Goal: Task Accomplishment & Management: Contribute content

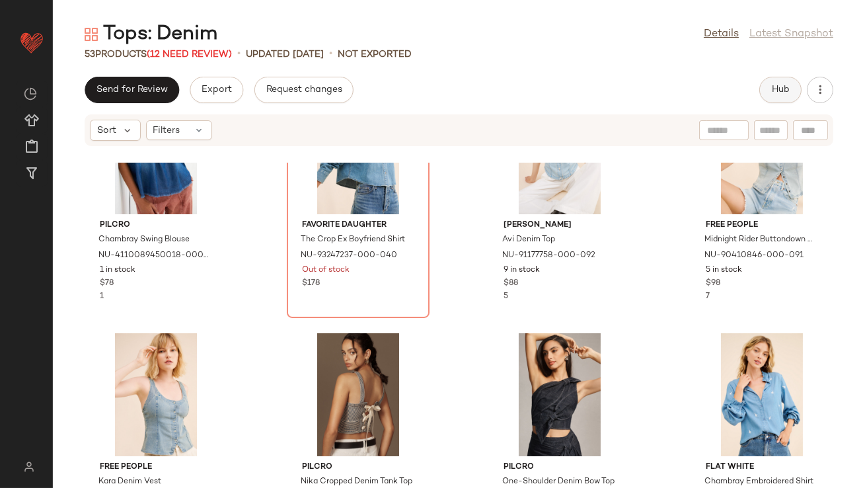
click at [765, 85] on button "Hub" at bounding box center [781, 90] width 42 height 26
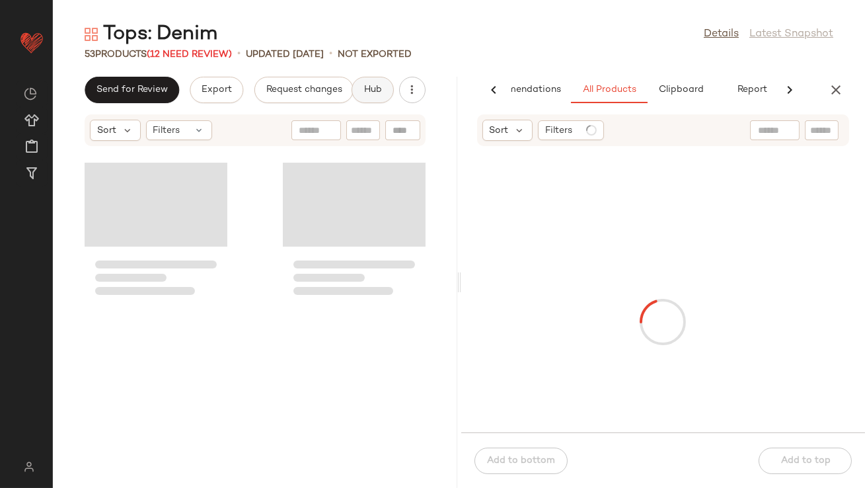
scroll to position [968, 0]
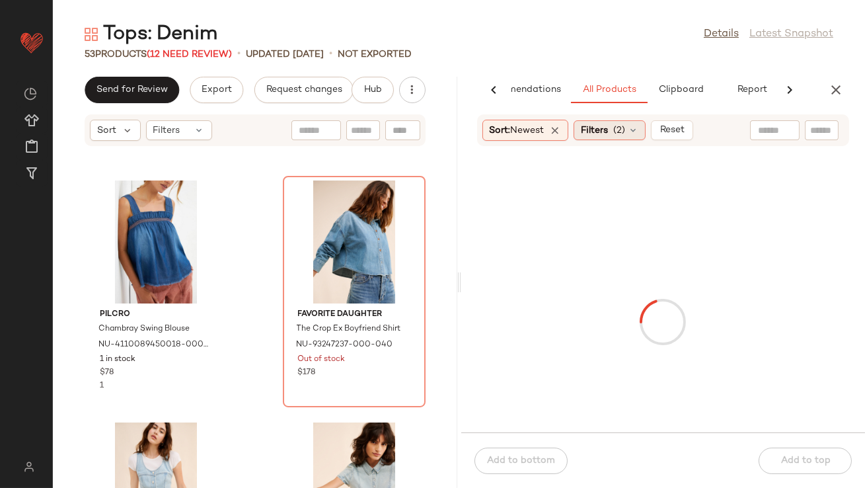
click at [623, 128] on span "(2)" at bounding box center [619, 131] width 12 height 14
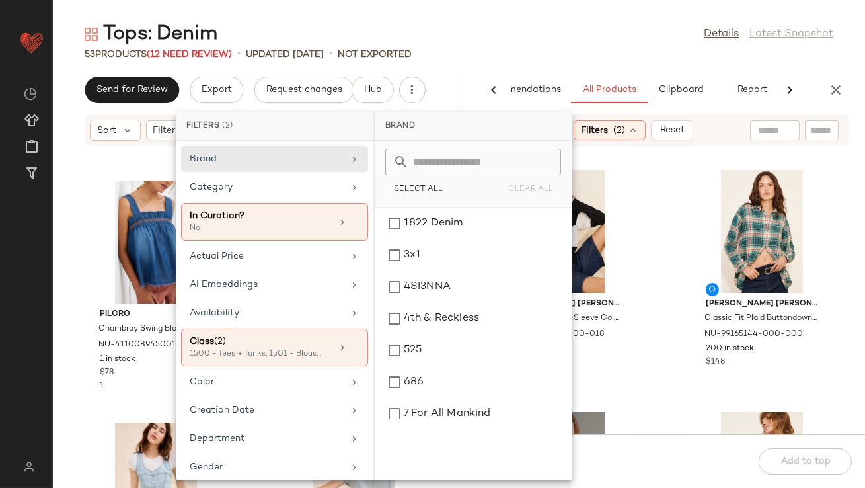
click at [531, 67] on div "Tops: Denim Details Latest Snapshot 53 Products (12 Need Review) • updated [DAT…" at bounding box center [459, 254] width 812 height 467
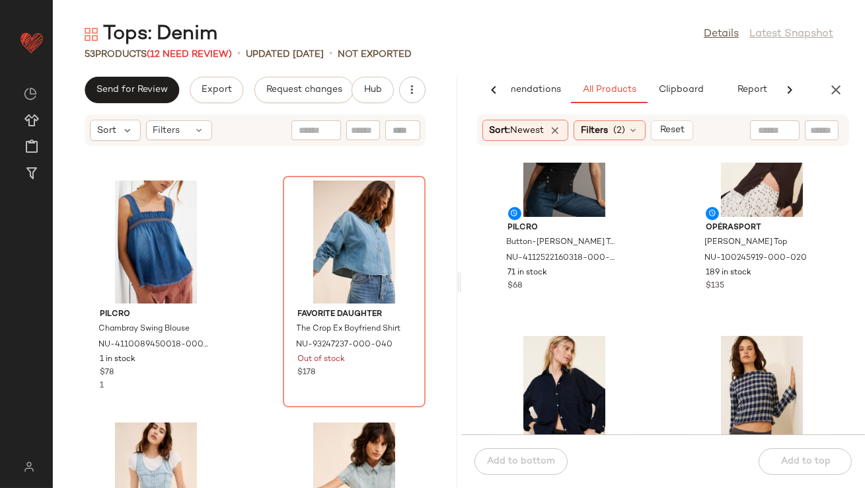
scroll to position [469, 0]
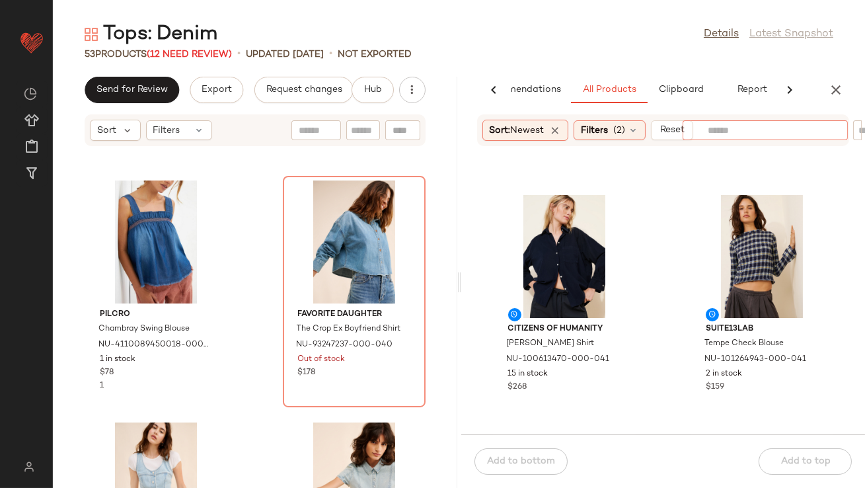
click at [787, 129] on input "text" at bounding box center [765, 131] width 115 height 14
type input "*****"
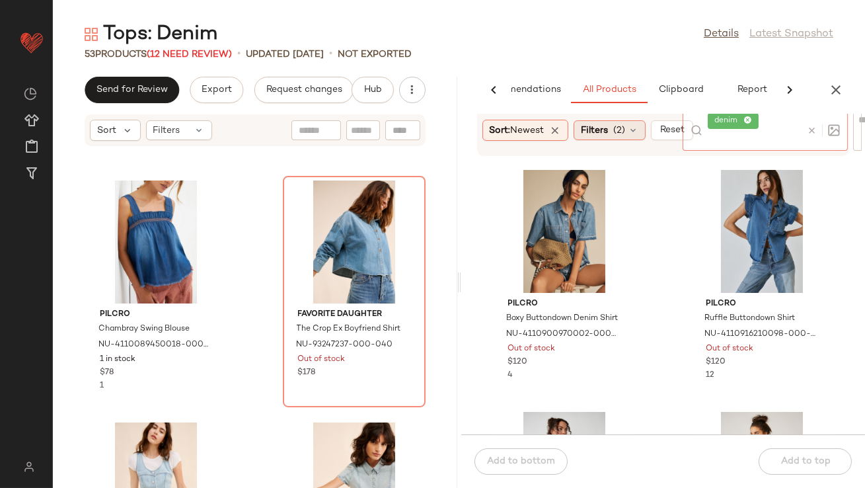
click at [601, 135] on span "Filters" at bounding box center [594, 131] width 27 height 14
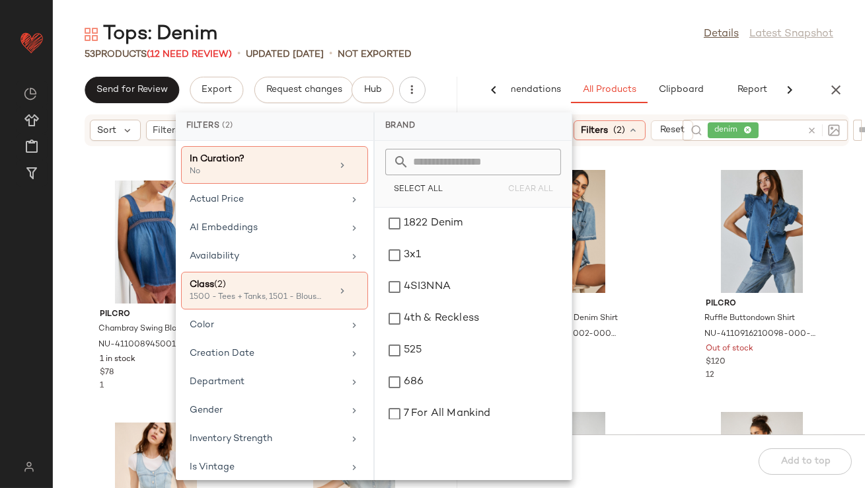
scroll to position [0, 0]
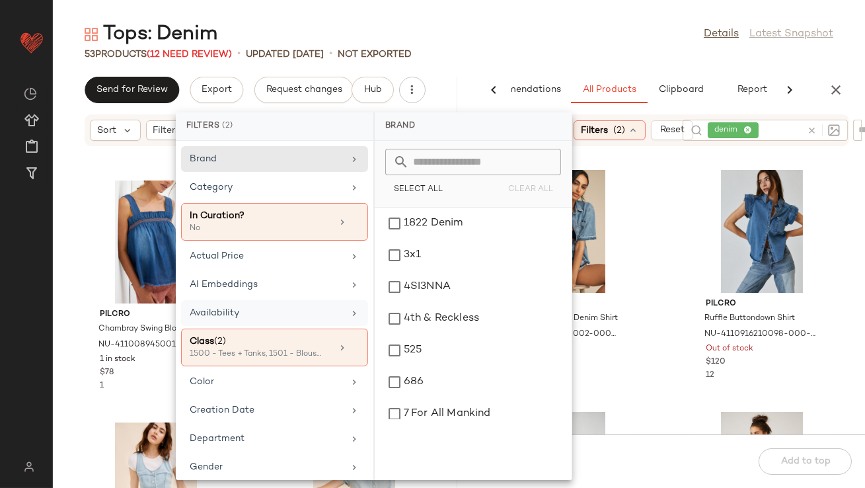
click at [252, 312] on div "Availability" at bounding box center [267, 313] width 154 height 14
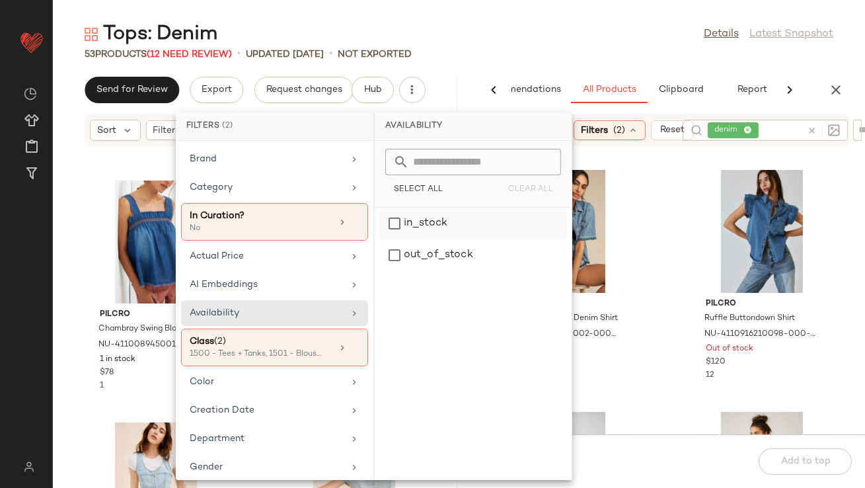
click at [457, 239] on div "in_stock" at bounding box center [473, 255] width 186 height 32
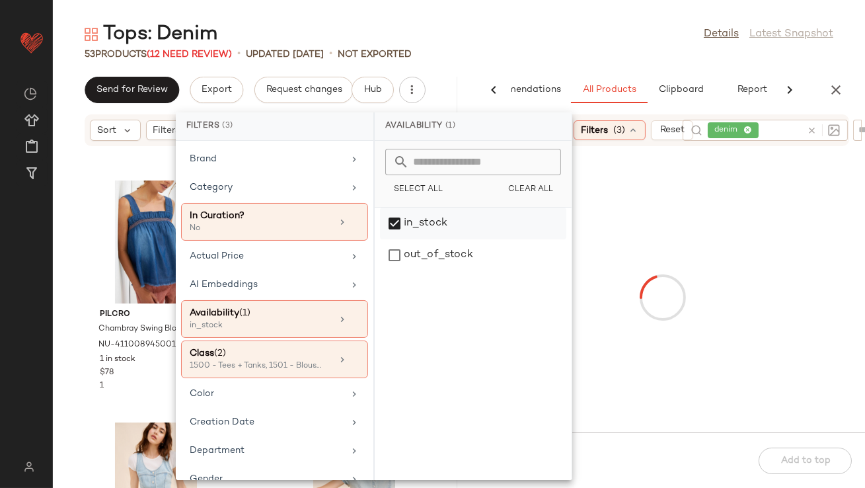
click at [388, 239] on div "in_stock" at bounding box center [473, 255] width 186 height 32
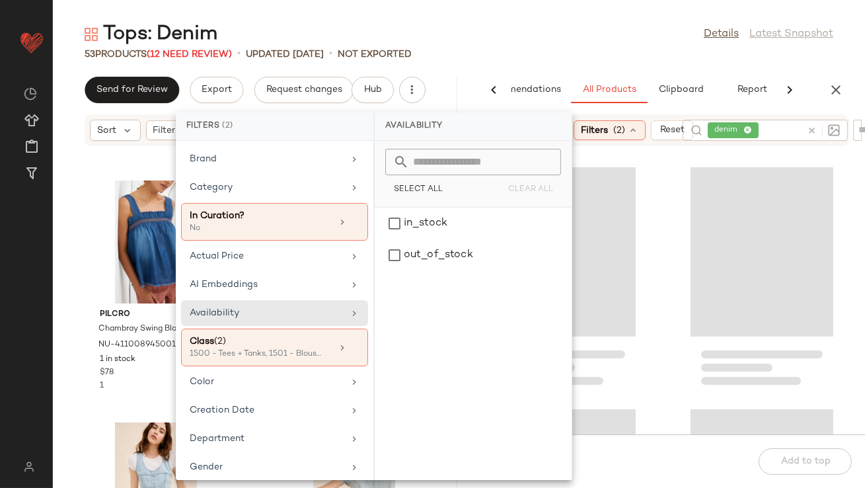
click at [567, 46] on div "Tops: Denim Details Latest Snapshot" at bounding box center [459, 34] width 812 height 26
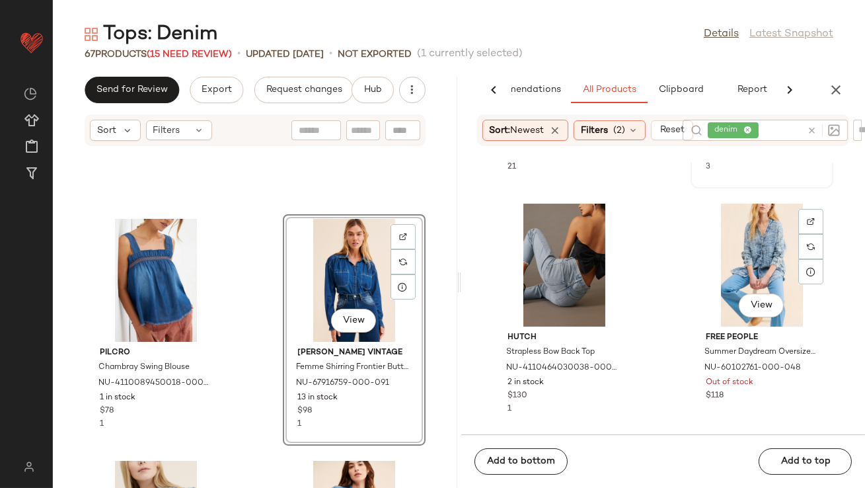
scroll to position [208, 0]
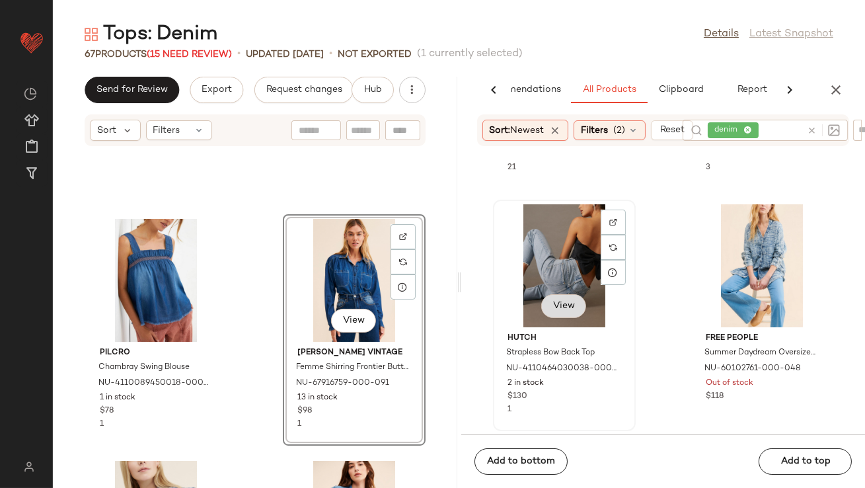
click at [564, 307] on span "View" at bounding box center [564, 306] width 22 height 11
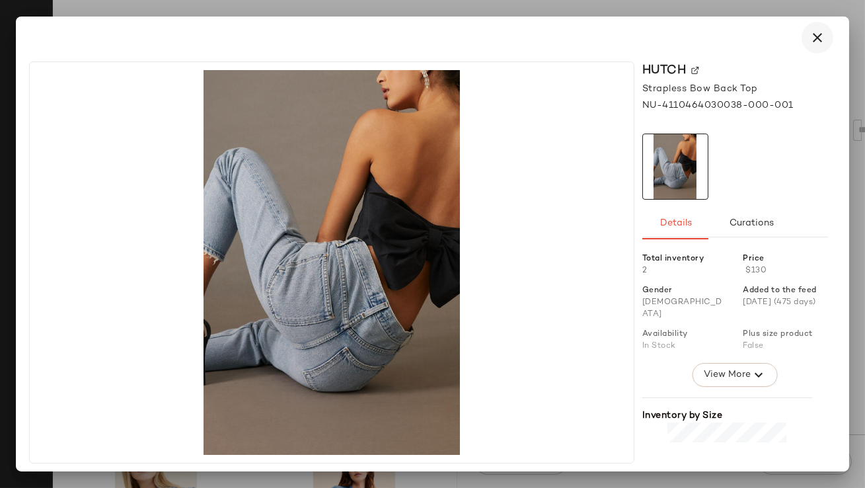
click at [819, 34] on icon "button" at bounding box center [818, 38] width 16 height 16
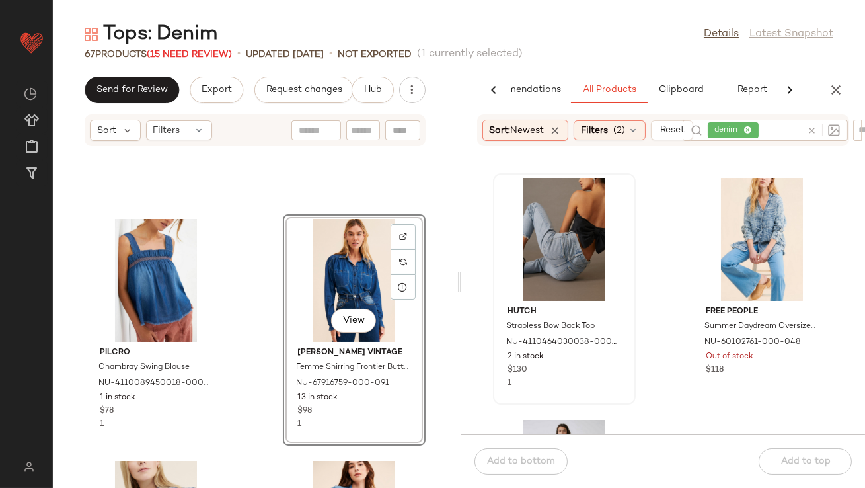
scroll to position [237, 0]
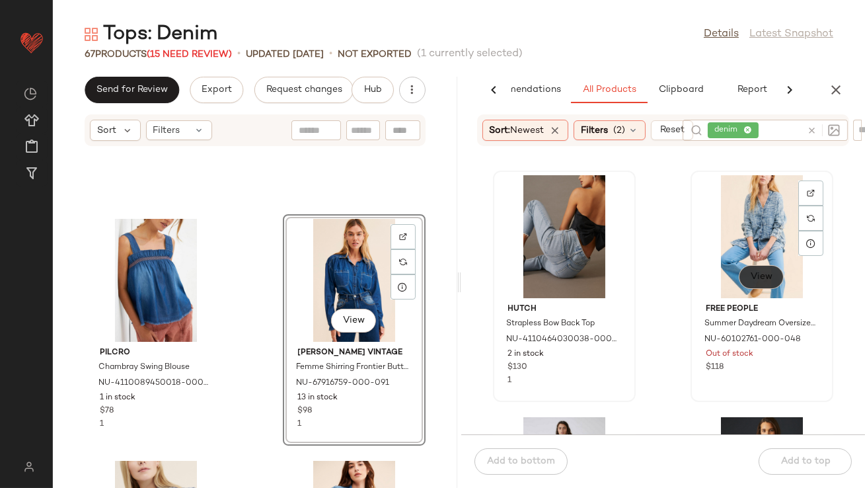
click at [750, 274] on span "View" at bounding box center [761, 277] width 22 height 11
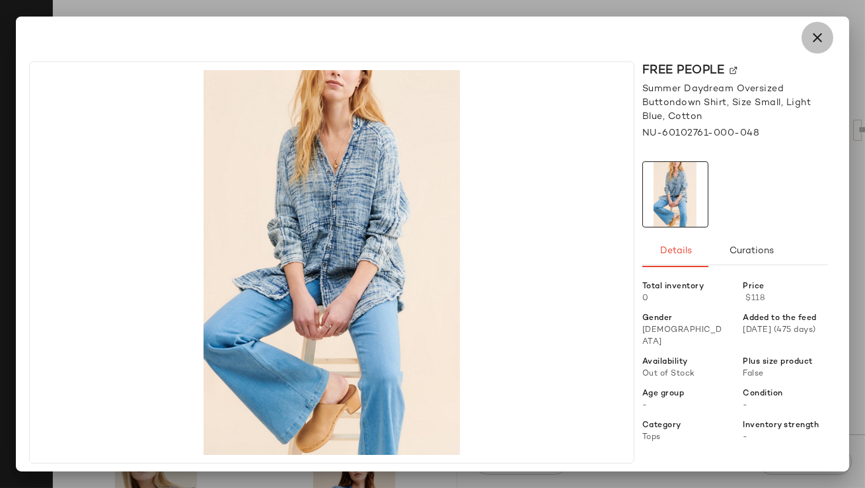
click at [816, 39] on icon "button" at bounding box center [818, 38] width 16 height 16
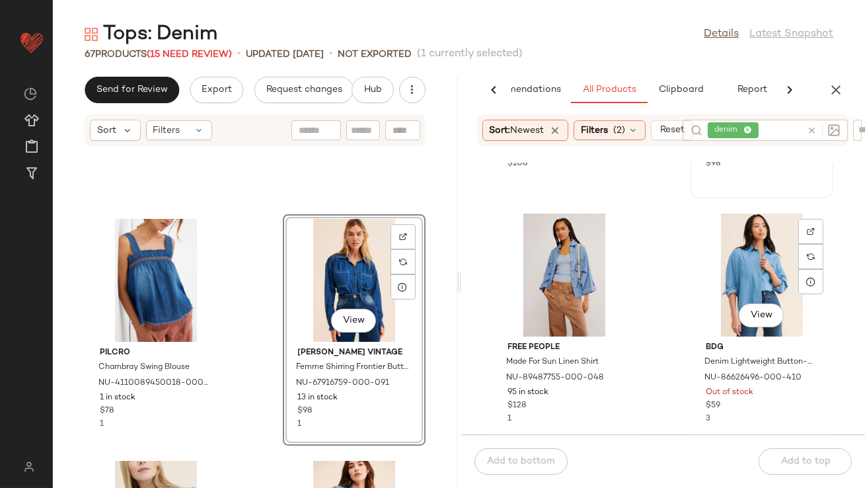
scroll to position [713, 0]
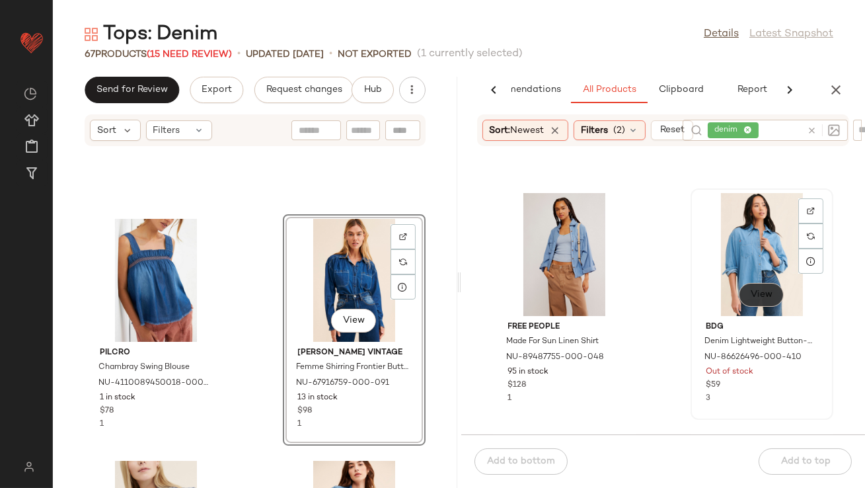
click at [739, 299] on button "View" at bounding box center [761, 295] width 45 height 24
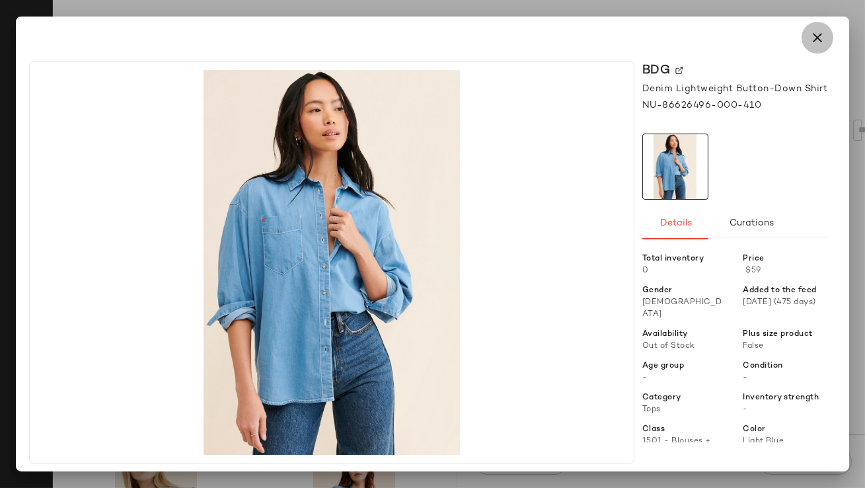
click at [812, 34] on icon "button" at bounding box center [818, 38] width 16 height 16
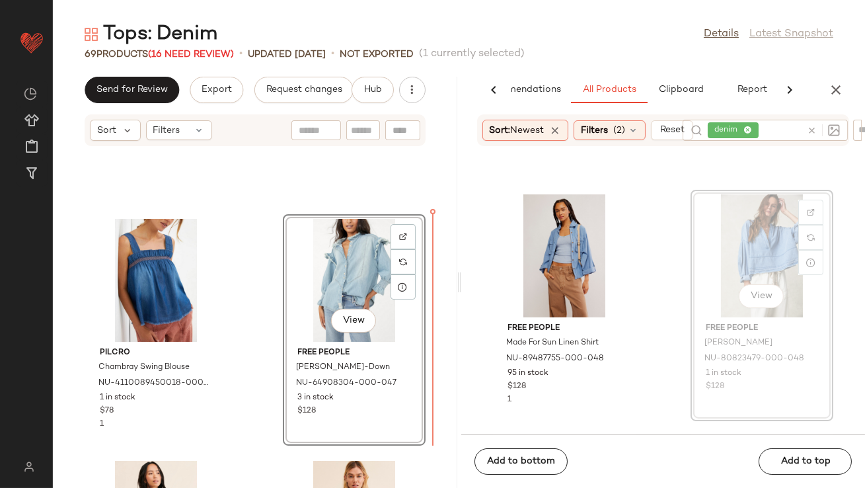
scroll to position [711, 0]
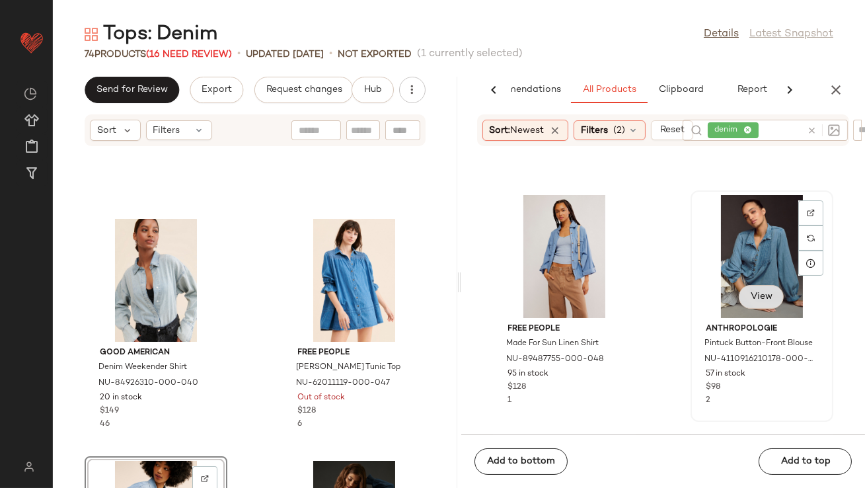
click at [750, 292] on span "View" at bounding box center [761, 297] width 22 height 11
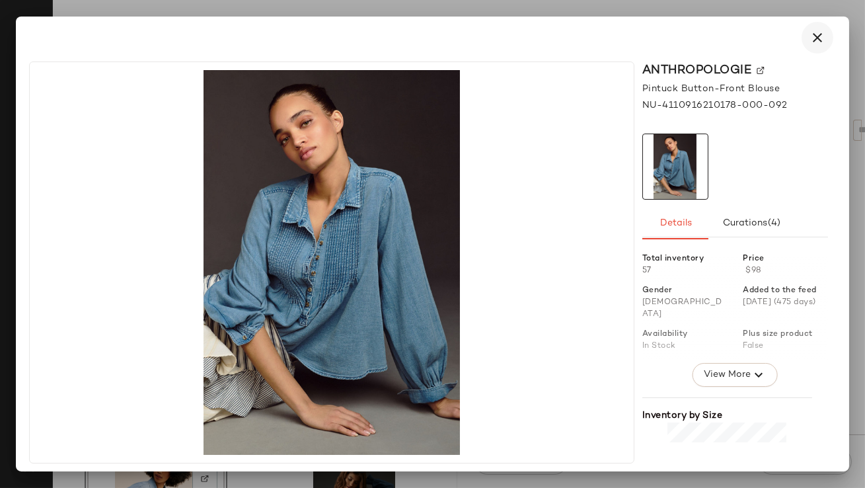
click at [818, 42] on icon "button" at bounding box center [818, 38] width 16 height 16
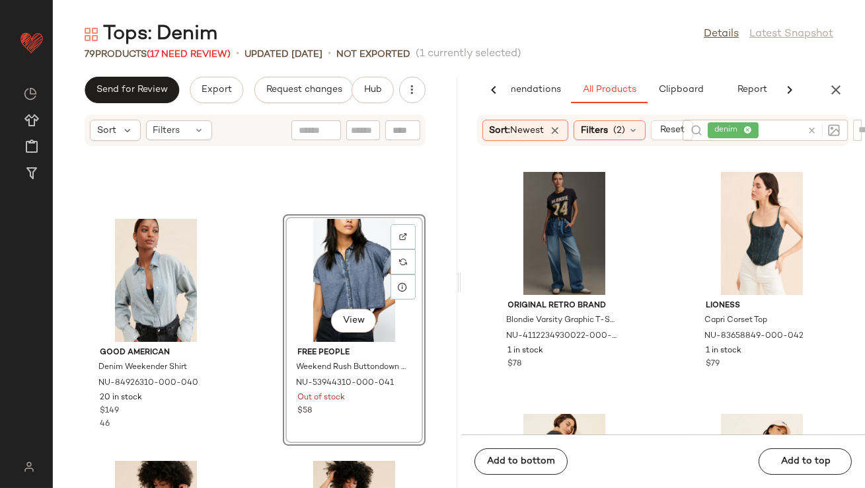
scroll to position [987, 0]
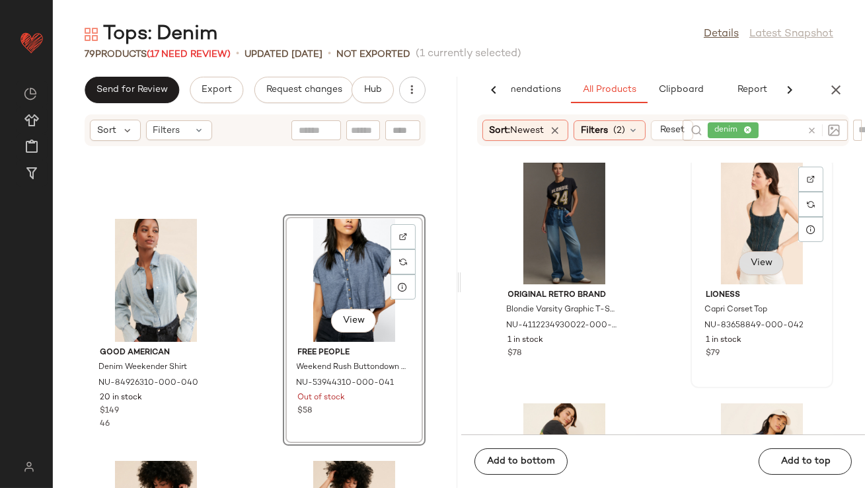
click at [756, 267] on span "View" at bounding box center [761, 263] width 22 height 11
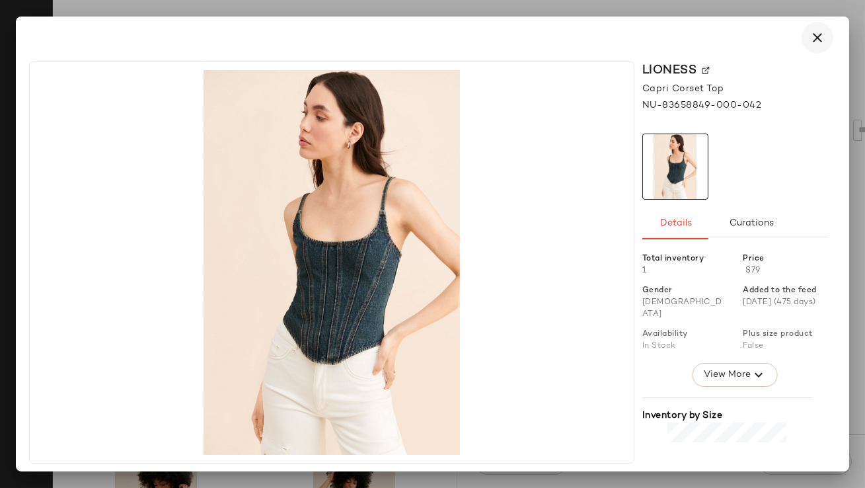
click at [818, 51] on button "button" at bounding box center [818, 38] width 32 height 32
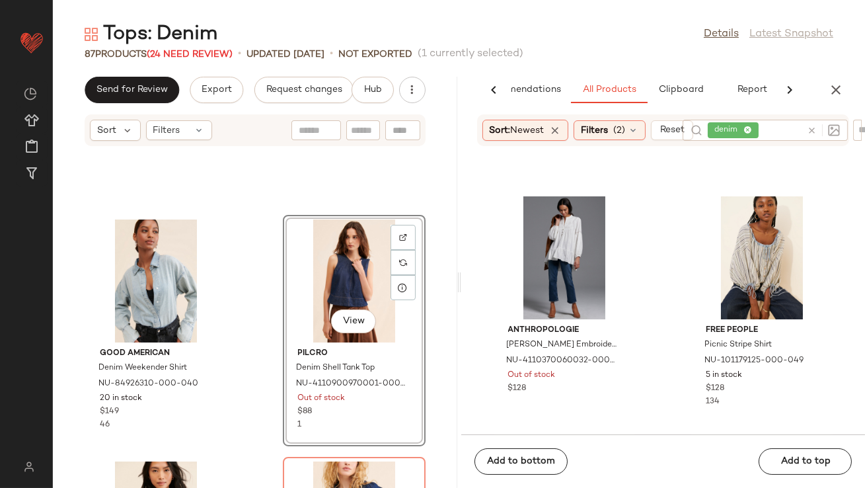
scroll to position [19827, 0]
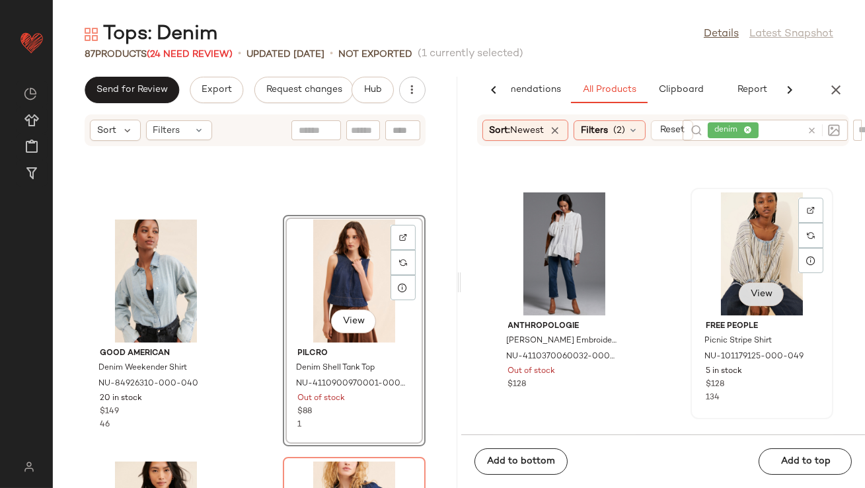
click at [750, 294] on span "View" at bounding box center [761, 294] width 22 height 11
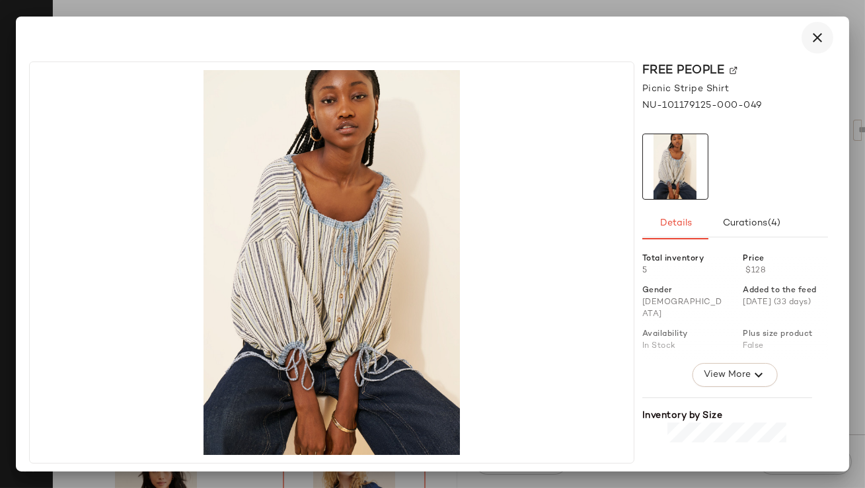
click at [824, 24] on button "button" at bounding box center [818, 38] width 32 height 32
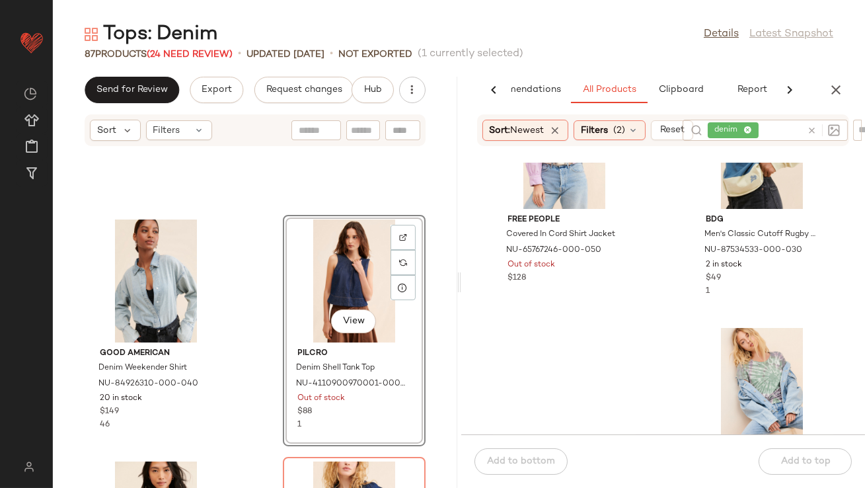
scroll to position [21504, 0]
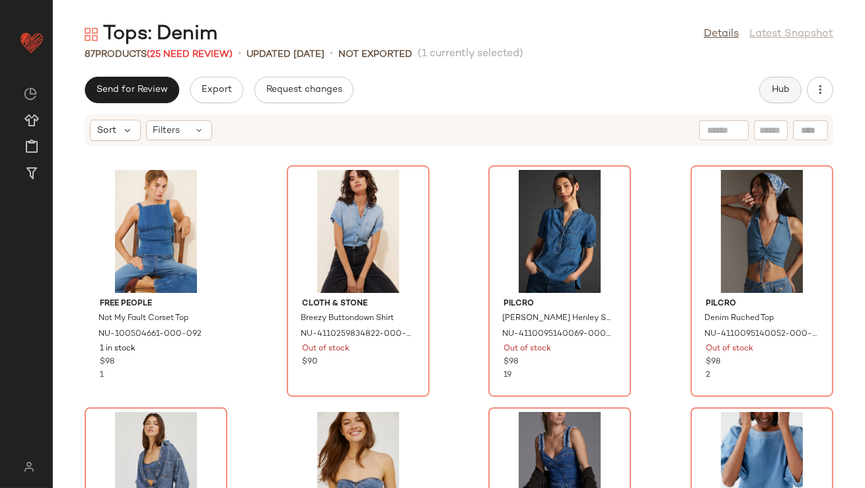
click at [789, 93] on span "Hub" at bounding box center [780, 90] width 19 height 11
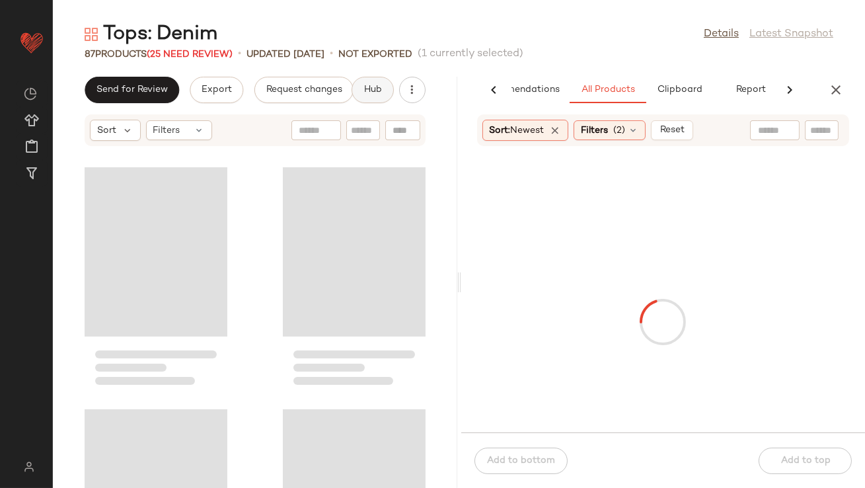
scroll to position [0, 74]
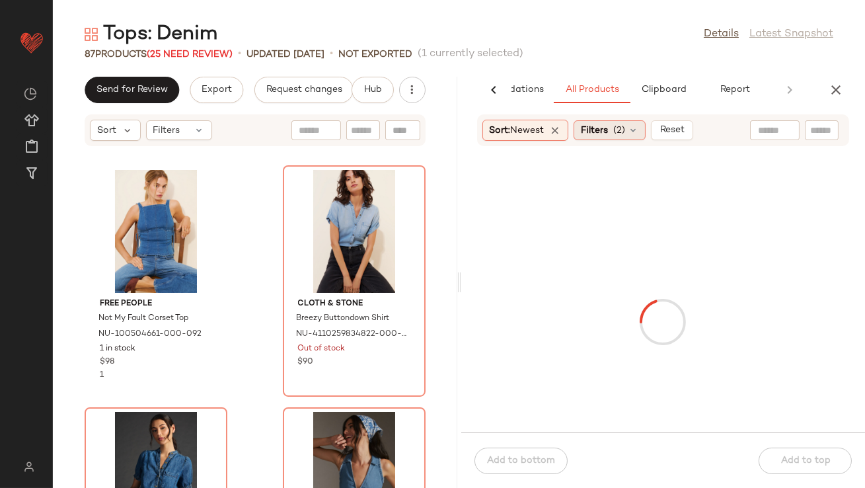
click at [623, 132] on span "(2)" at bounding box center [619, 131] width 12 height 14
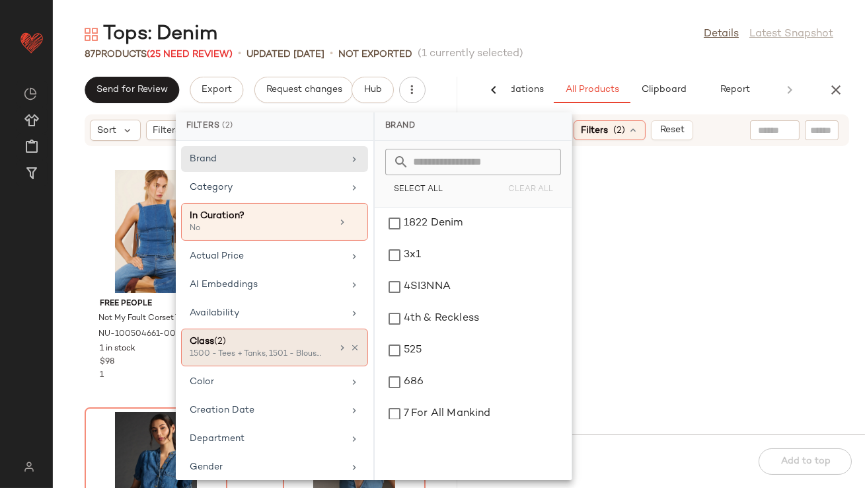
scroll to position [19838, 0]
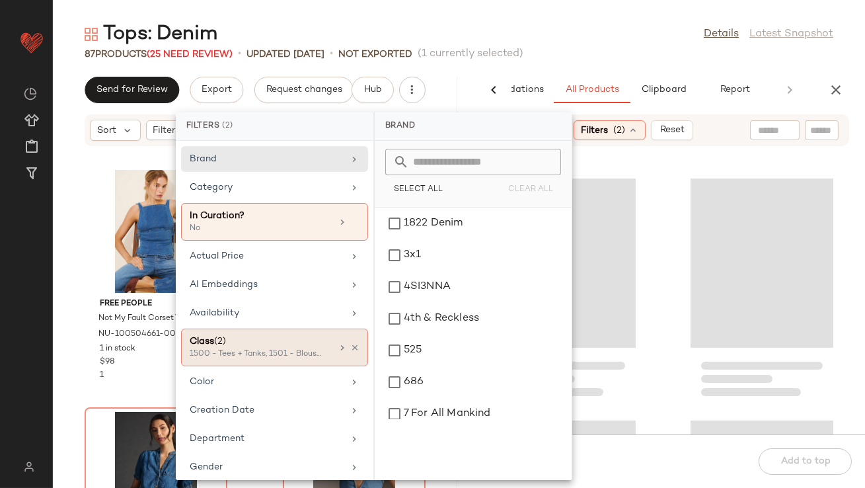
click at [290, 350] on div "1500 - Tees + Tanks, 1501 - Blouses + Shirts" at bounding box center [256, 354] width 132 height 12
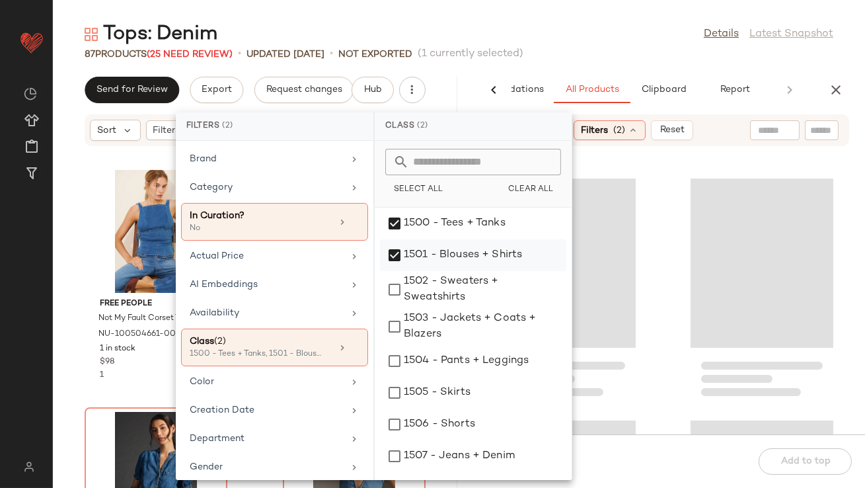
click at [393, 271] on div "1501 - Blouses + Shirts" at bounding box center [473, 289] width 186 height 37
click at [394, 239] on div "1500 - Tees + Tanks" at bounding box center [473, 255] width 186 height 32
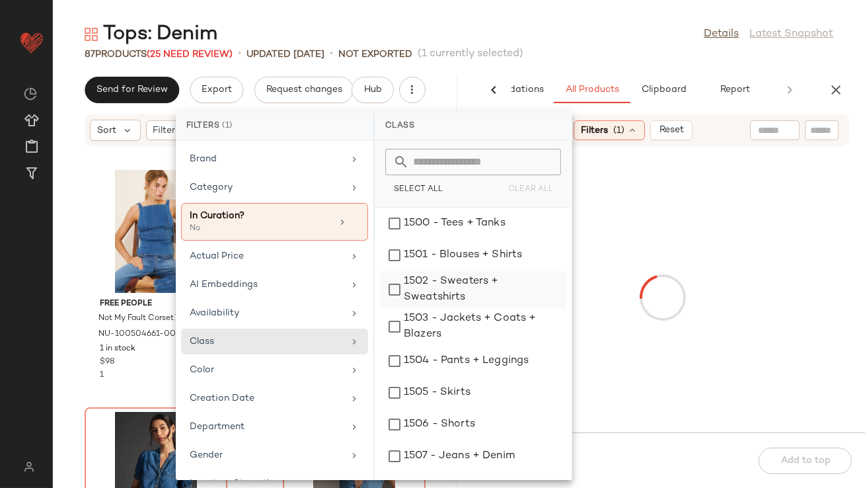
click at [395, 308] on div "1502 - Sweaters + Sweatshirts" at bounding box center [473, 326] width 186 height 37
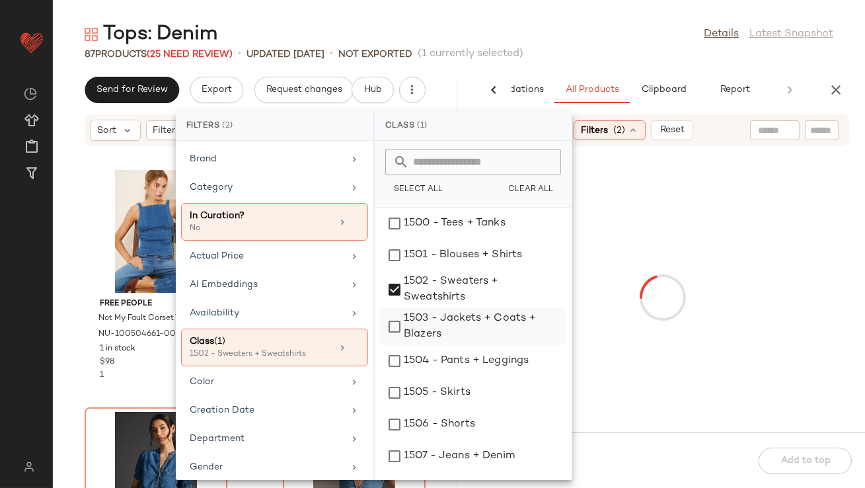
click at [414, 345] on div "1503 - Jackets + Coats + Blazers" at bounding box center [473, 361] width 186 height 32
click at [598, 55] on div "87 Products (25 Need Review) • updated [DATE] • Not Exported (1 currently selec…" at bounding box center [459, 54] width 812 height 13
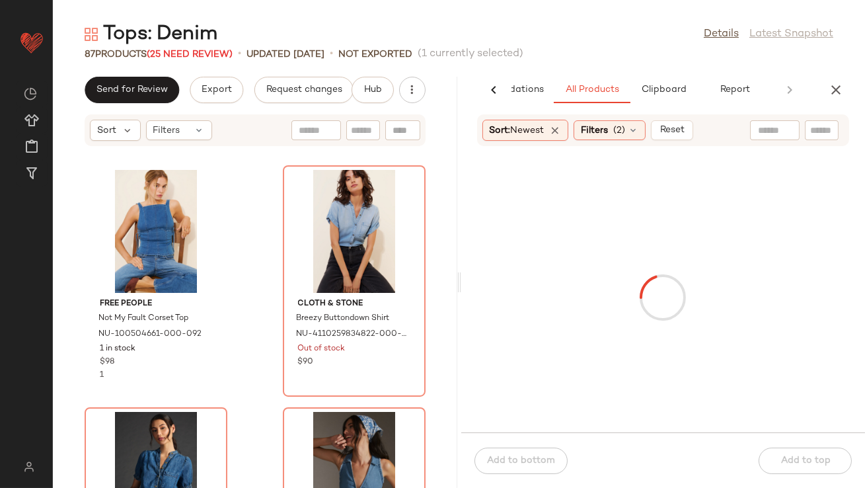
click at [782, 124] on input "text" at bounding box center [775, 131] width 34 height 14
type input "*****"
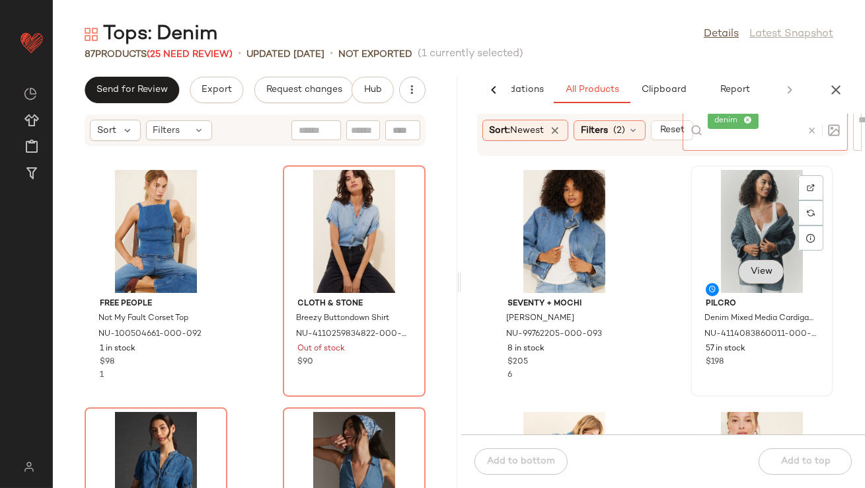
click at [751, 276] on span "View" at bounding box center [761, 271] width 22 height 11
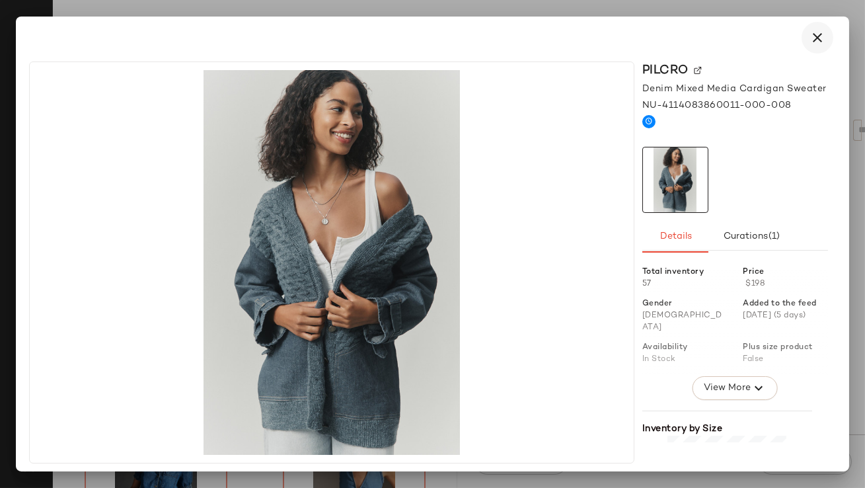
click at [821, 34] on icon "button" at bounding box center [818, 38] width 16 height 16
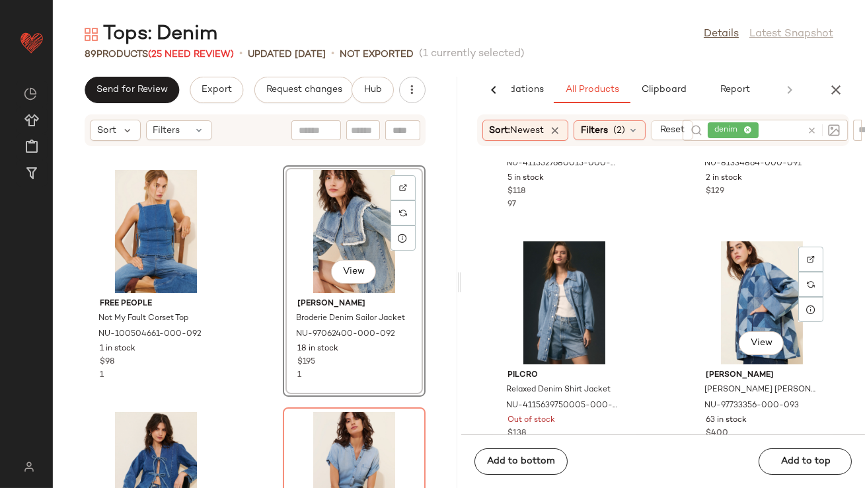
scroll to position [2150, 0]
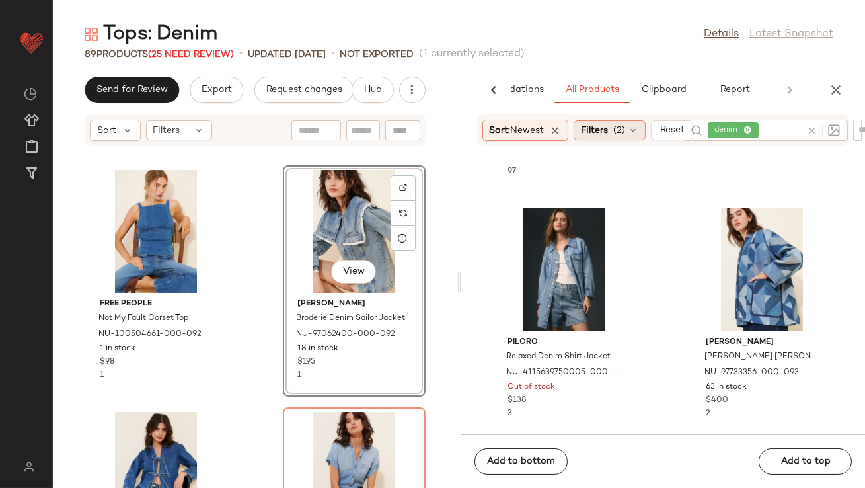
click at [622, 135] on span "(2)" at bounding box center [619, 131] width 12 height 14
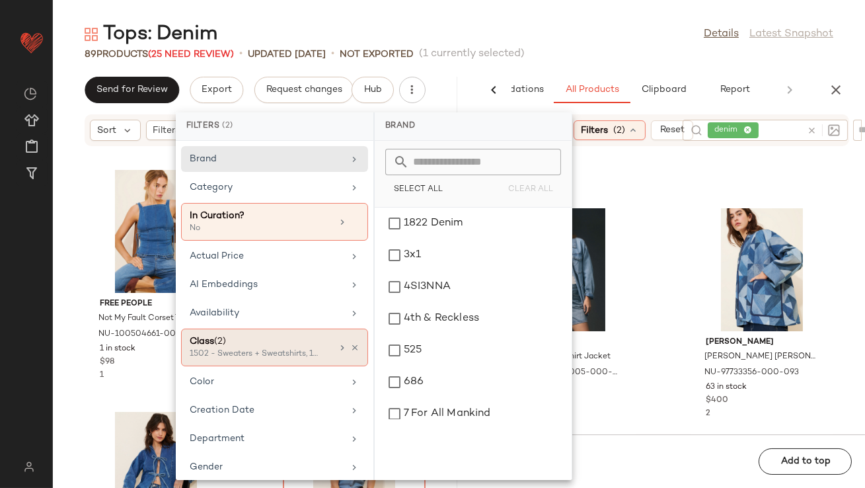
click at [307, 352] on div "1502 - Sweaters + Sweatshirts, 1503 - Jackets +..." at bounding box center [256, 354] width 132 height 12
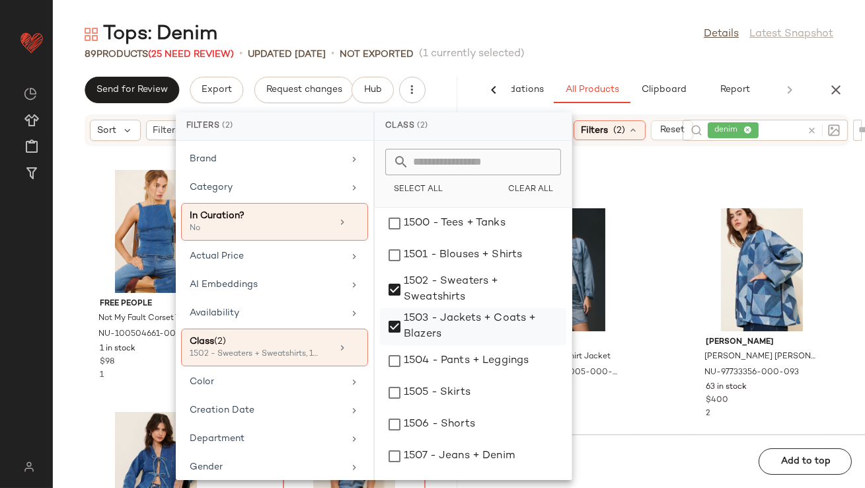
click at [386, 345] on div "1503 - Jackets + Coats + Blazers" at bounding box center [473, 361] width 186 height 32
click at [640, 48] on div "89 Products (25 Need Review) • updated [DATE] • Not Exported (1 currently selec…" at bounding box center [459, 54] width 812 height 13
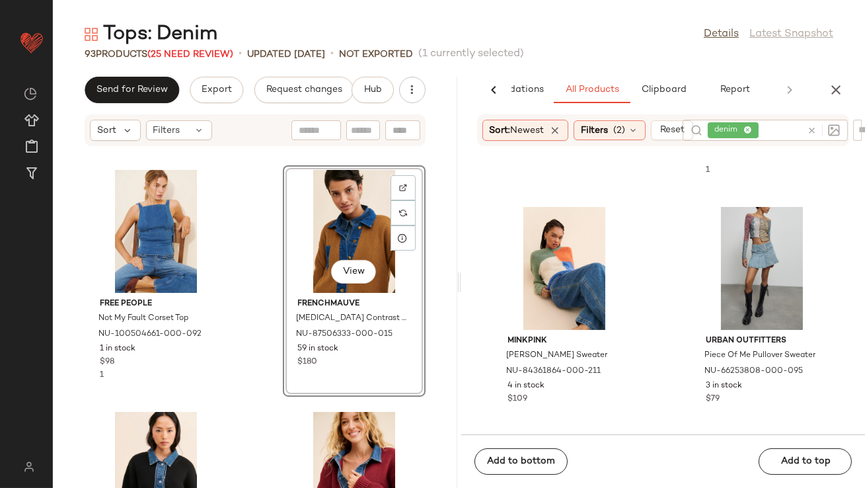
scroll to position [4123, 0]
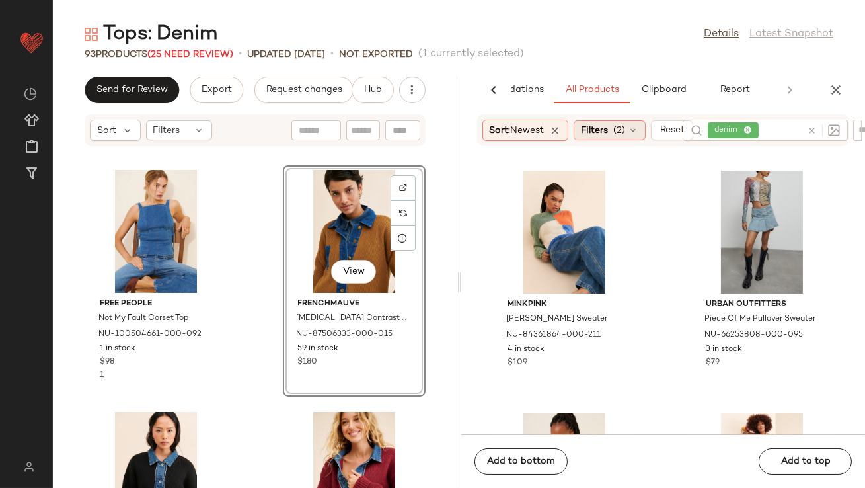
click at [637, 130] on icon at bounding box center [633, 130] width 11 height 11
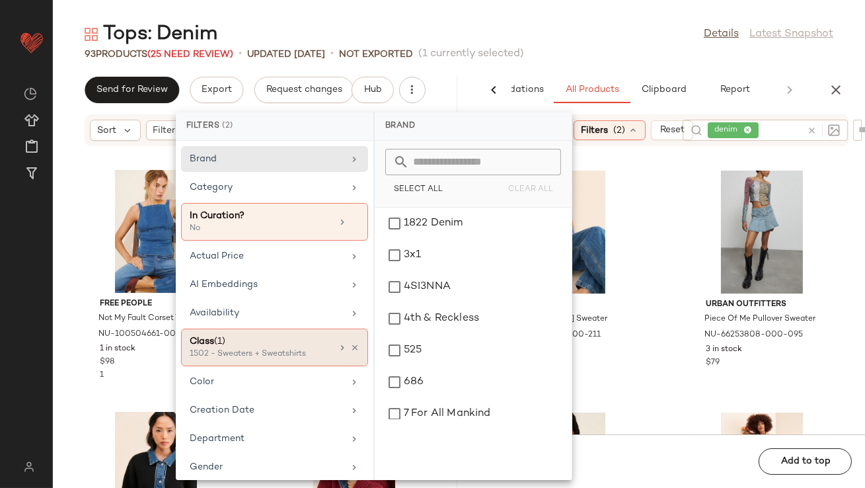
click at [323, 342] on div "Class (1)" at bounding box center [261, 341] width 142 height 14
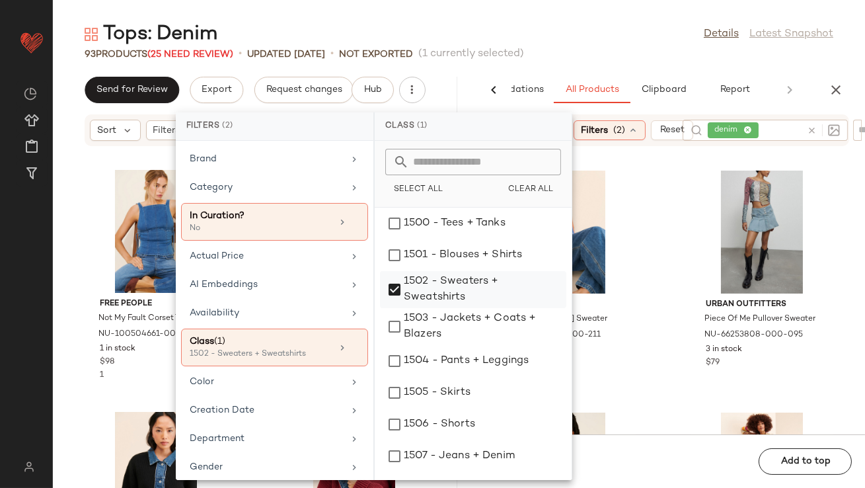
click at [392, 308] on div "1502 - Sweaters + Sweatshirts" at bounding box center [473, 326] width 186 height 37
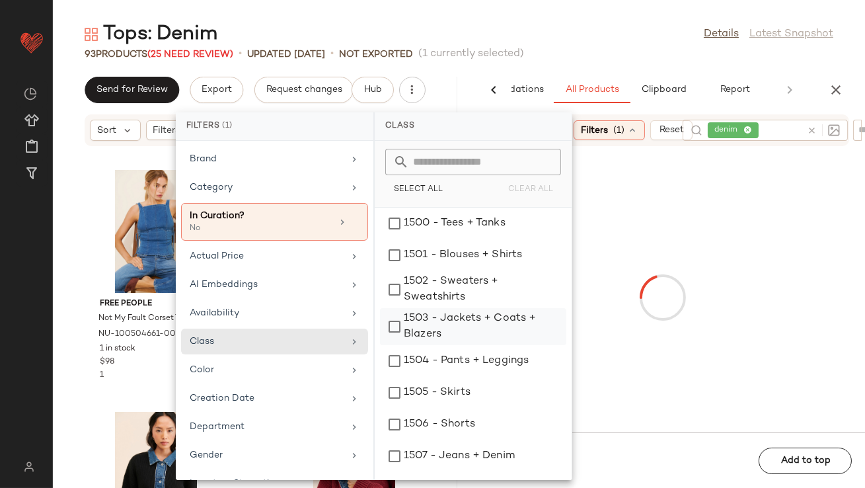
click at [393, 345] on div "1503 - Jackets + Coats + Blazers" at bounding box center [473, 361] width 186 height 32
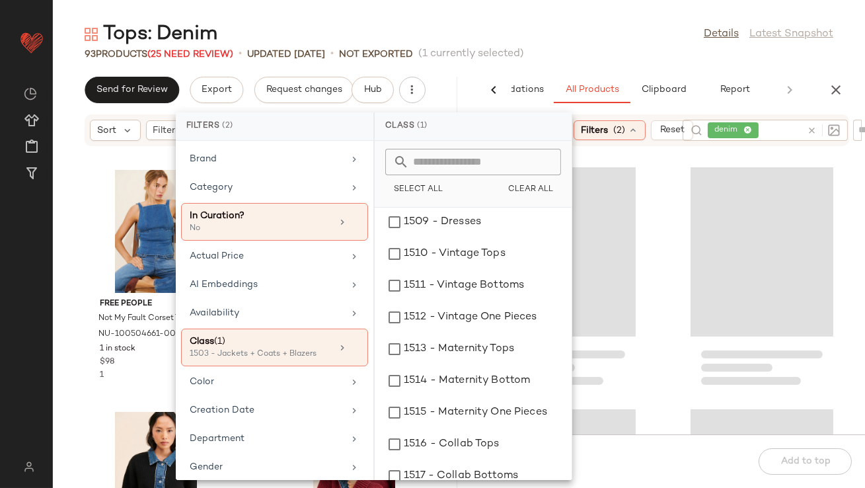
scroll to position [315, 0]
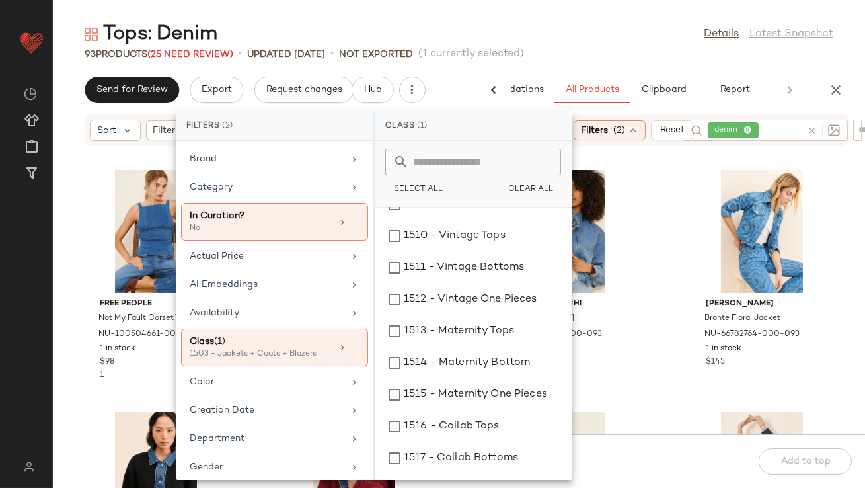
click at [607, 43] on div "Tops: Denim Details Latest Snapshot" at bounding box center [459, 34] width 812 height 26
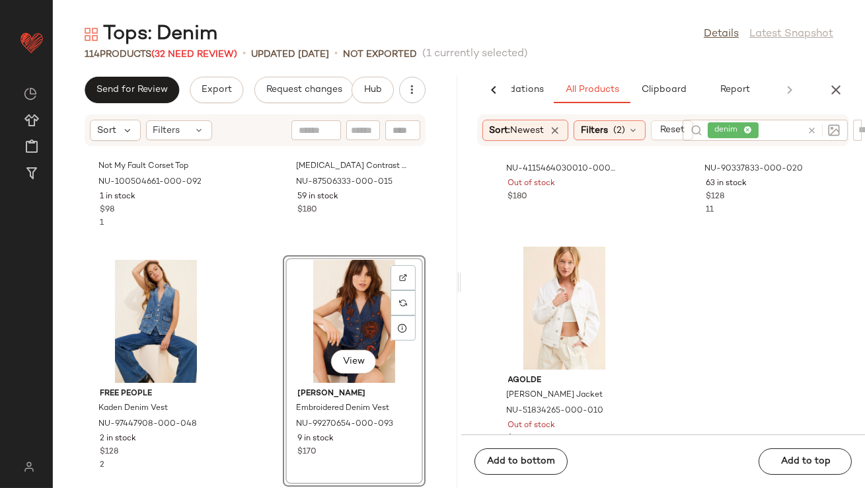
scroll to position [33360, 0]
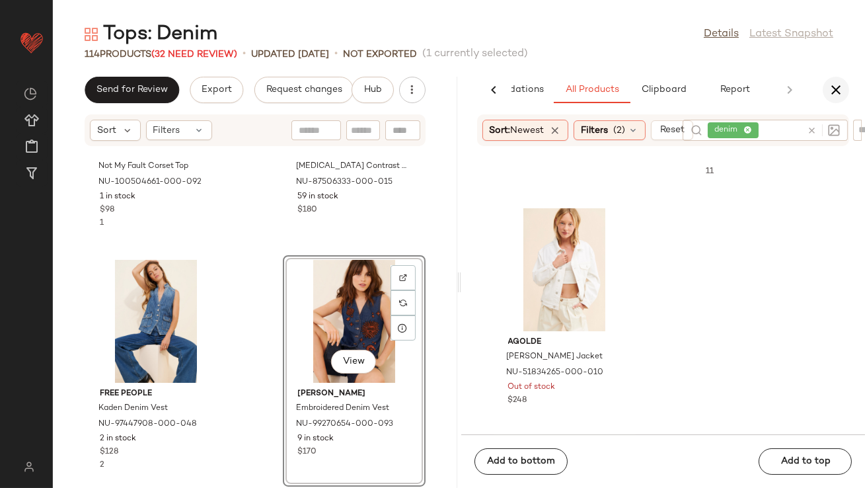
click at [837, 85] on icon "button" at bounding box center [836, 90] width 16 height 16
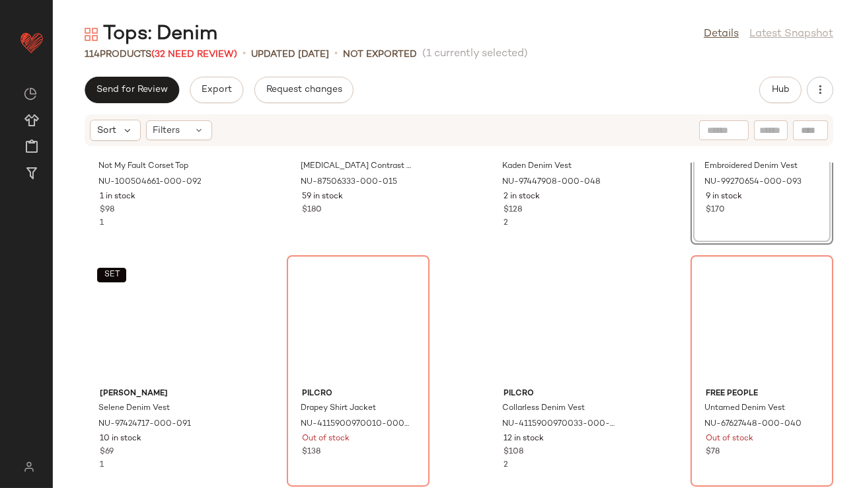
scroll to position [0, 0]
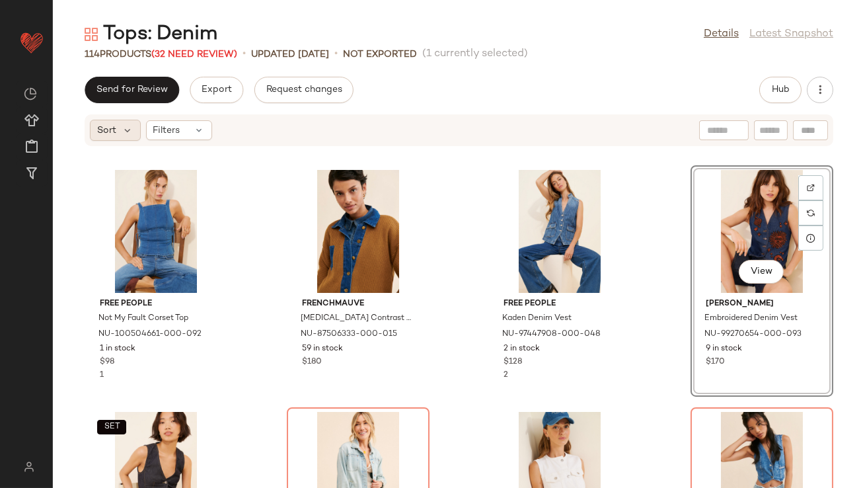
click at [98, 132] on span "Sort" at bounding box center [106, 131] width 19 height 14
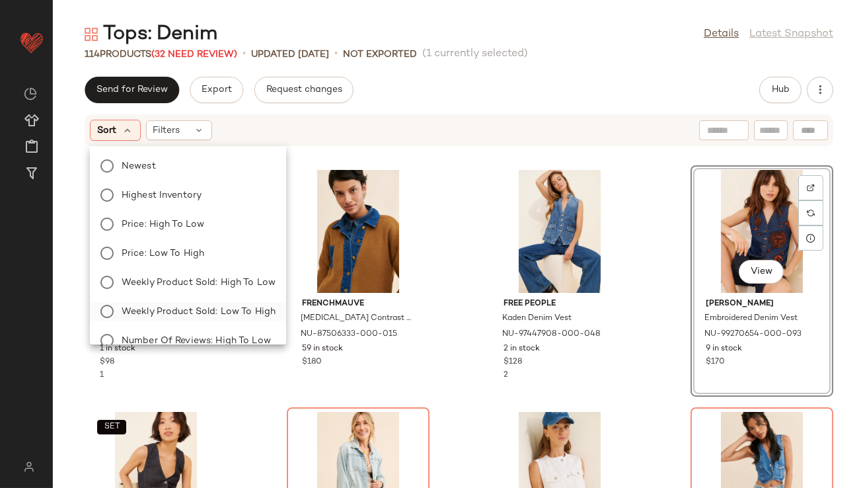
click at [209, 305] on span "Weekly Product Sold: Low to High" at bounding box center [199, 312] width 154 height 14
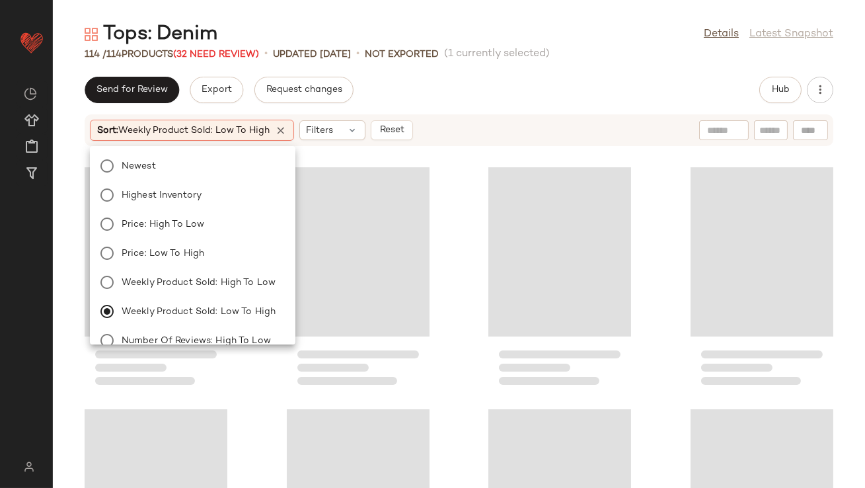
click at [520, 56] on span "(1 currently selected)" at bounding box center [497, 54] width 106 height 16
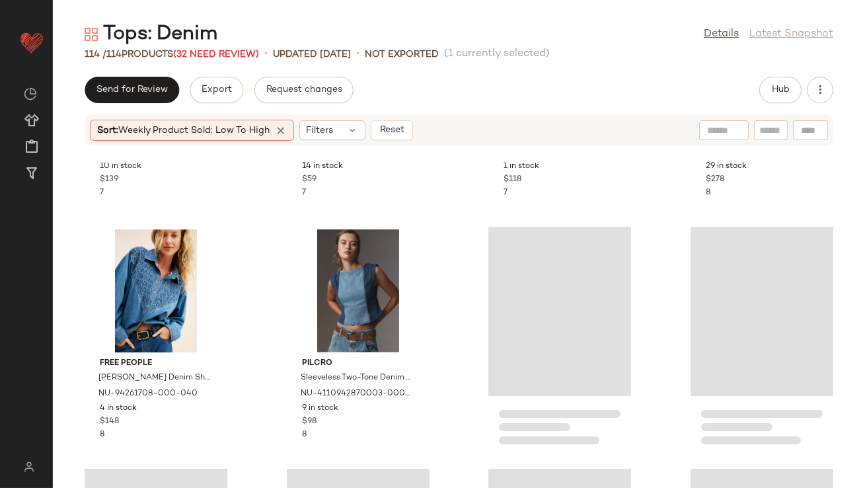
scroll to position [2870, 0]
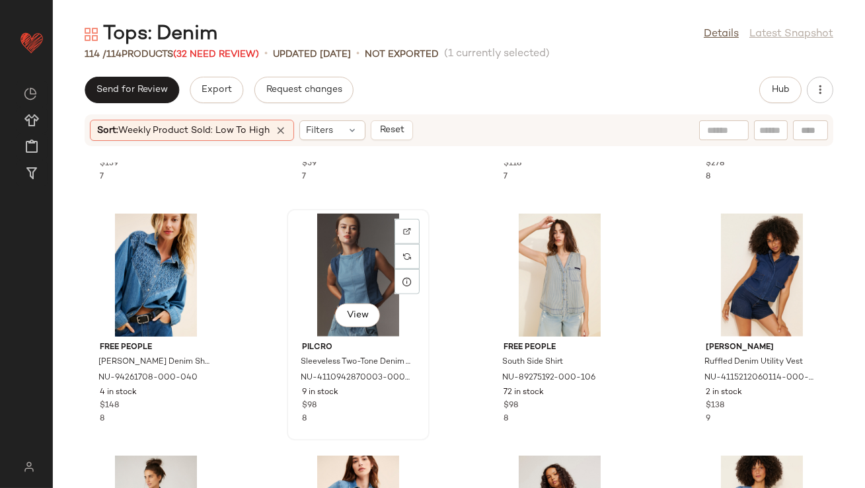
click at [341, 277] on div "View" at bounding box center [359, 275] width 134 height 123
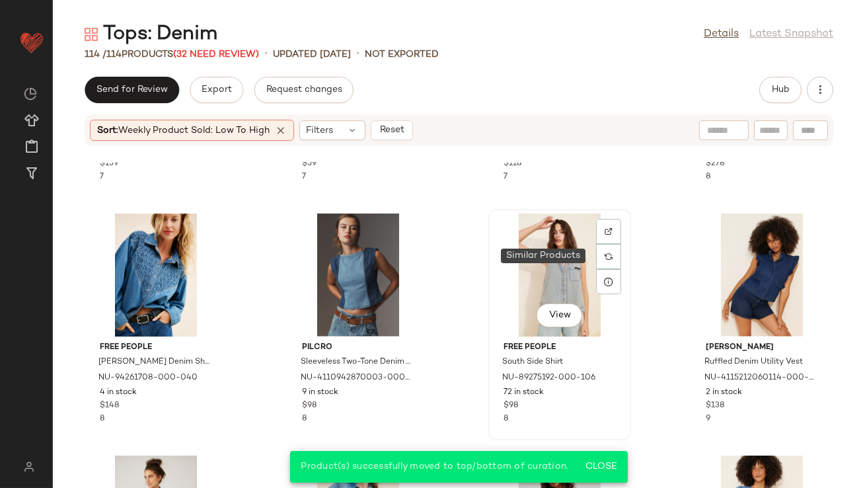
click at [553, 264] on div "View" at bounding box center [560, 275] width 134 height 123
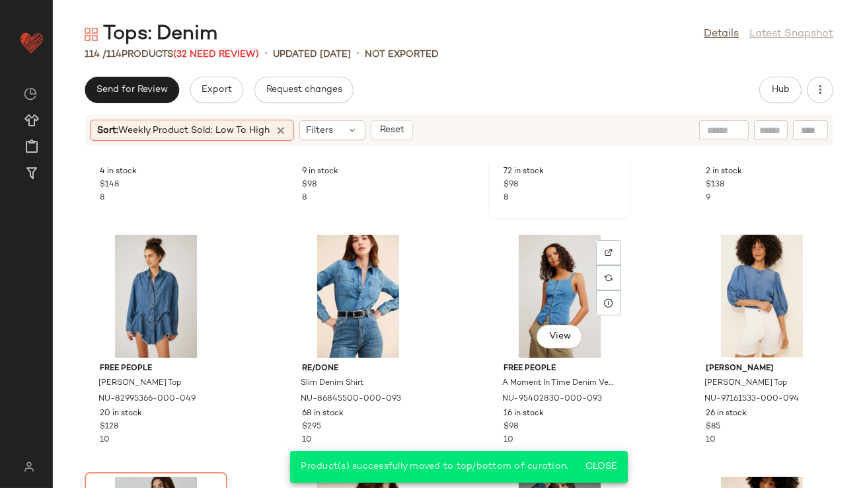
scroll to position [3108, 0]
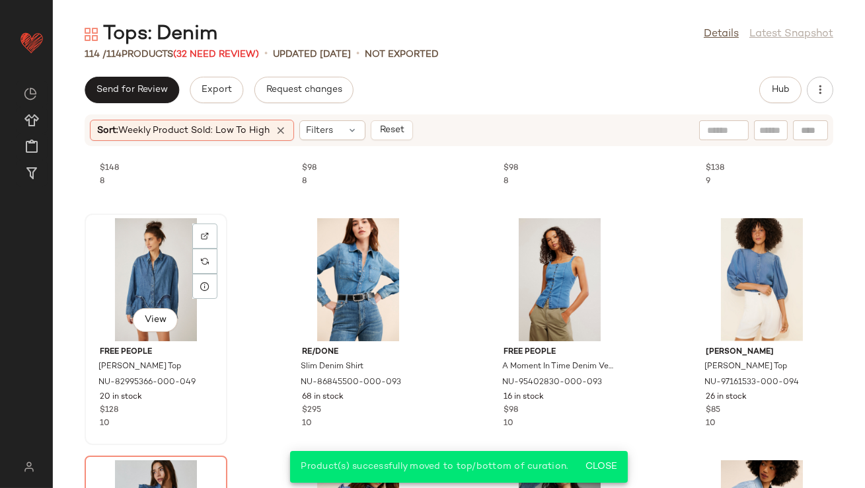
click at [141, 266] on div "View" at bounding box center [156, 279] width 134 height 123
click at [358, 278] on div "View" at bounding box center [359, 279] width 134 height 123
click at [569, 258] on div "View" at bounding box center [560, 279] width 134 height 123
click at [722, 249] on div "View" at bounding box center [762, 279] width 134 height 123
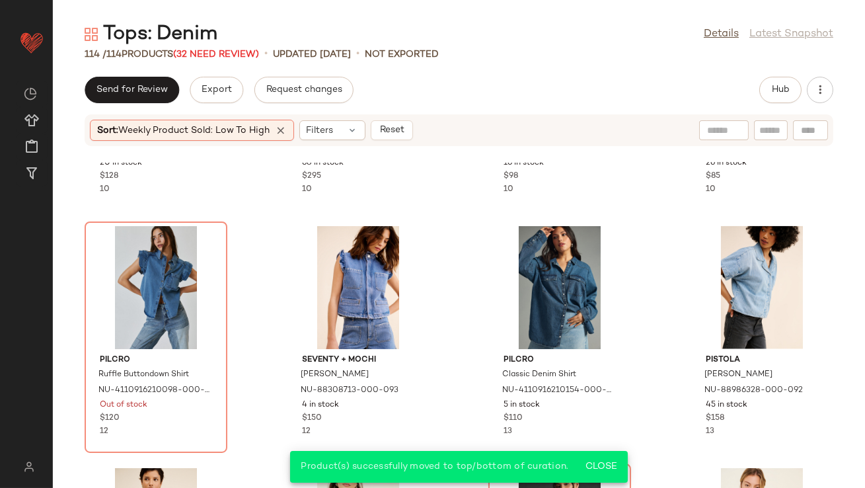
scroll to position [3357, 0]
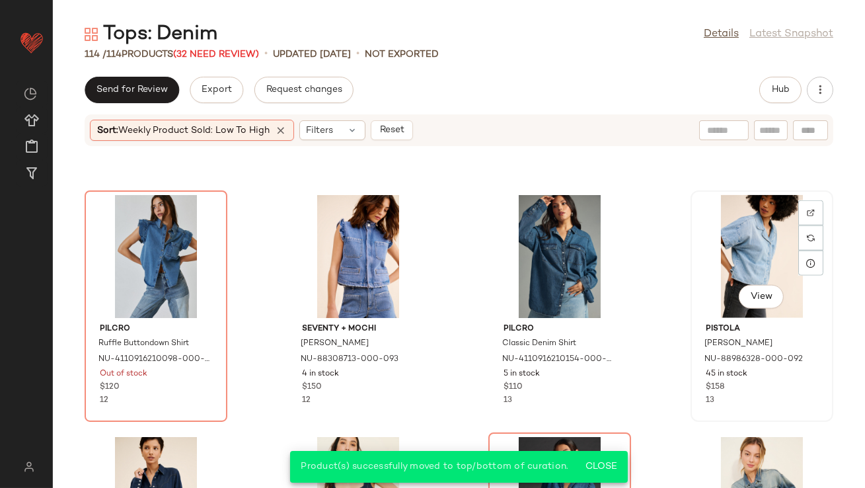
click at [743, 238] on div "View" at bounding box center [762, 256] width 134 height 123
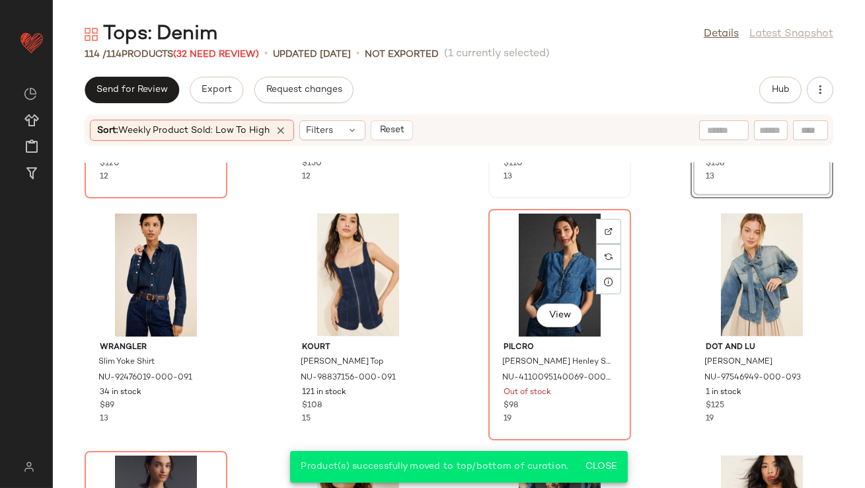
scroll to position [3601, 0]
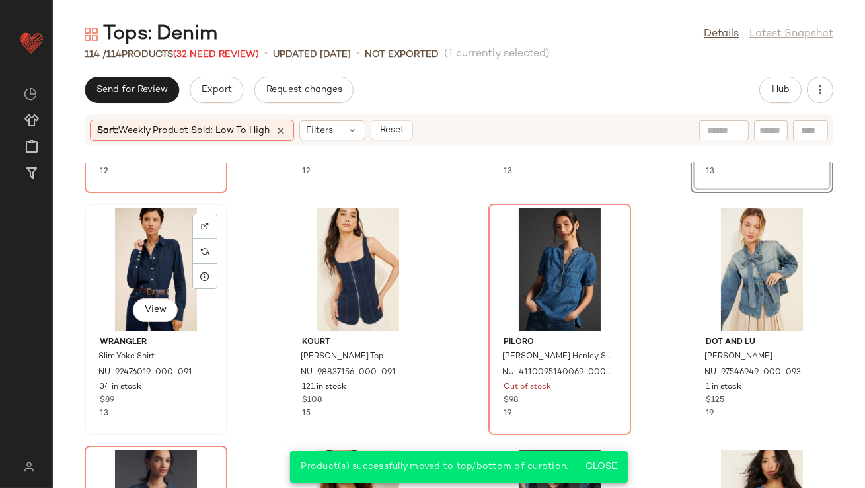
click at [134, 282] on div "View" at bounding box center [156, 269] width 134 height 123
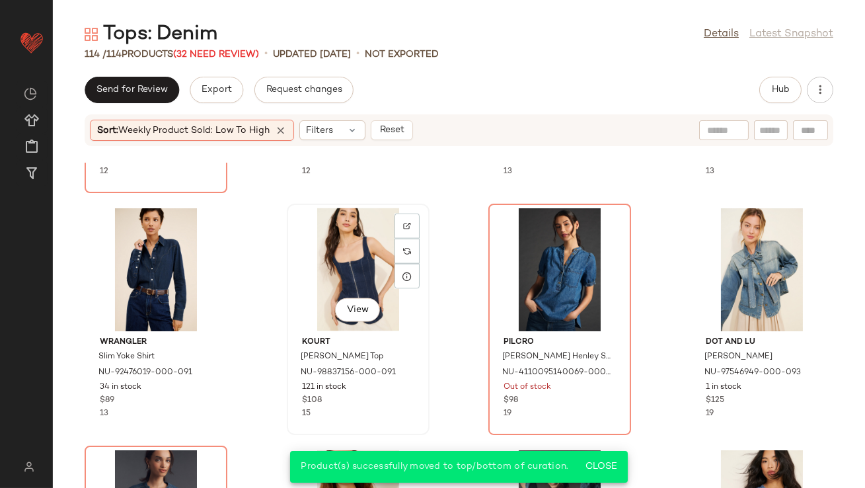
click at [367, 270] on div "View" at bounding box center [359, 269] width 134 height 123
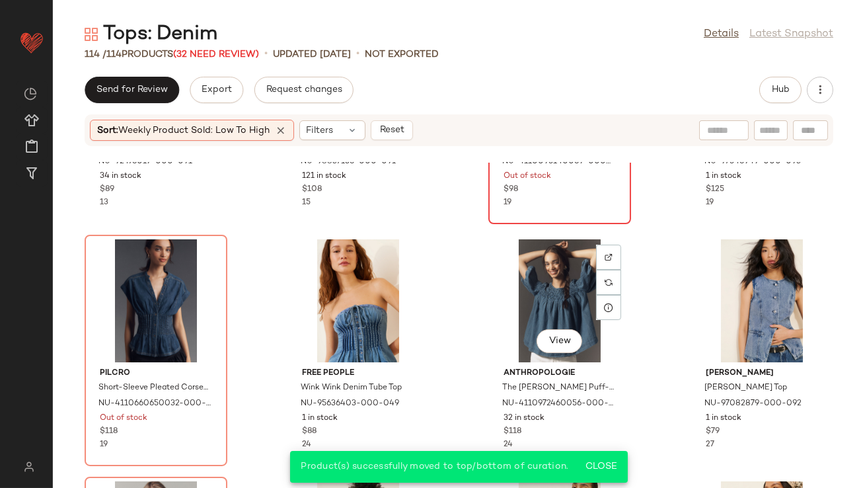
scroll to position [3840, 0]
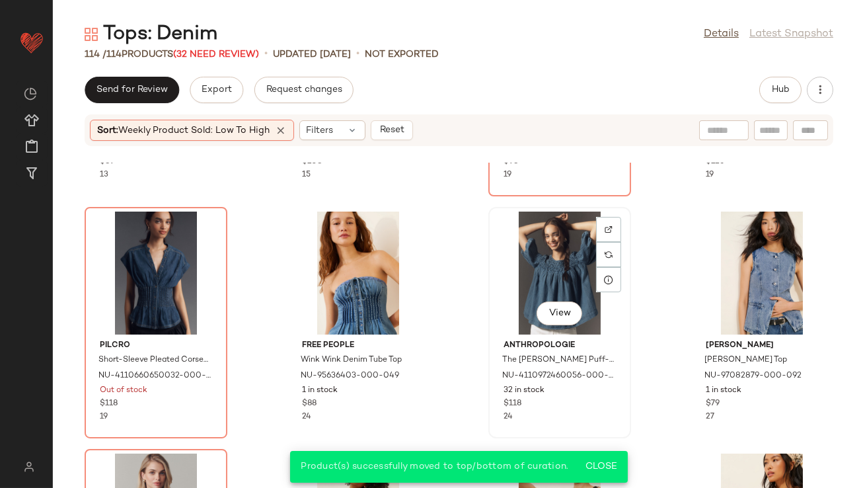
click at [541, 276] on div "View" at bounding box center [560, 273] width 134 height 123
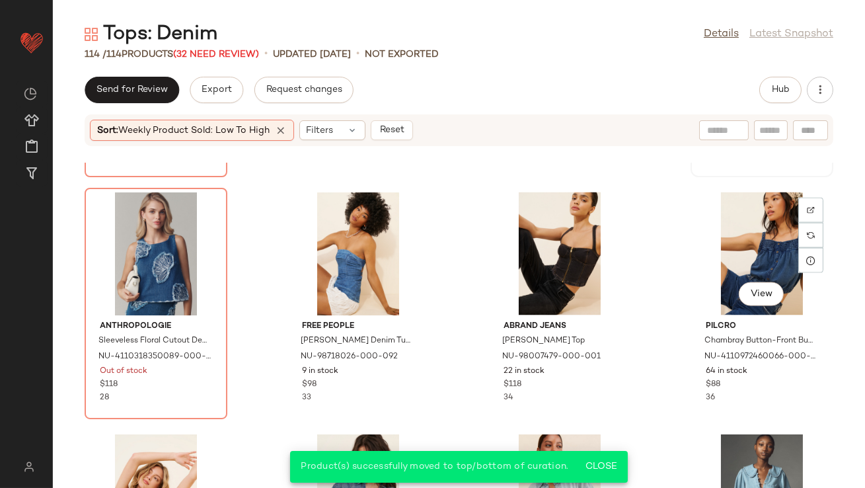
scroll to position [4111, 0]
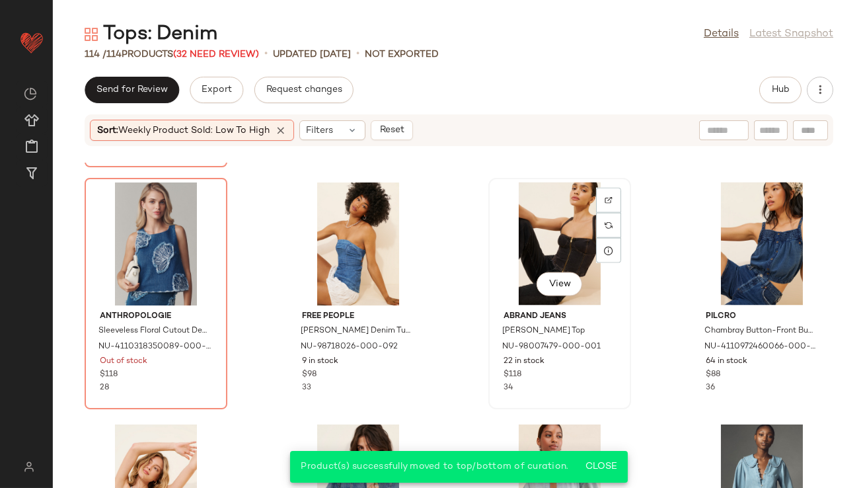
click at [530, 233] on div "View" at bounding box center [560, 243] width 134 height 123
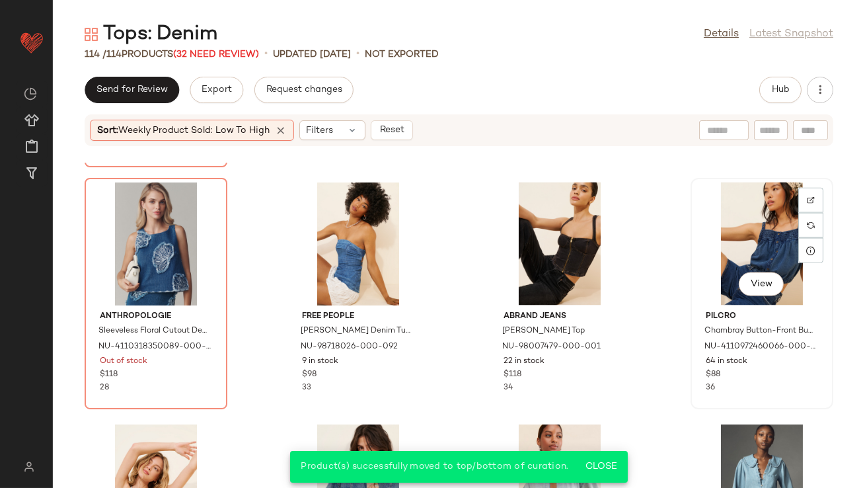
click at [715, 227] on div "View" at bounding box center [762, 243] width 134 height 123
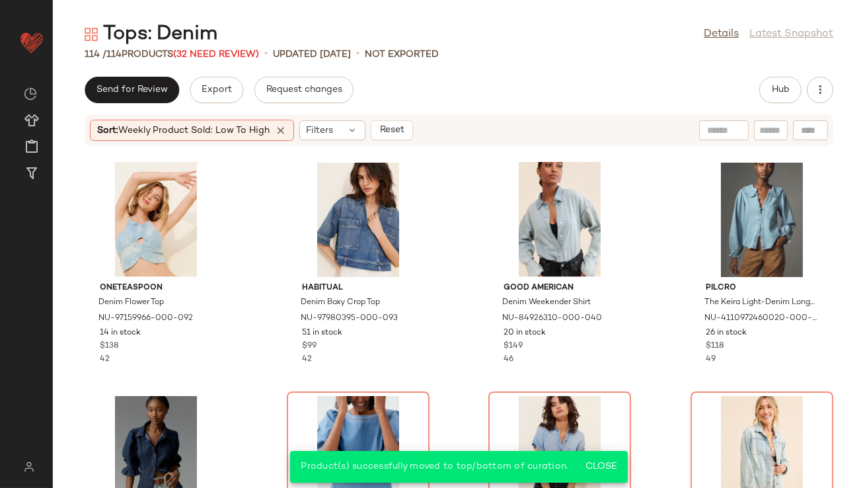
scroll to position [4395, 0]
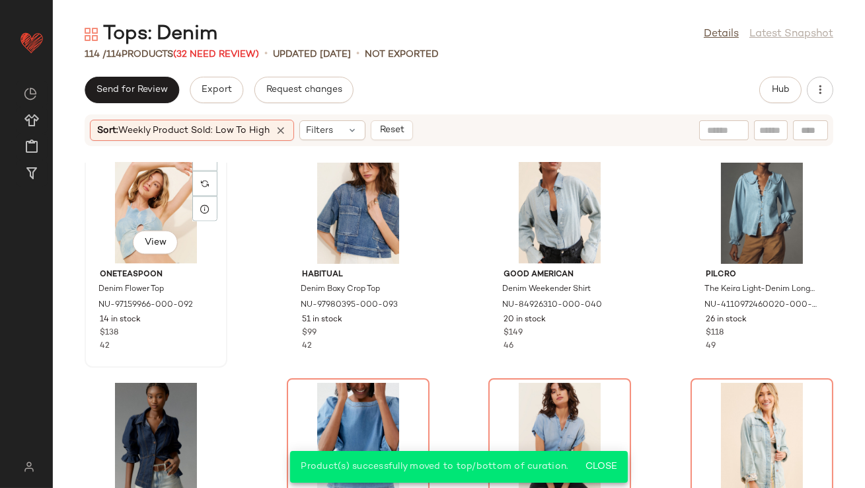
click at [150, 215] on div "View" at bounding box center [156, 202] width 134 height 123
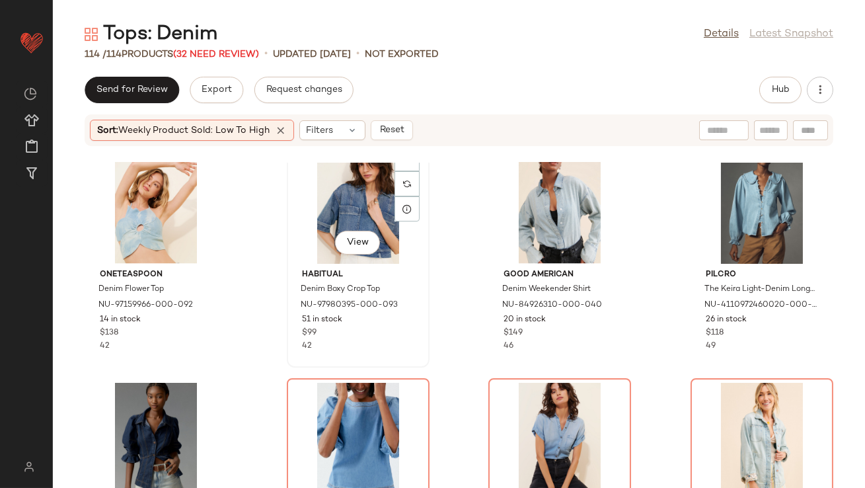
click at [369, 204] on div "View" at bounding box center [359, 202] width 134 height 123
click at [545, 198] on div "View" at bounding box center [560, 202] width 134 height 123
click at [756, 212] on div "View" at bounding box center [762, 202] width 134 height 123
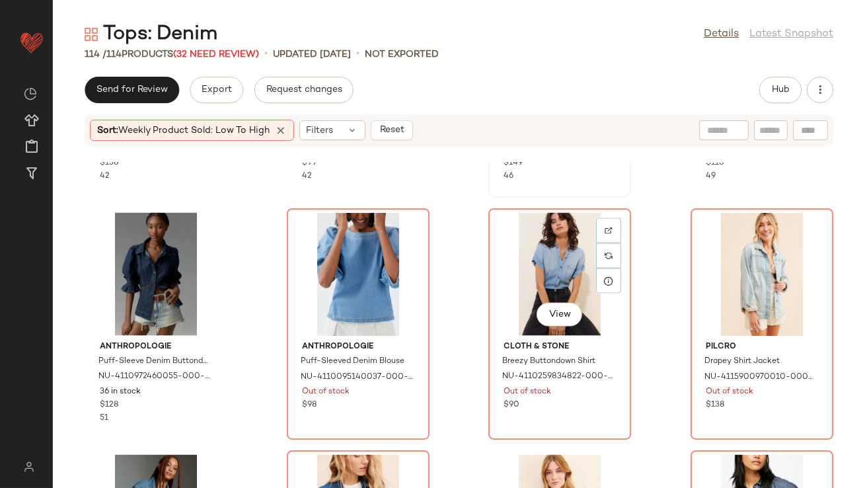
scroll to position [4567, 0]
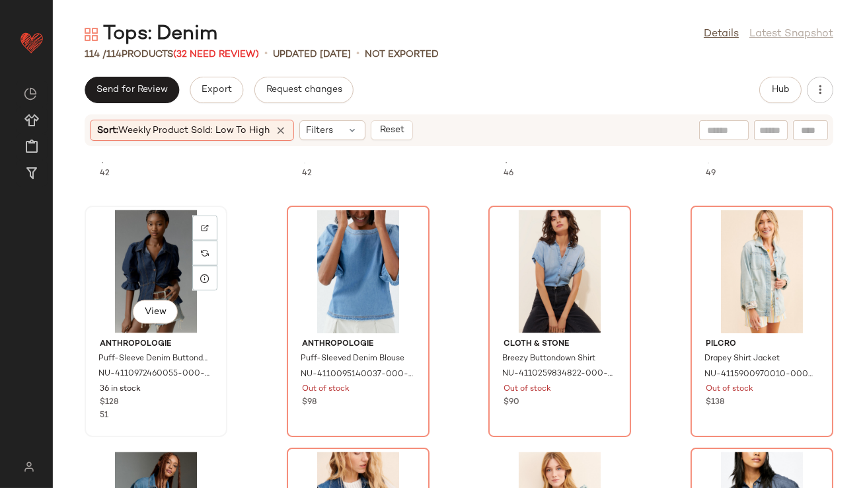
click at [166, 280] on div "View" at bounding box center [156, 271] width 134 height 123
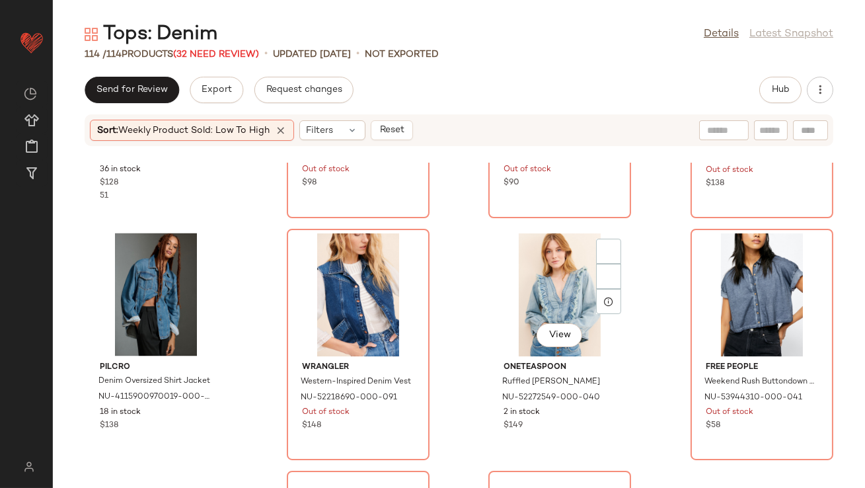
scroll to position [4809, 0]
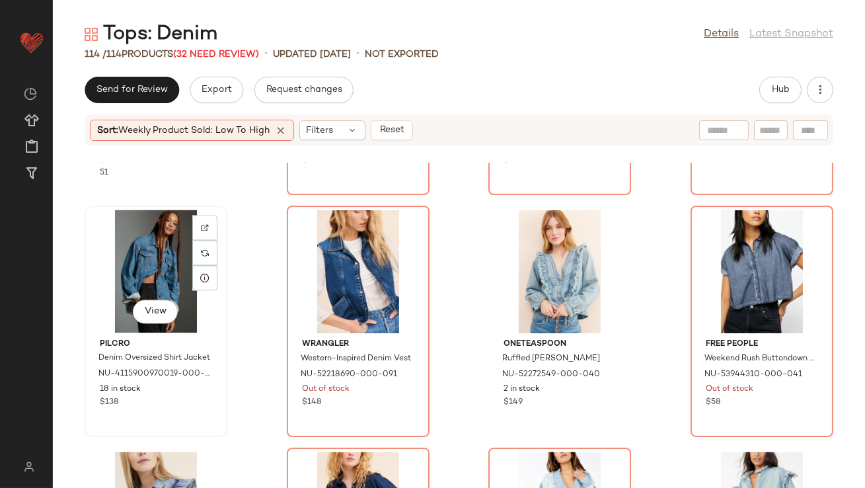
click at [148, 280] on div "View" at bounding box center [156, 271] width 134 height 123
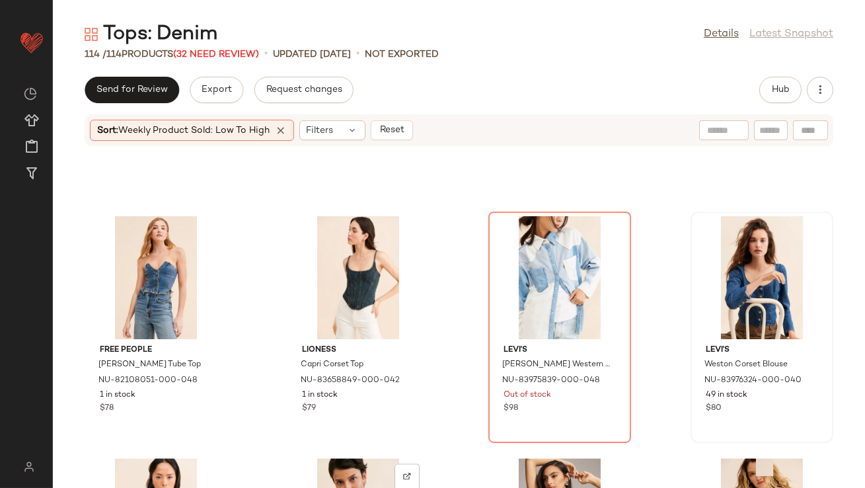
scroll to position [5757, 0]
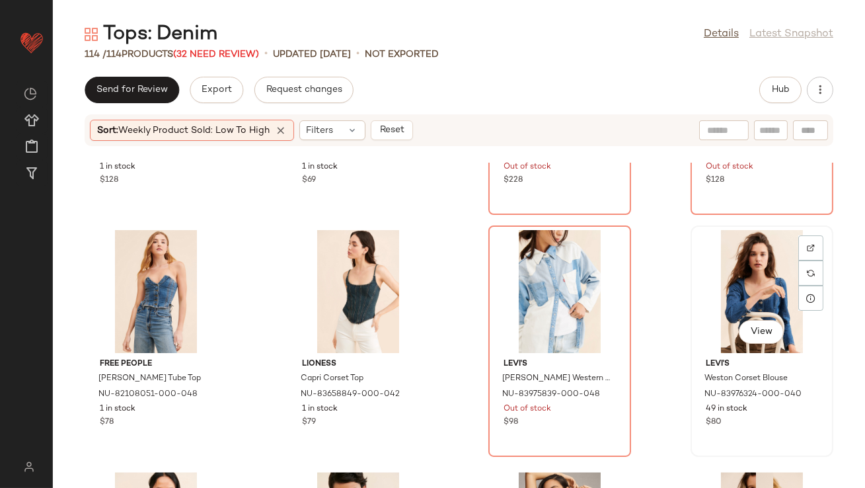
click at [748, 288] on div "View" at bounding box center [762, 291] width 134 height 123
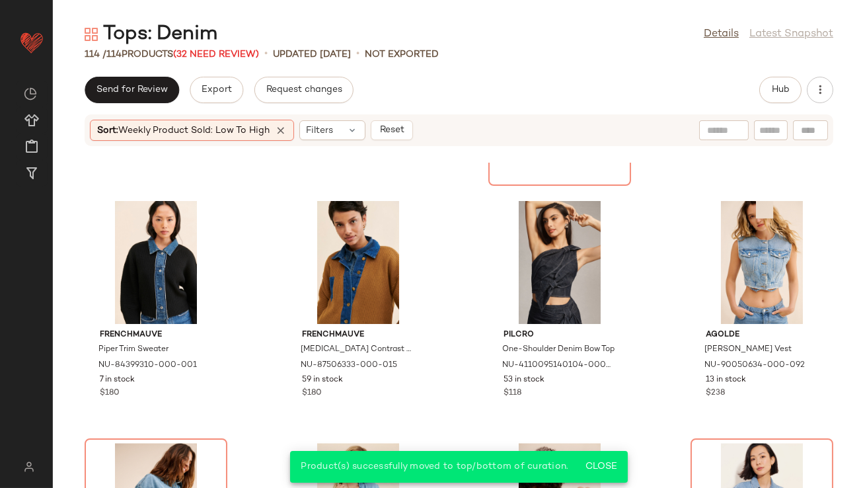
scroll to position [6043, 0]
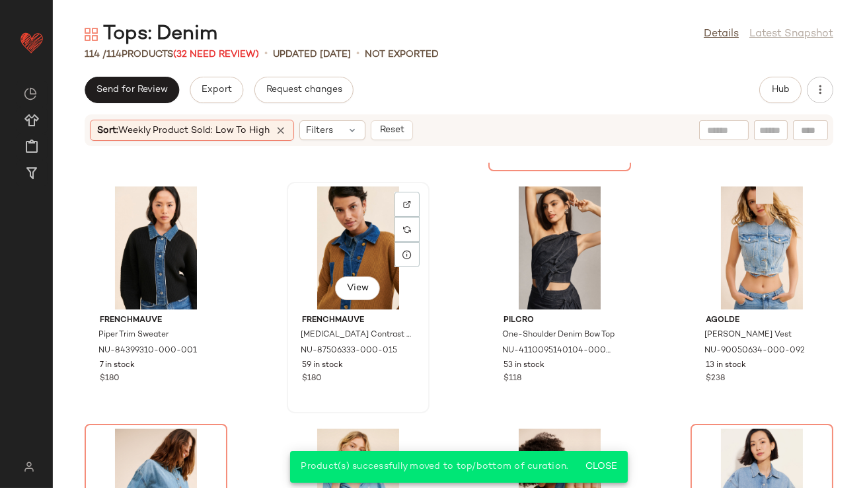
click at [359, 219] on div "View" at bounding box center [359, 247] width 134 height 123
click at [752, 225] on div "View" at bounding box center [762, 247] width 134 height 123
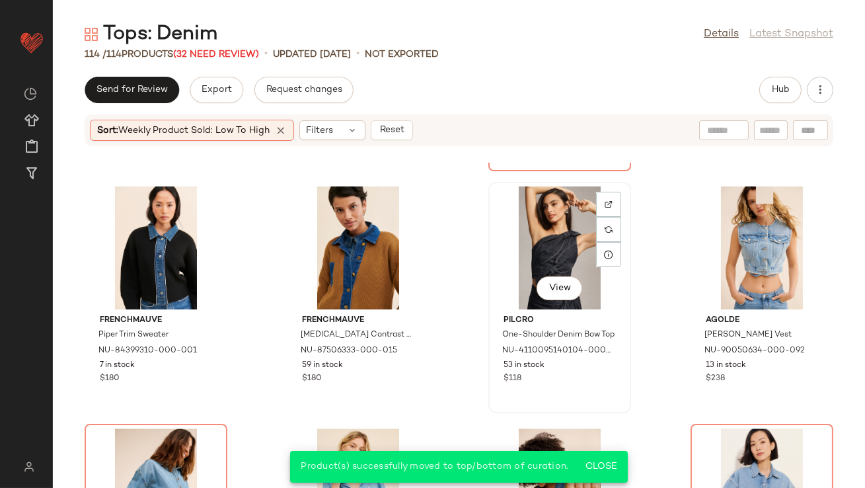
click at [520, 233] on div "View" at bounding box center [560, 247] width 134 height 123
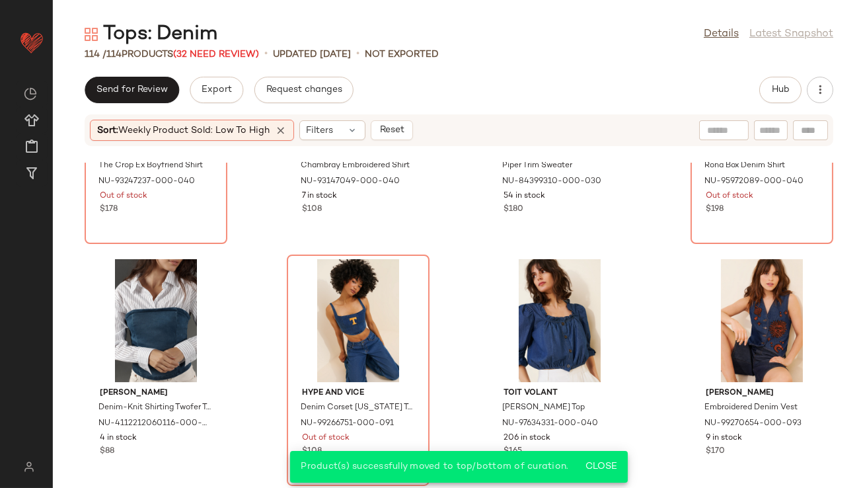
scroll to position [6455, 0]
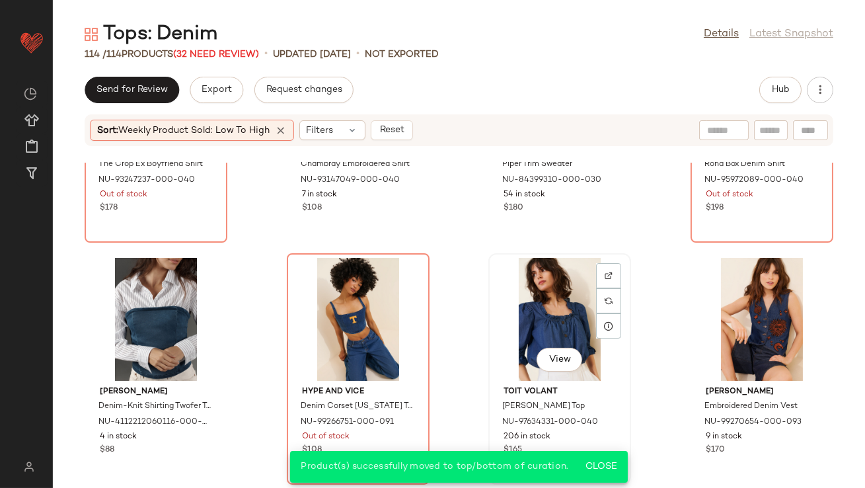
click at [541, 321] on div "View" at bounding box center [560, 319] width 134 height 123
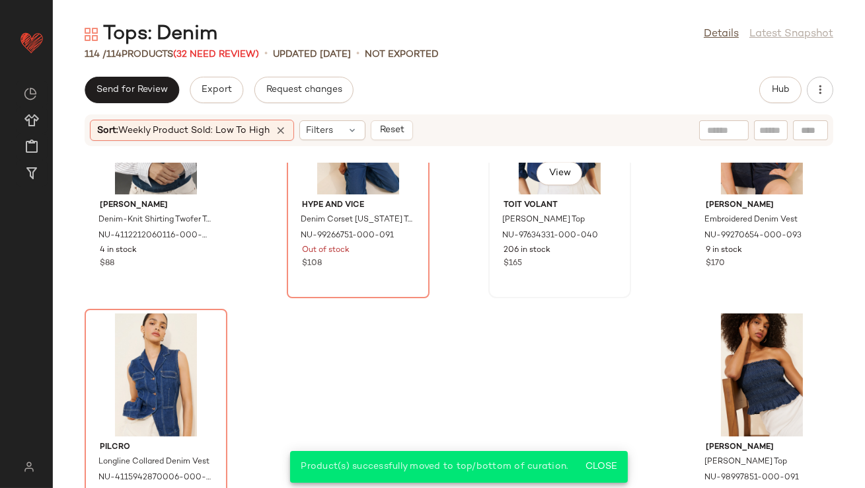
scroll to position [6693, 0]
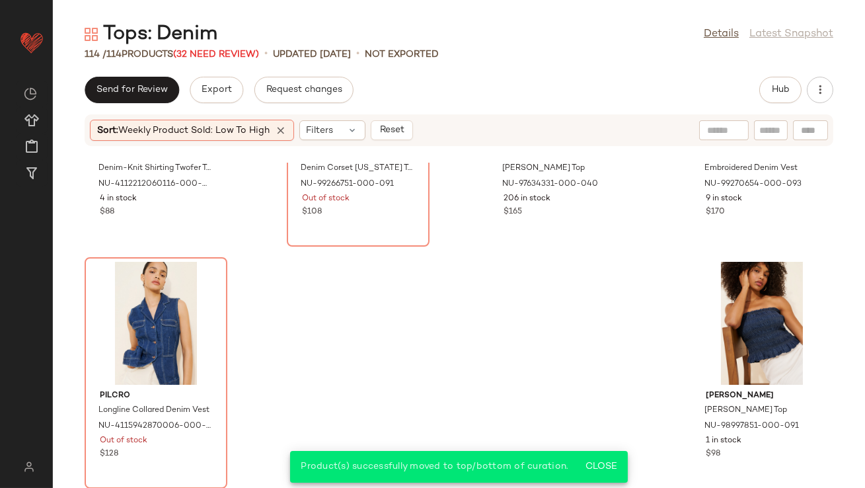
click at [283, 130] on icon at bounding box center [281, 130] width 12 height 12
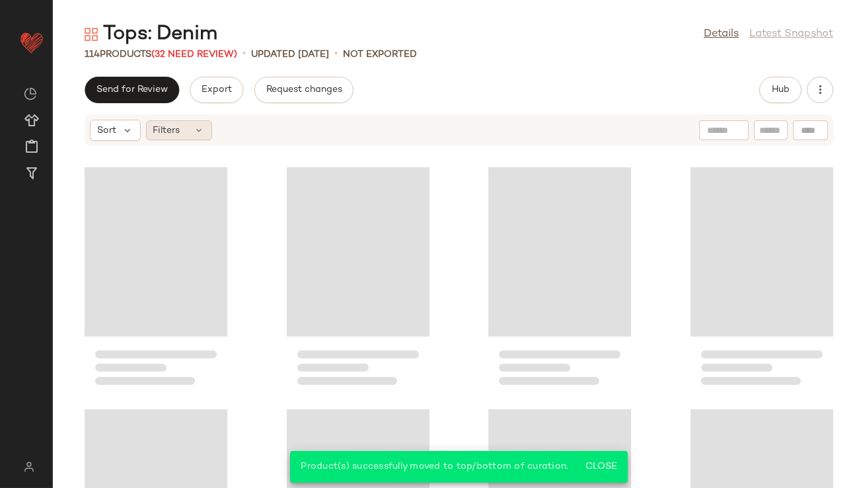
click at [165, 134] on span "Filters" at bounding box center [166, 131] width 27 height 14
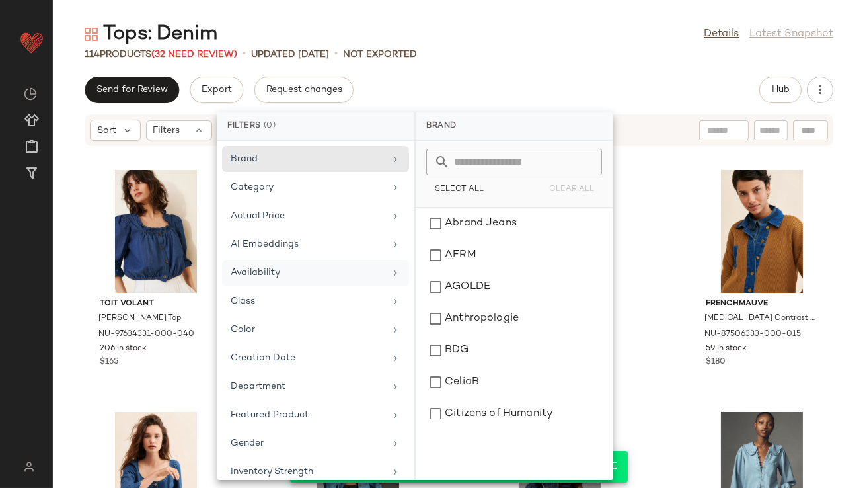
click at [245, 288] on div "Availability" at bounding box center [315, 301] width 187 height 26
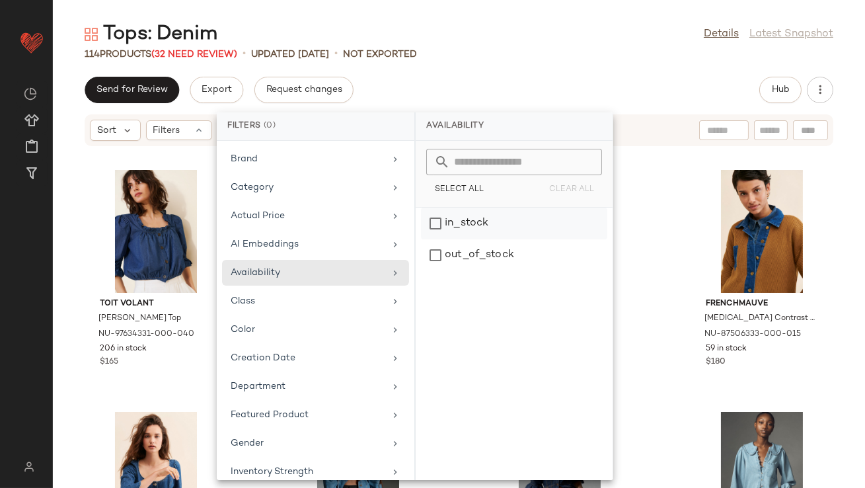
click at [469, 239] on div "in_stock" at bounding box center [514, 255] width 186 height 32
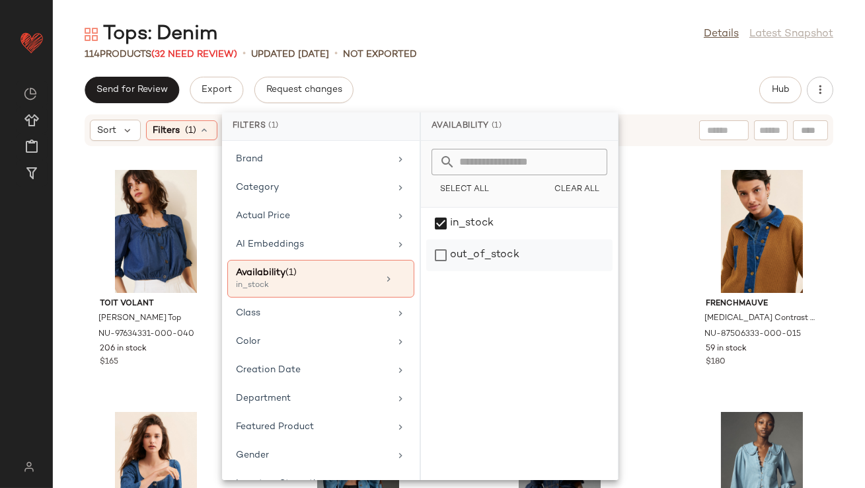
click at [464, 252] on div "out_of_stock" at bounding box center [519, 255] width 186 height 32
click at [447, 239] on div "in_stock" at bounding box center [519, 255] width 186 height 32
click at [500, 88] on div "Send for Review Export Request changes Hub" at bounding box center [459, 90] width 812 height 26
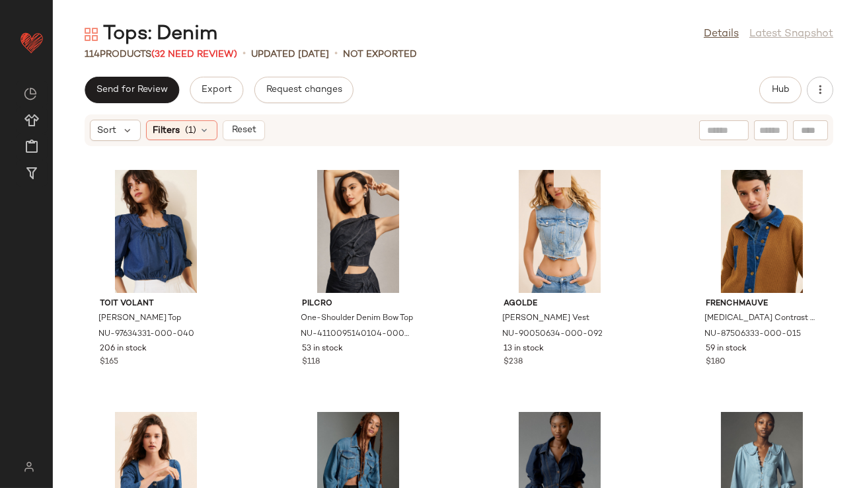
click at [759, 96] on div "Send for Review Export Request changes Hub" at bounding box center [459, 90] width 812 height 26
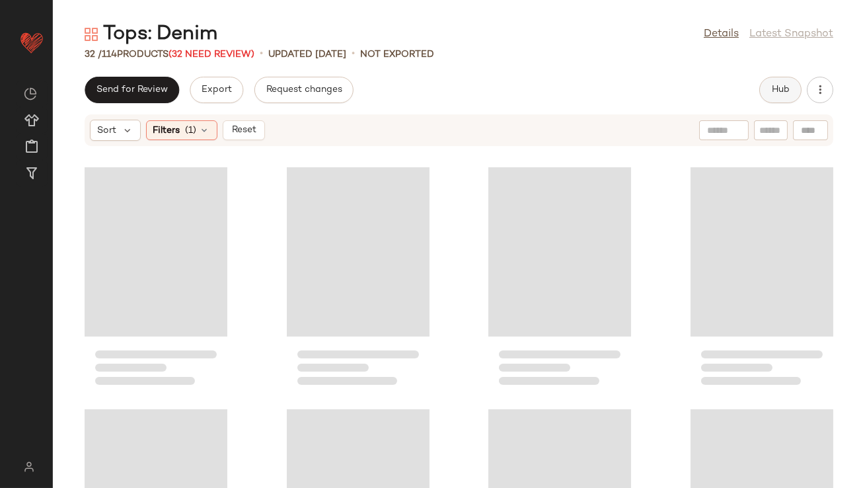
click at [766, 95] on button "Hub" at bounding box center [781, 90] width 42 height 26
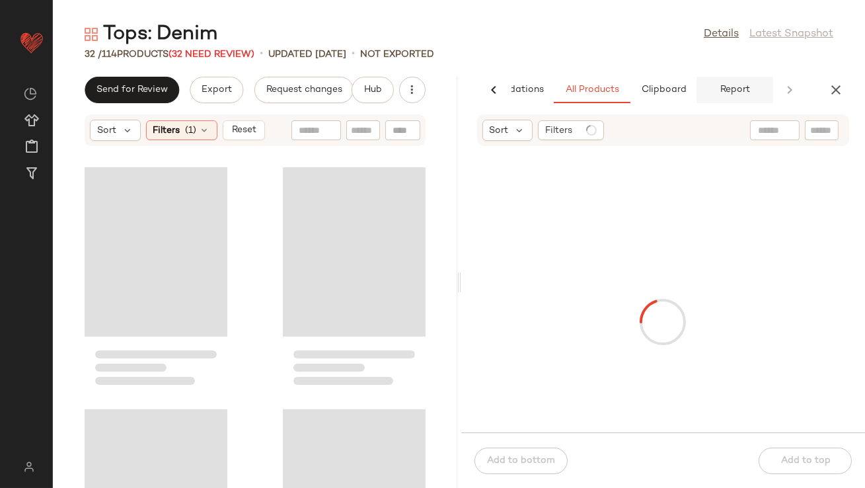
scroll to position [0, 74]
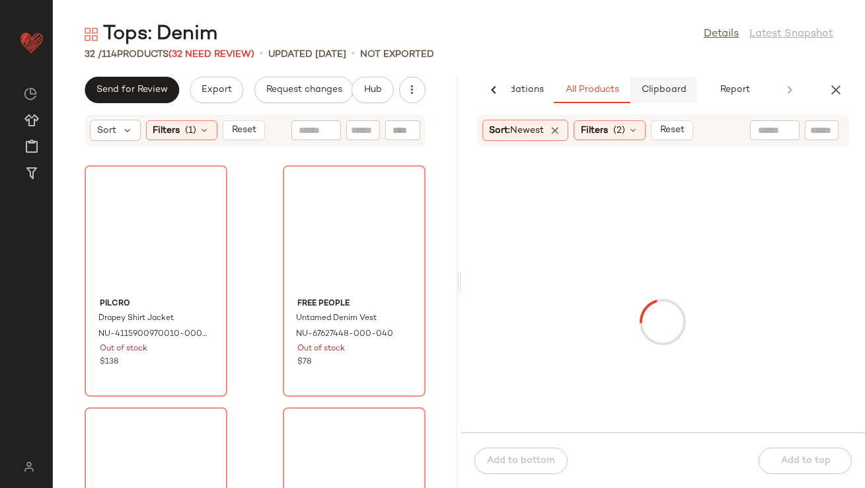
click at [675, 87] on span "Clipboard" at bounding box center [664, 90] width 46 height 11
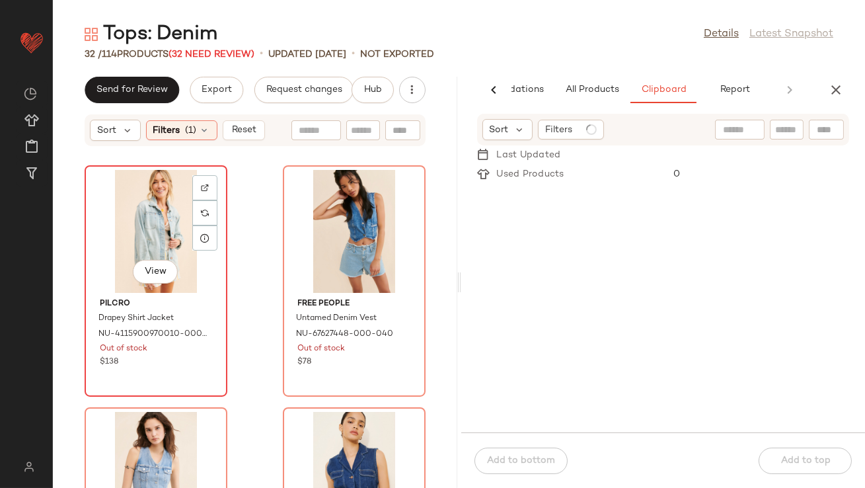
click at [129, 223] on div "View" at bounding box center [156, 231] width 134 height 123
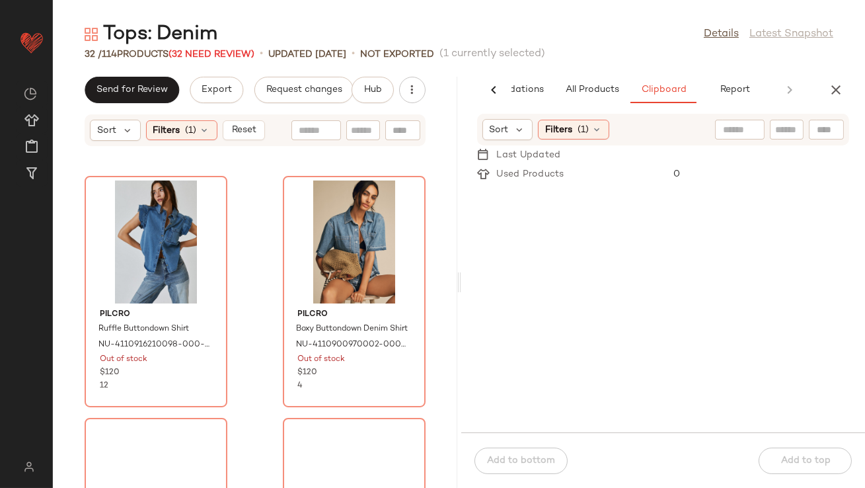
scroll to position [3548, 0]
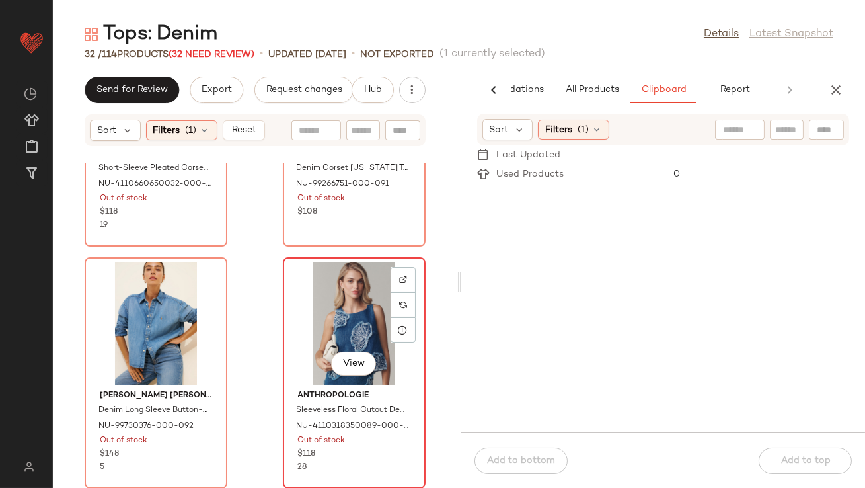
click at [356, 321] on div "View" at bounding box center [355, 323] width 134 height 123
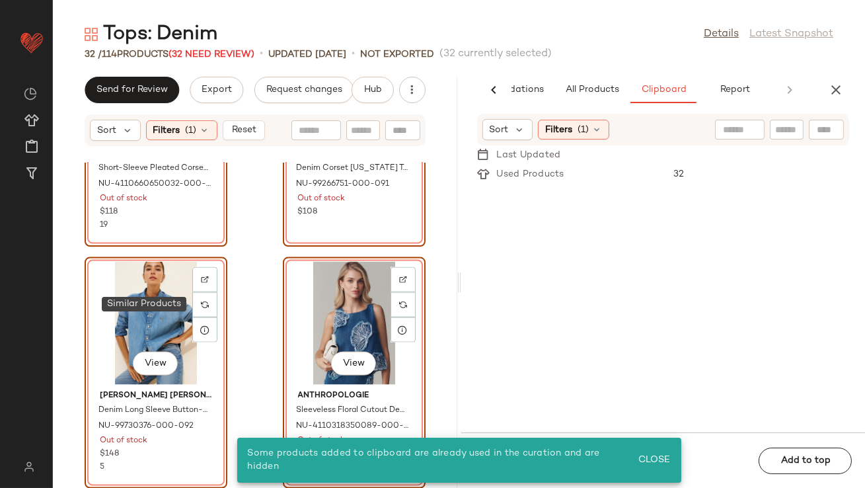
click at [162, 297] on div "View" at bounding box center [156, 323] width 134 height 123
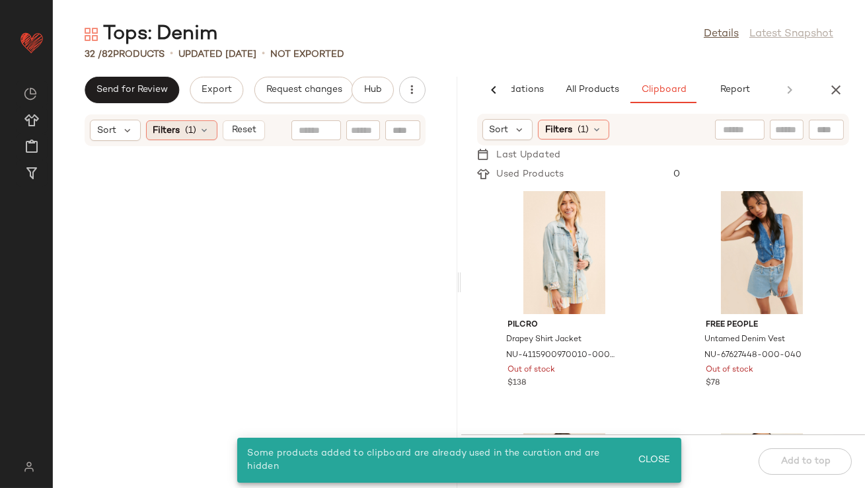
click at [204, 134] on icon at bounding box center [205, 130] width 11 height 11
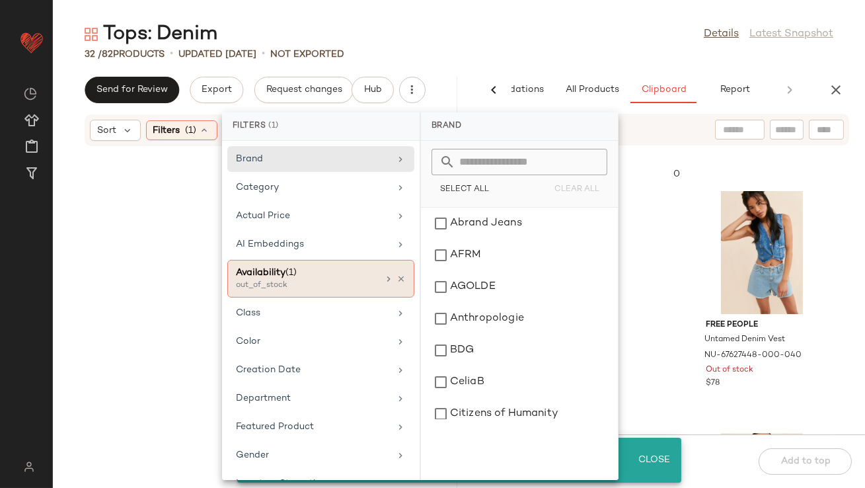
click at [402, 275] on div "Availability (1) out_of_stock" at bounding box center [320, 279] width 187 height 38
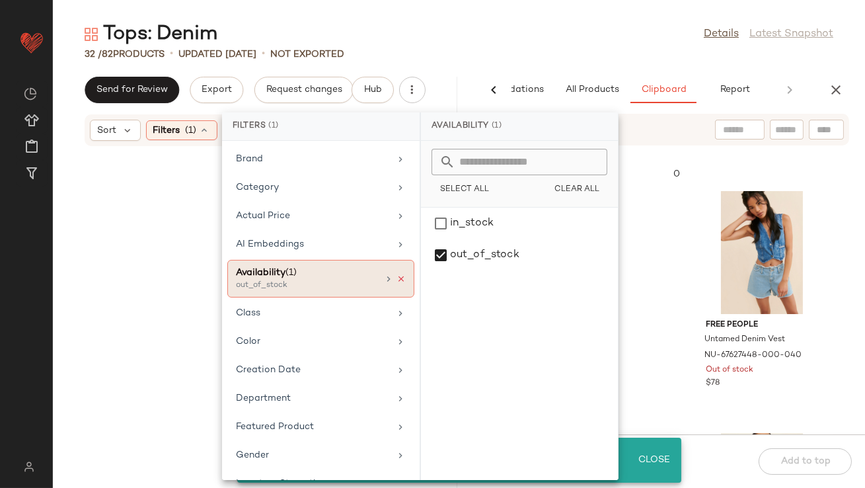
click at [397, 277] on icon at bounding box center [401, 278] width 9 height 9
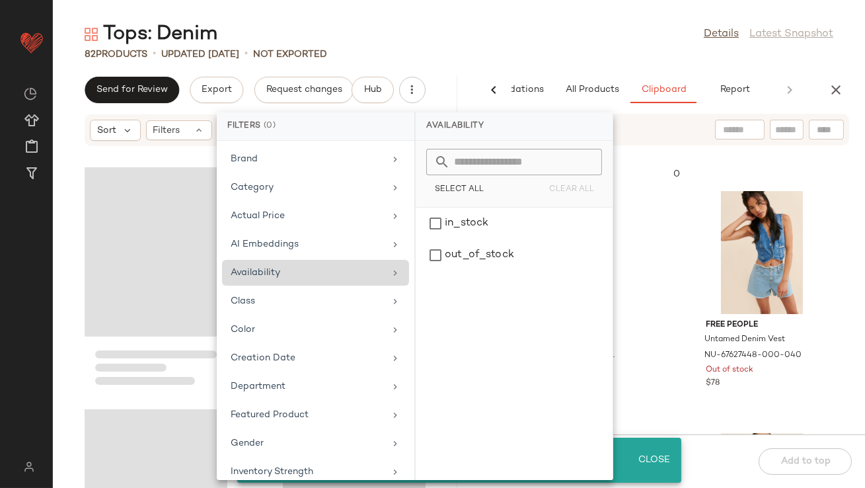
click at [488, 62] on div "Tops: Denim Details Latest Snapshot 82 Products • updated [DATE] • Not Exported…" at bounding box center [459, 254] width 812 height 467
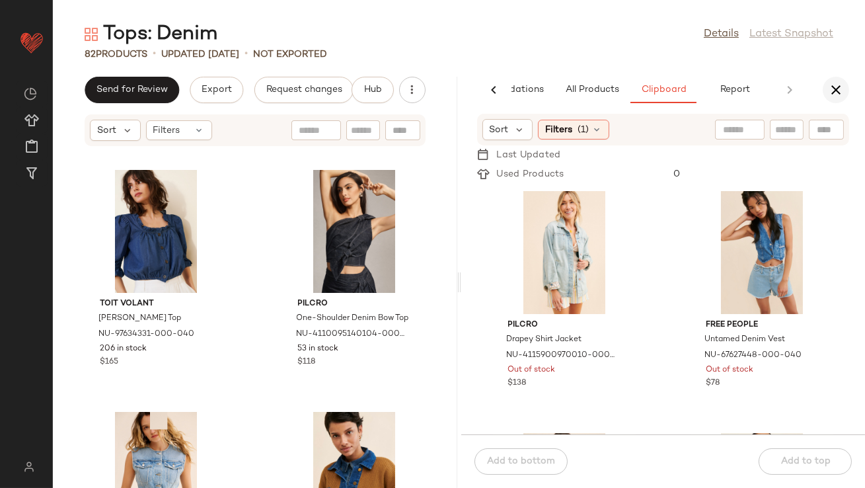
click at [838, 98] on button "button" at bounding box center [836, 90] width 26 height 26
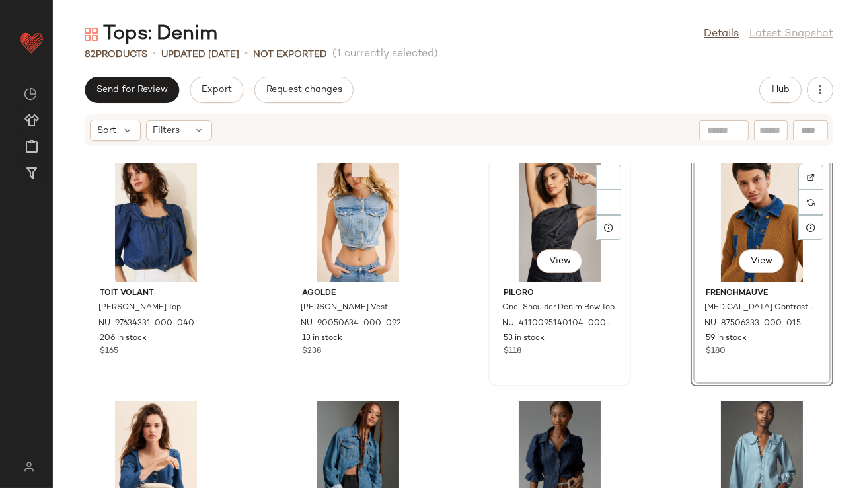
scroll to position [10, 0]
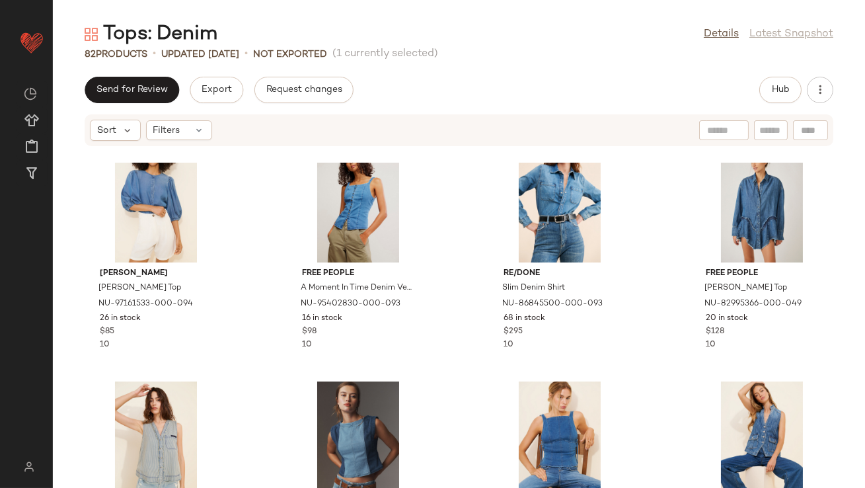
scroll to position [1108, 0]
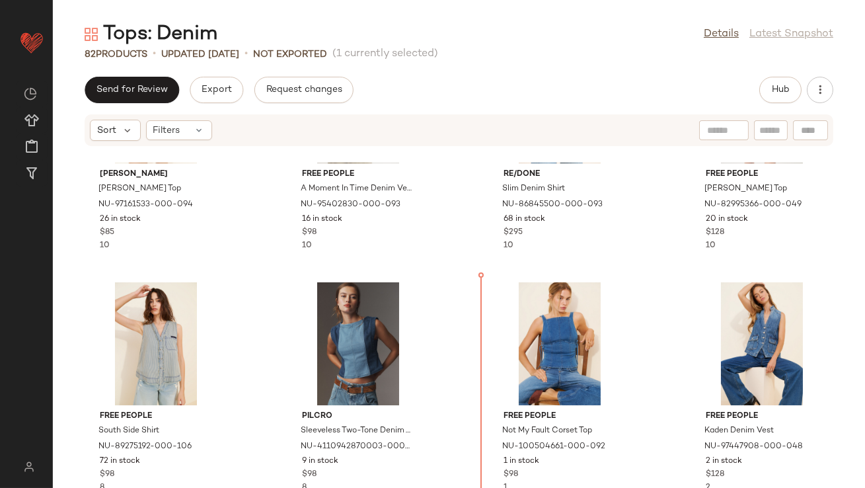
drag, startPoint x: 763, startPoint y: 225, endPoint x: 759, endPoint y: 231, distance: 8.1
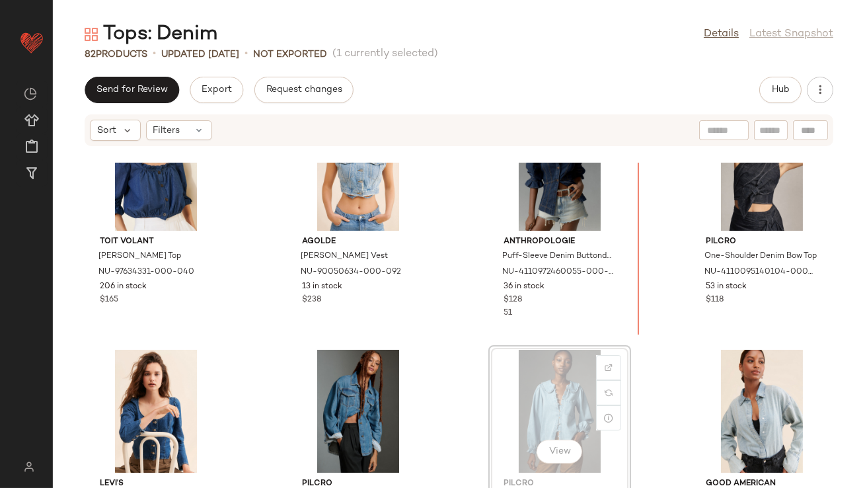
scroll to position [63, 0]
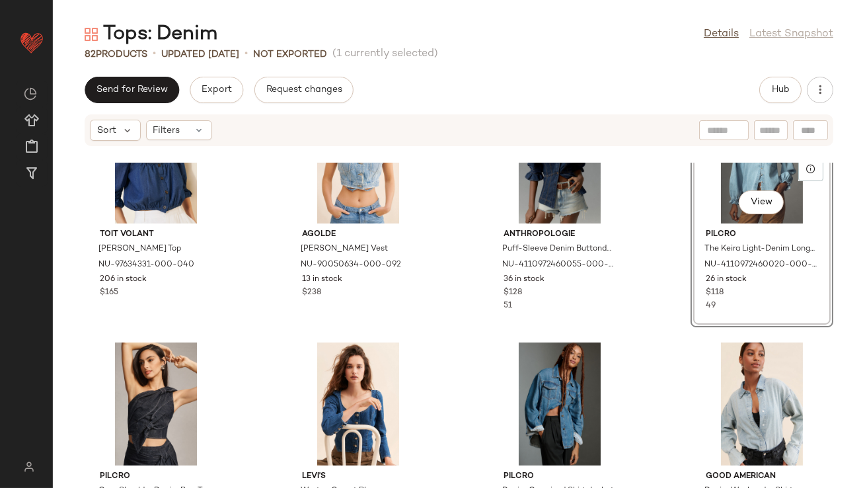
scroll to position [73, 0]
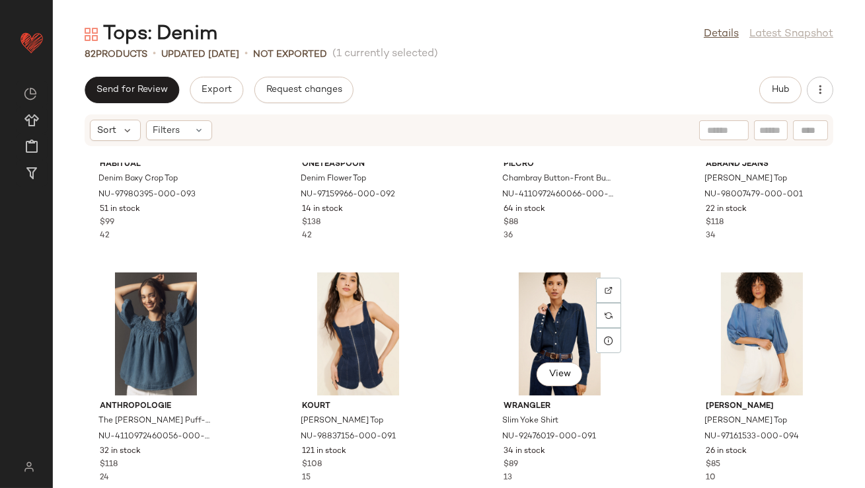
scroll to position [680, 0]
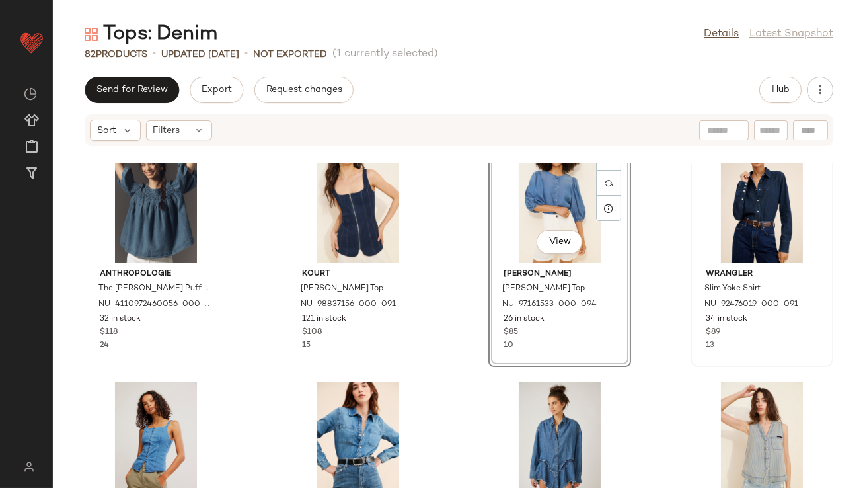
scroll to position [838, 0]
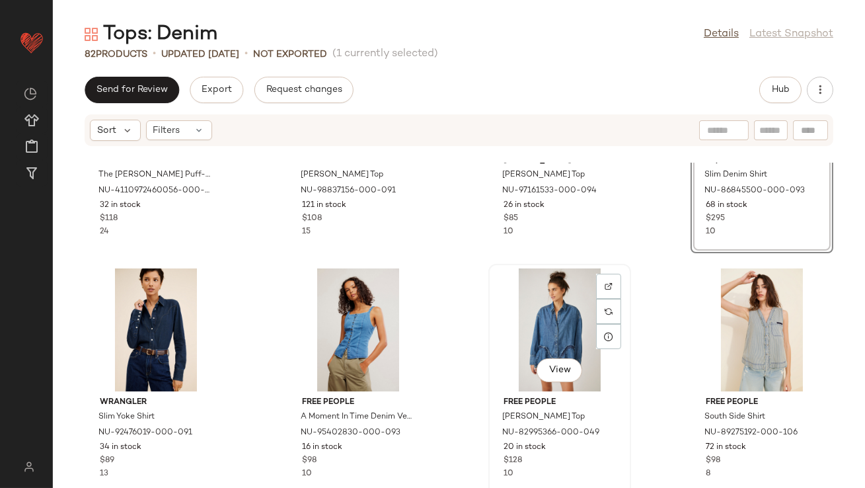
scroll to position [935, 0]
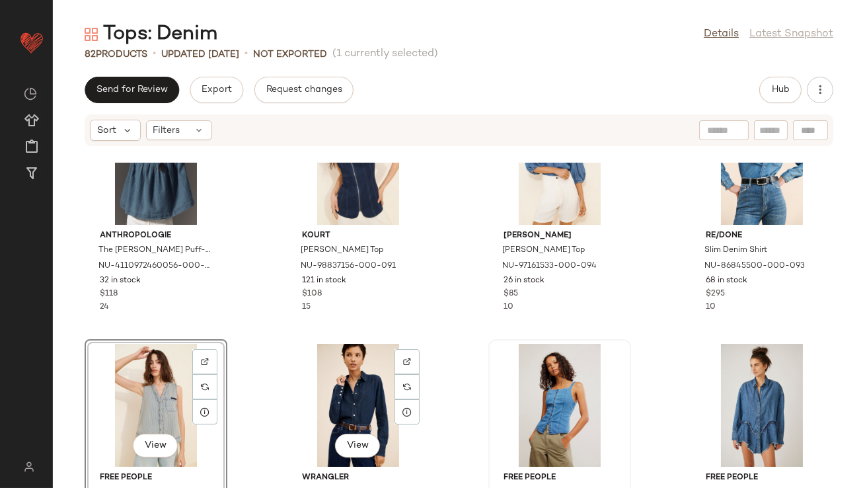
scroll to position [819, 0]
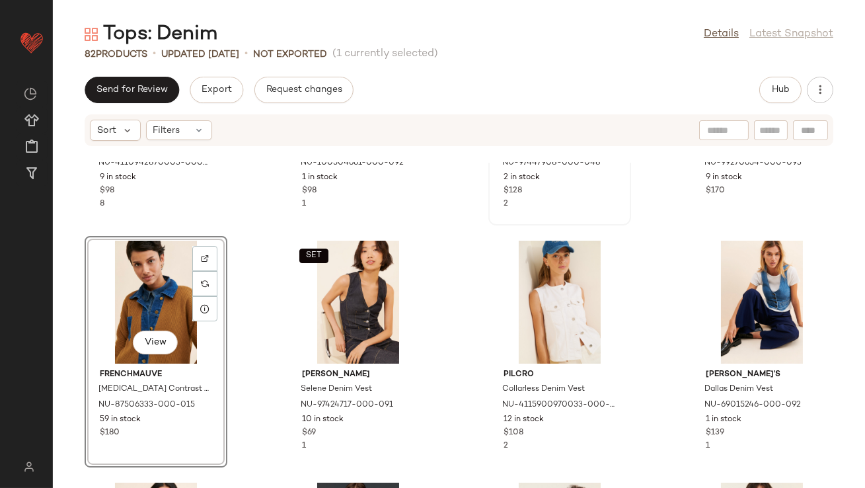
scroll to position [1405, 0]
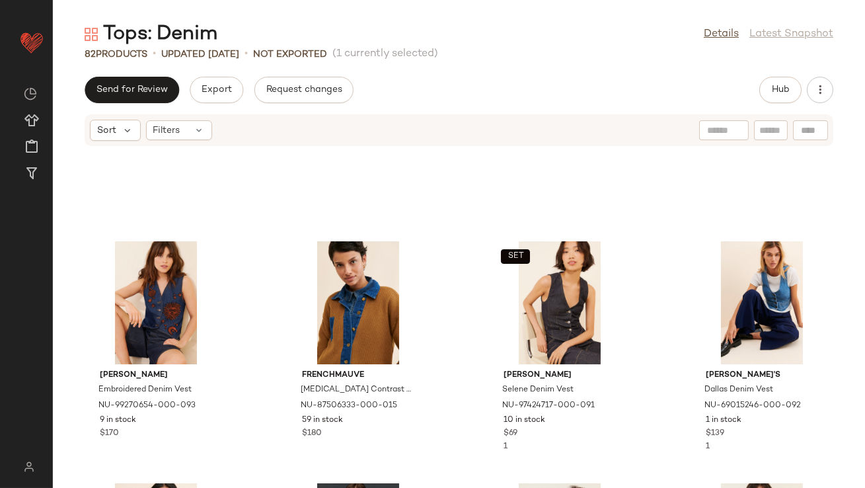
scroll to position [1554, 0]
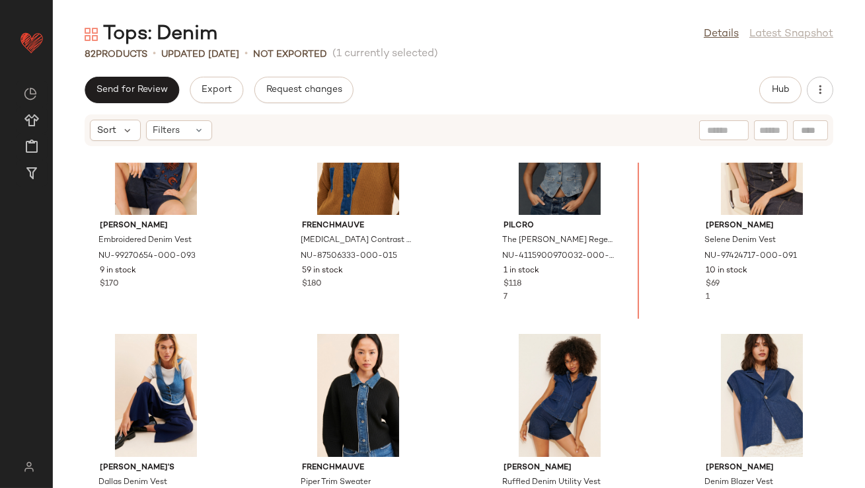
scroll to position [1481, 0]
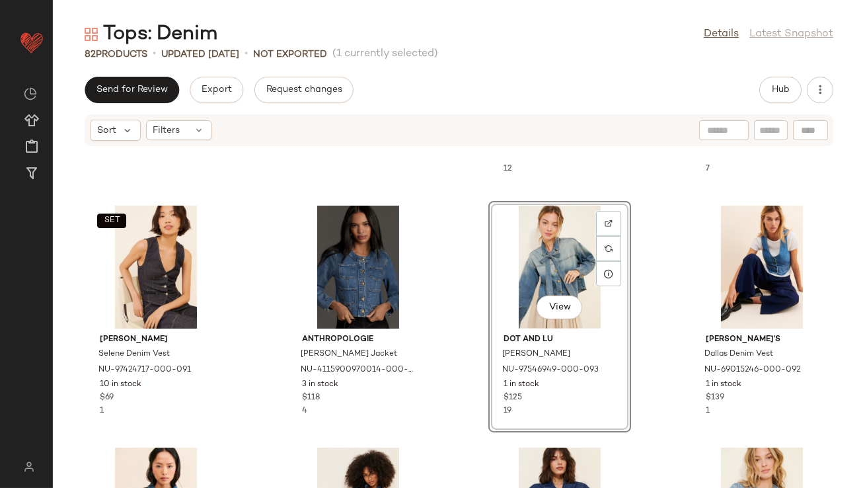
scroll to position [1852, 0]
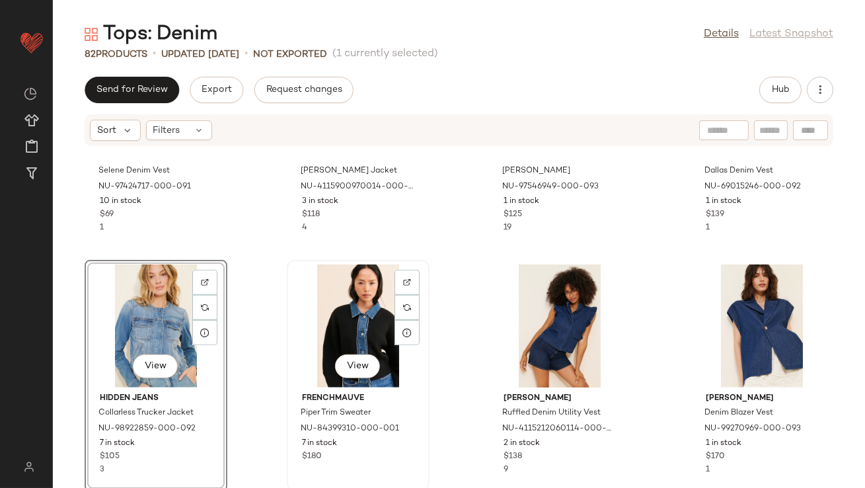
scroll to position [1979, 0]
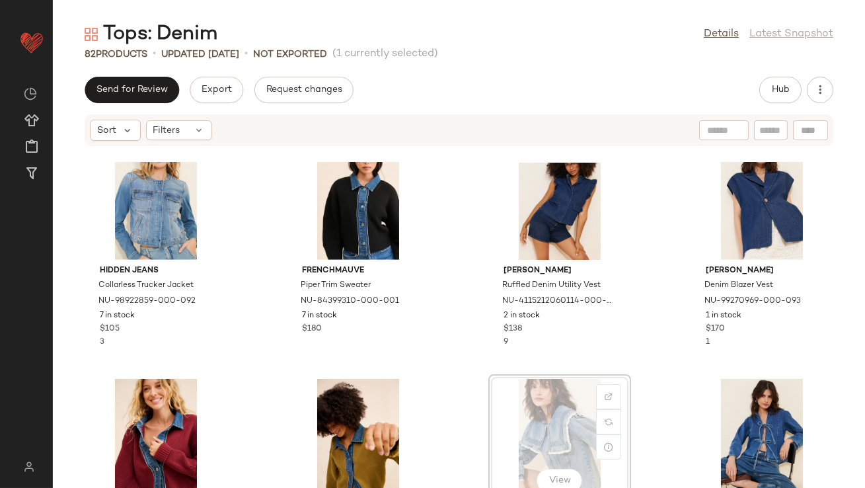
scroll to position [1980, 0]
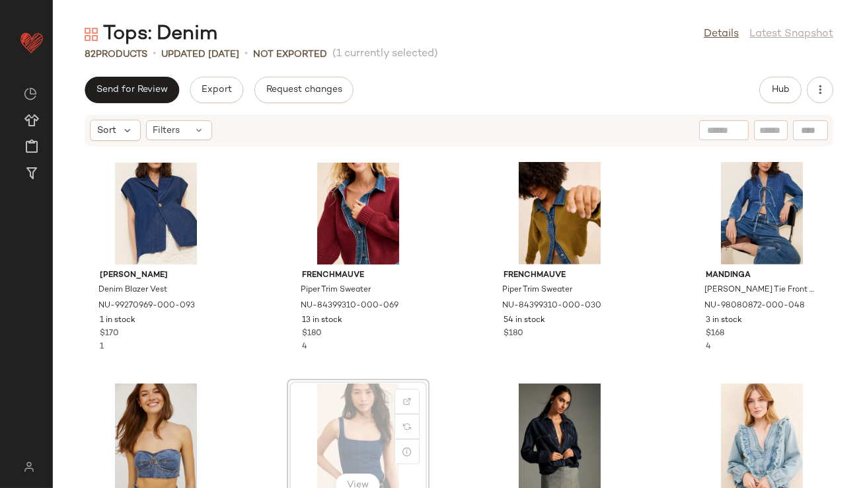
scroll to position [2217, 0]
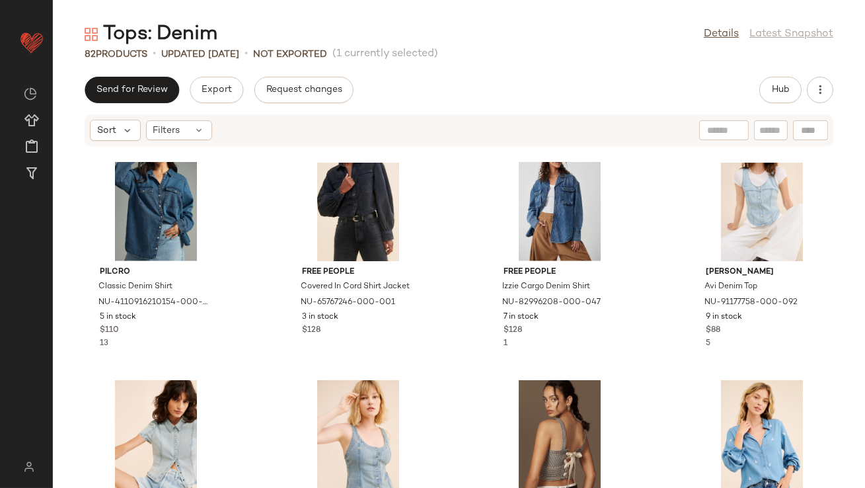
scroll to position [3498, 0]
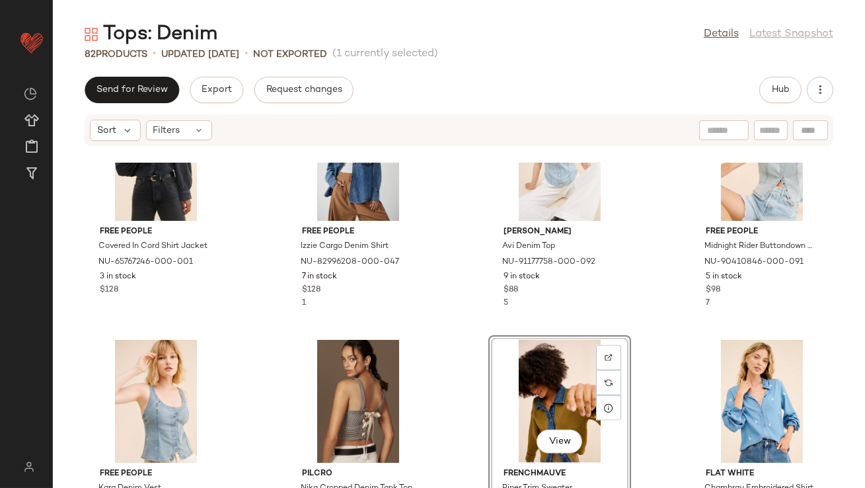
scroll to position [3466, 0]
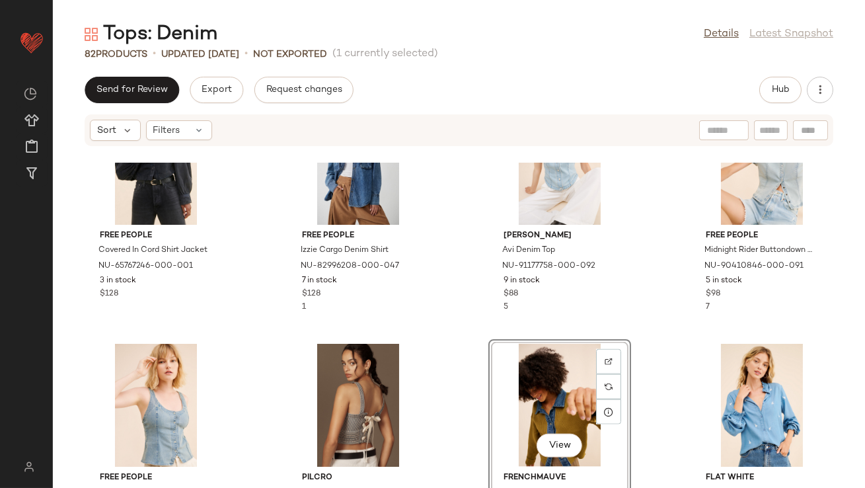
click at [522, 387] on div "View" at bounding box center [560, 405] width 134 height 123
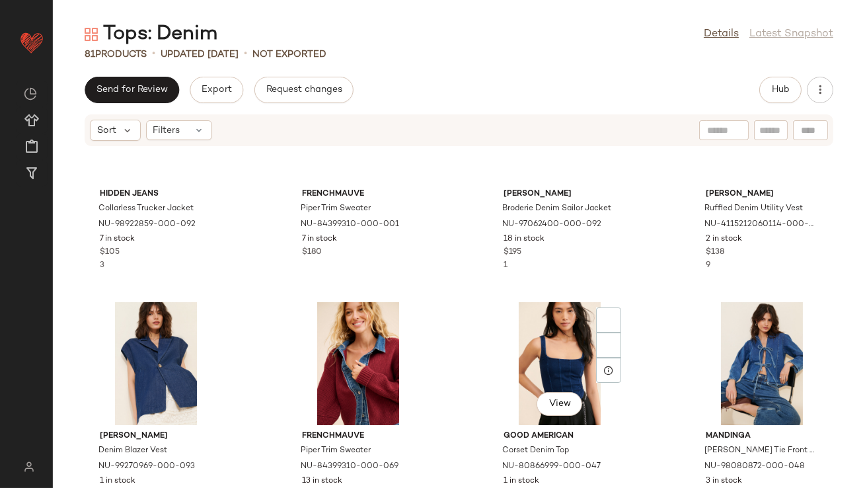
scroll to position [2038, 0]
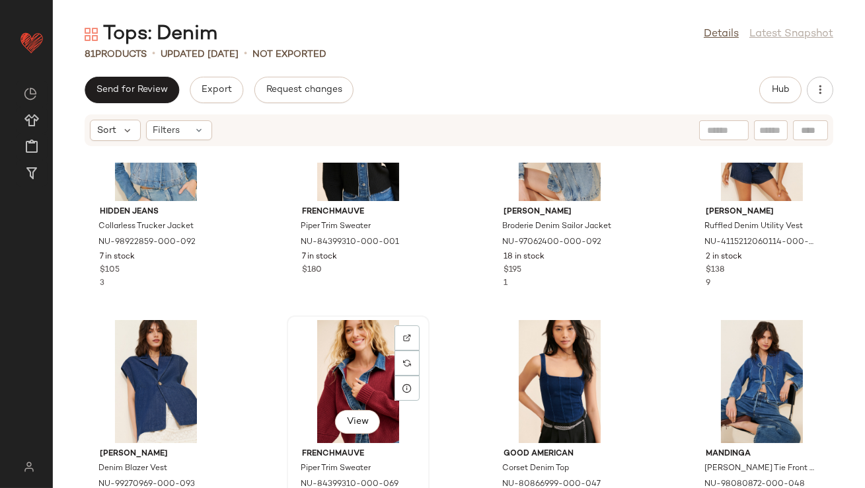
click at [348, 387] on div "View" at bounding box center [359, 381] width 134 height 123
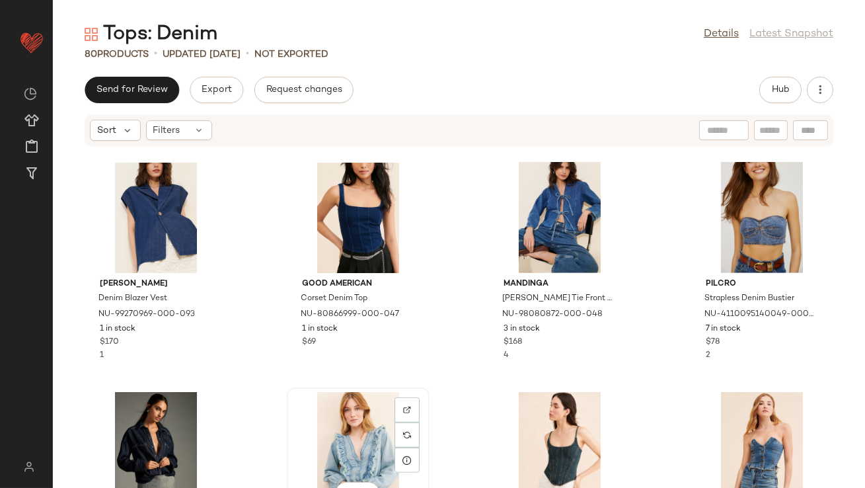
scroll to position [2209, 0]
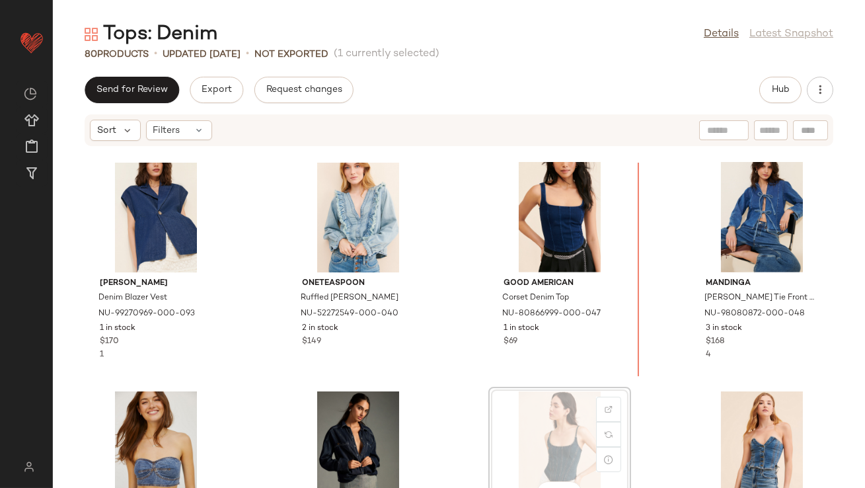
scroll to position [2210, 0]
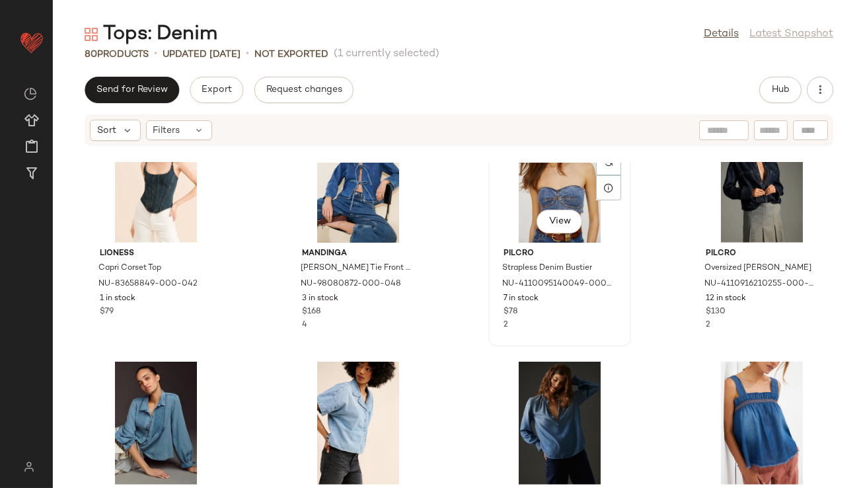
scroll to position [2512, 0]
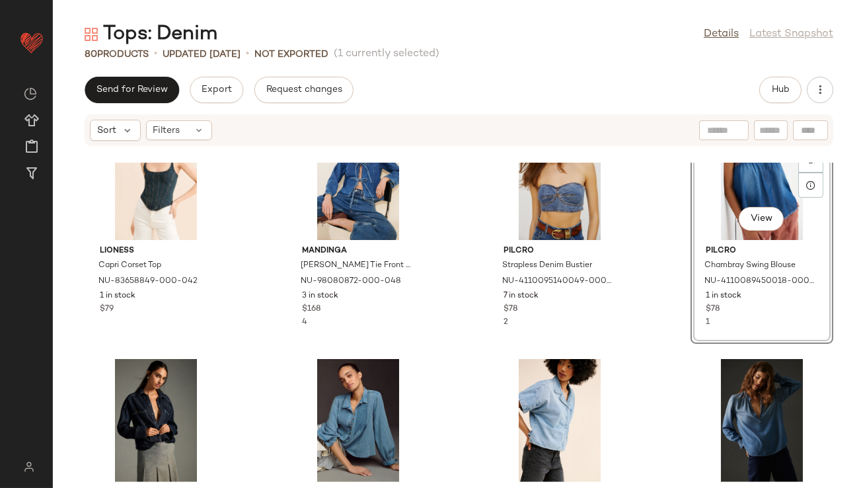
scroll to position [2485, 0]
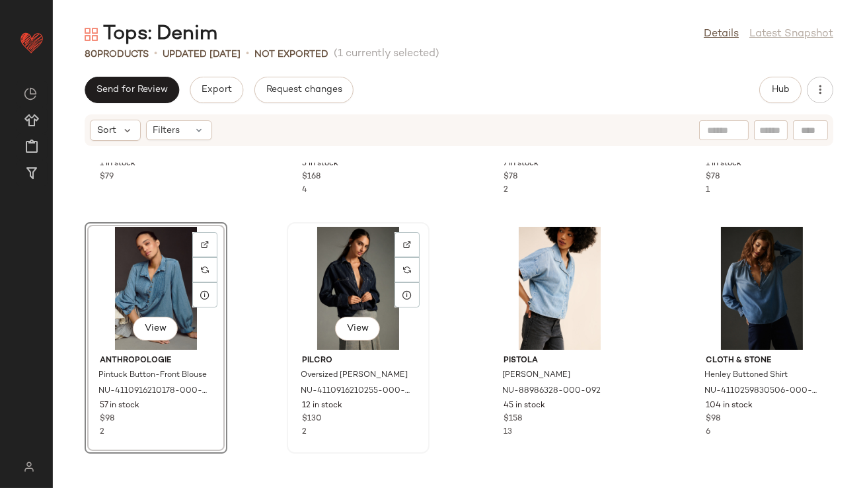
scroll to position [2712, 0]
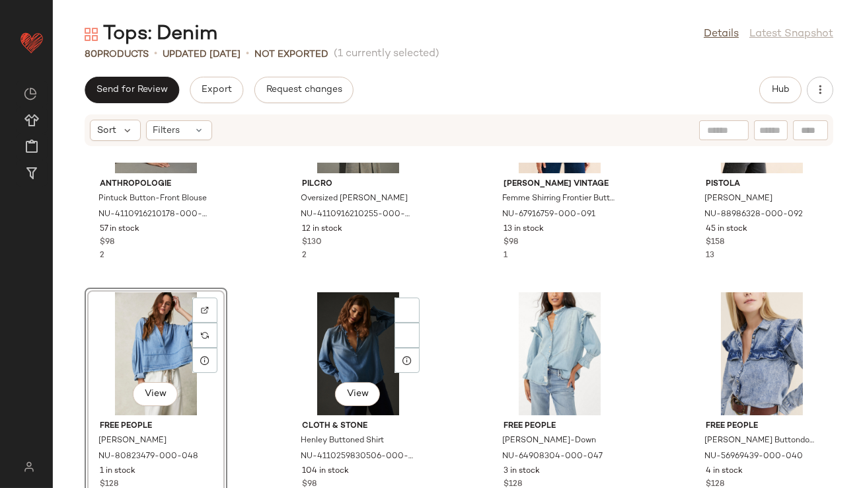
scroll to position [2797, 0]
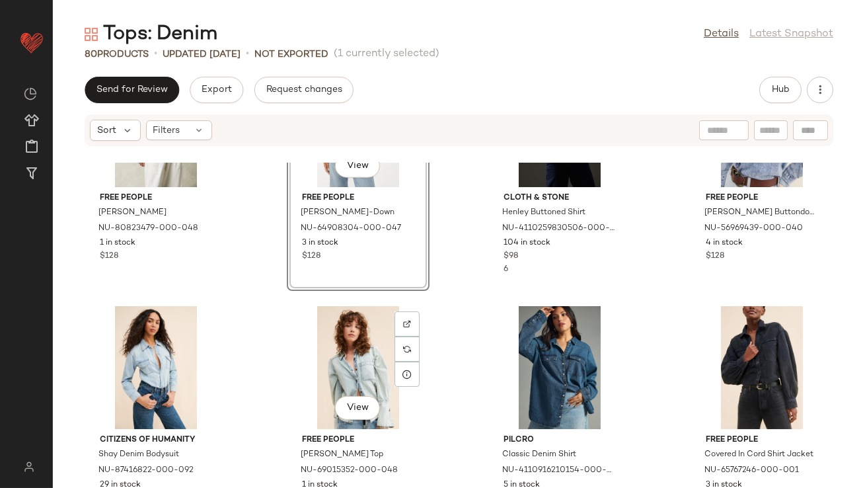
scroll to position [3021, 0]
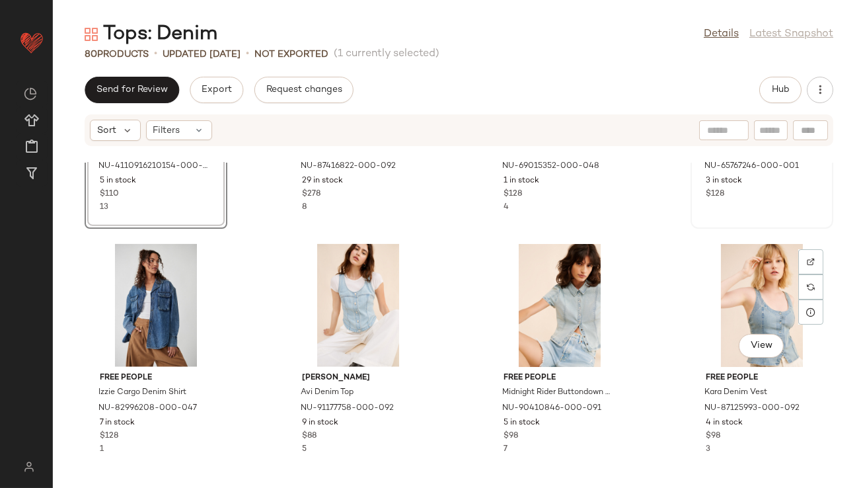
scroll to position [3330, 0]
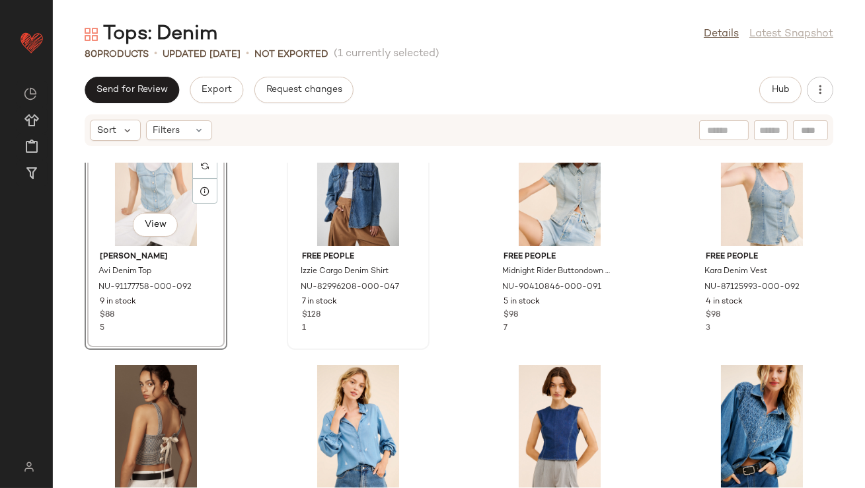
scroll to position [3448, 0]
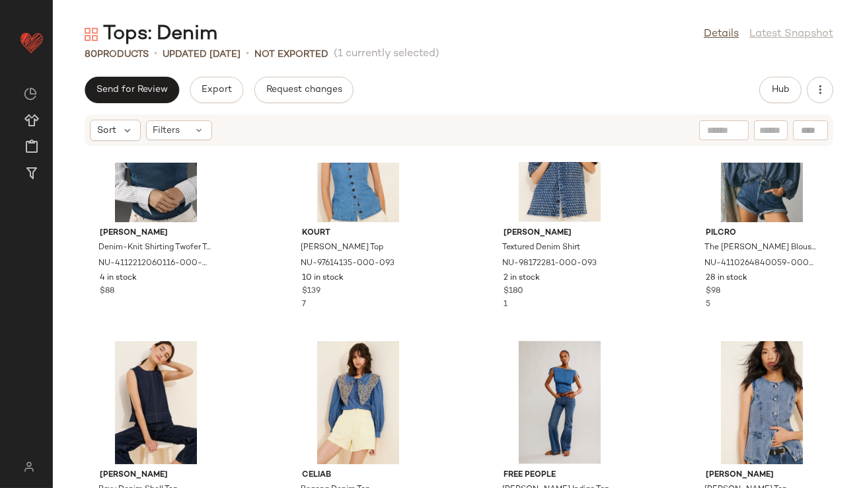
scroll to position [4200, 0]
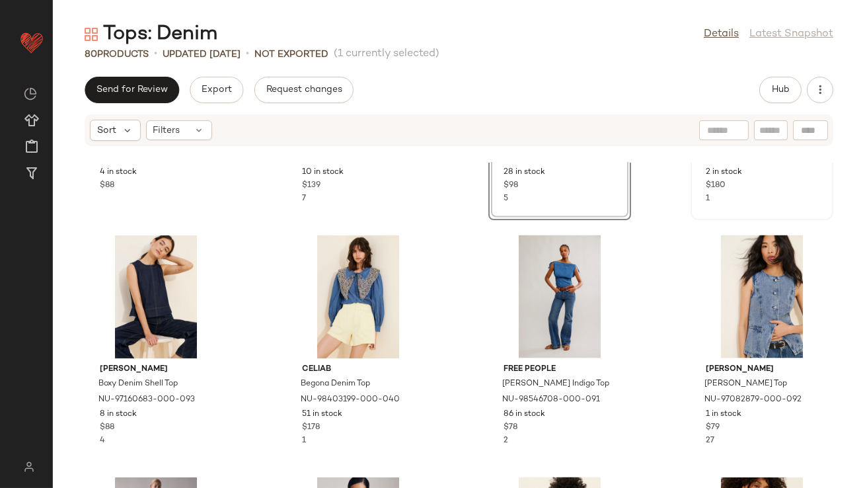
scroll to position [4301, 0]
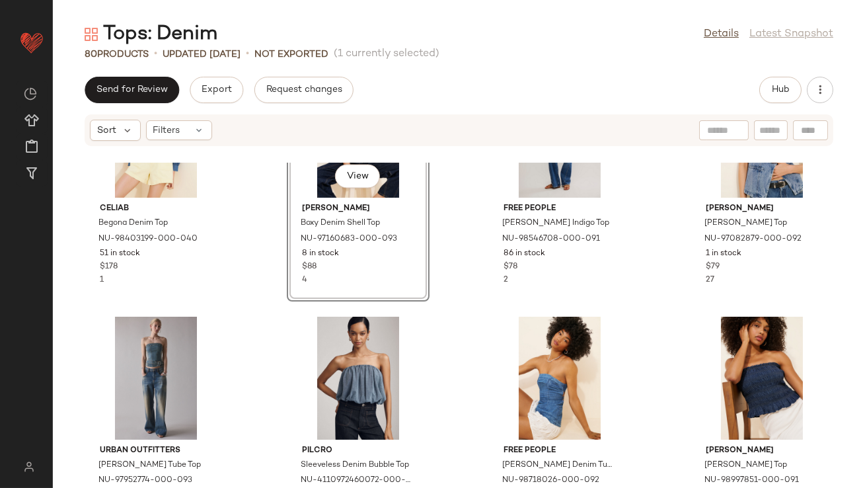
scroll to position [4492, 0]
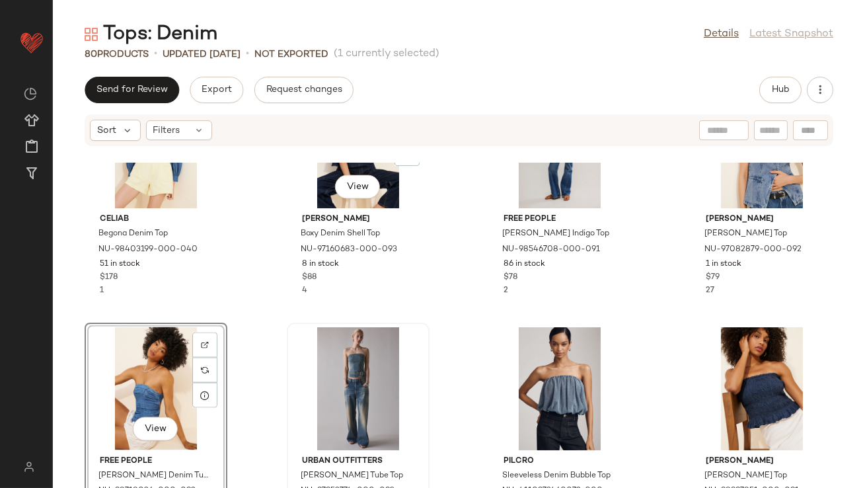
scroll to position [4479, 0]
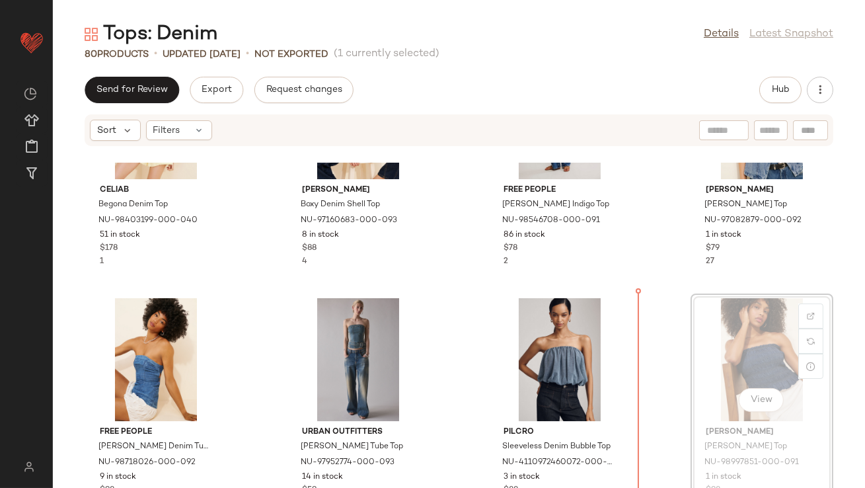
drag, startPoint x: 766, startPoint y: 368, endPoint x: 754, endPoint y: 368, distance: 11.9
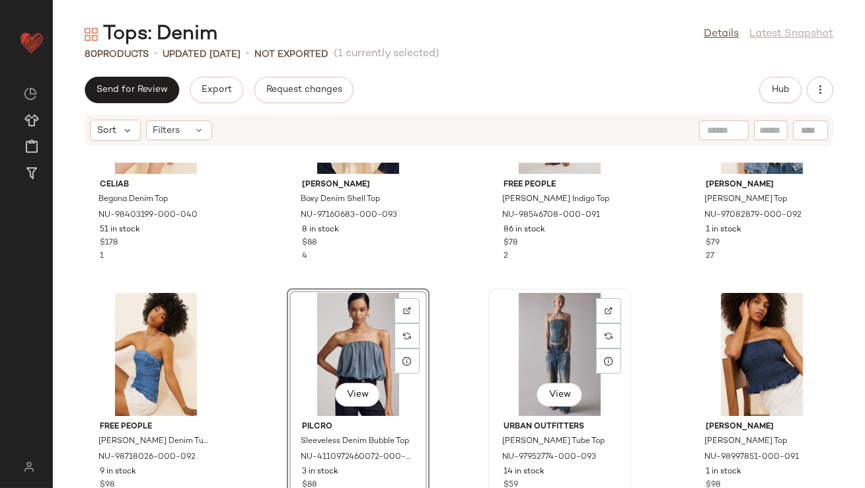
scroll to position [4516, 0]
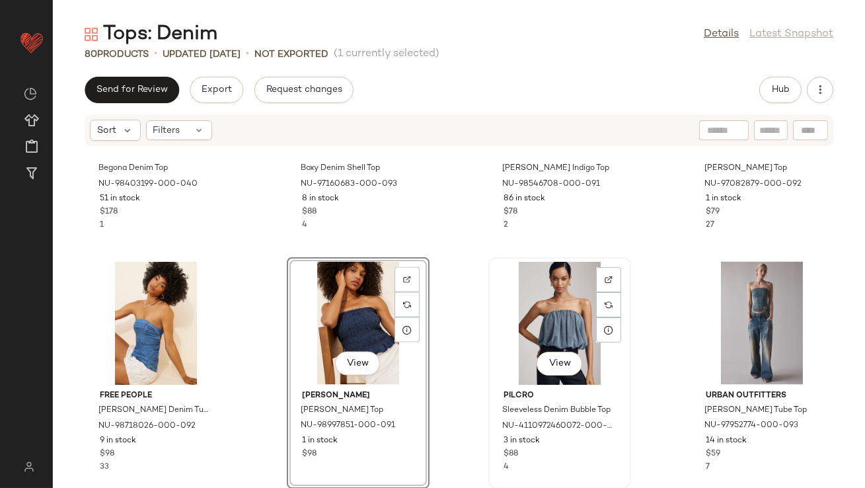
scroll to position [4515, 0]
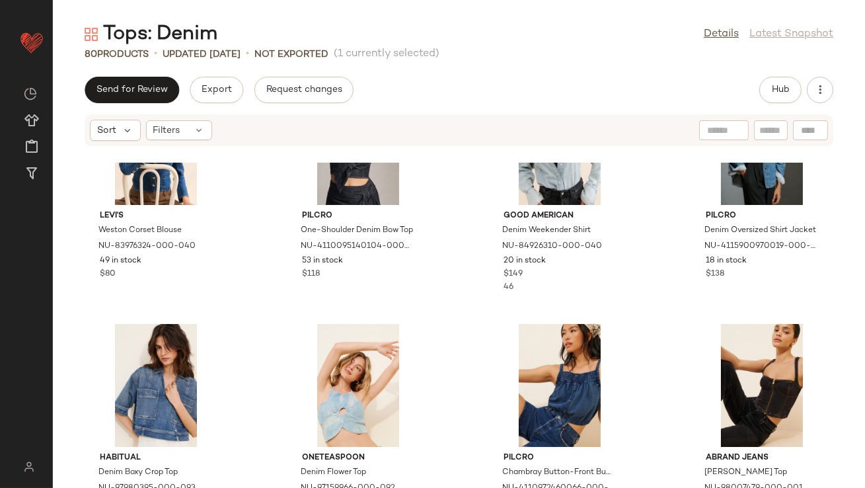
scroll to position [340, 0]
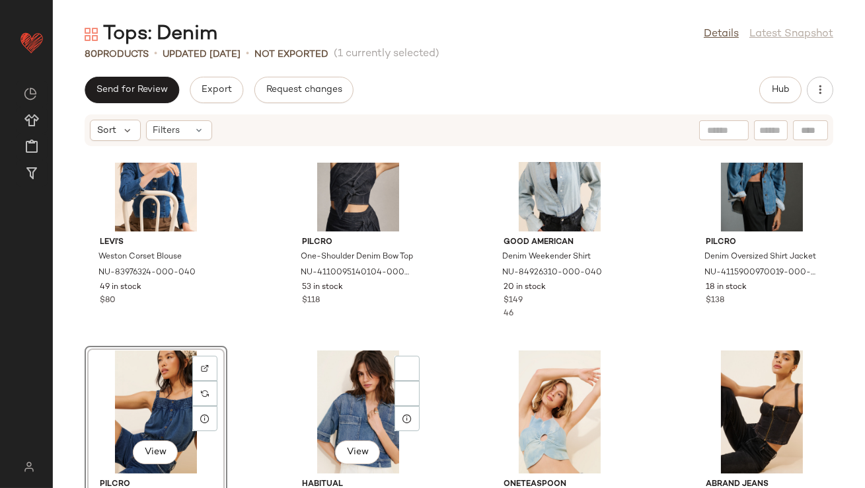
scroll to position [340, 0]
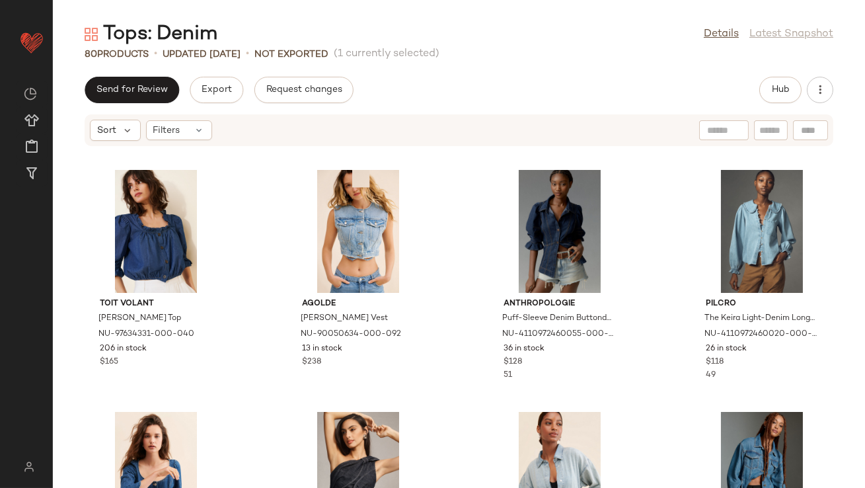
drag, startPoint x: 504, startPoint y: 371, endPoint x: 294, endPoint y: 2, distance: 424.9
click at [125, 281] on span "Create New Curation" at bounding box center [149, 276] width 108 height 11
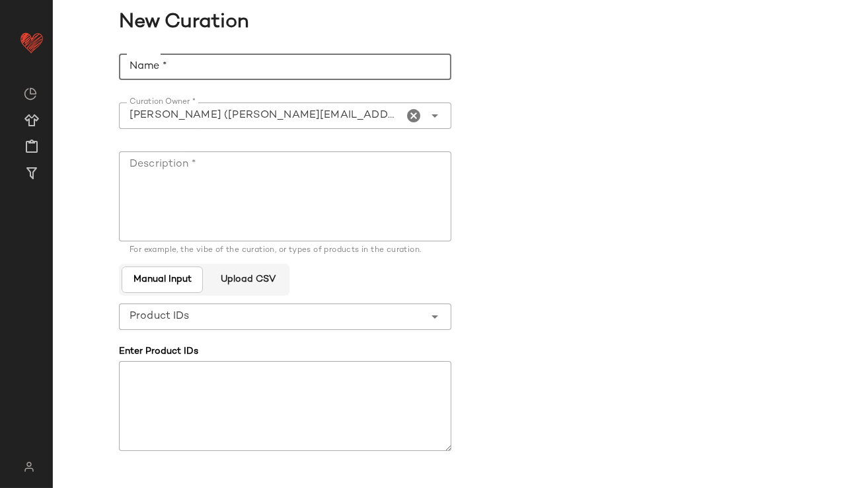
click at [196, 62] on input "Name *" at bounding box center [285, 67] width 333 height 26
type input "**********"
click at [217, 186] on textarea "Description *" at bounding box center [285, 196] width 333 height 90
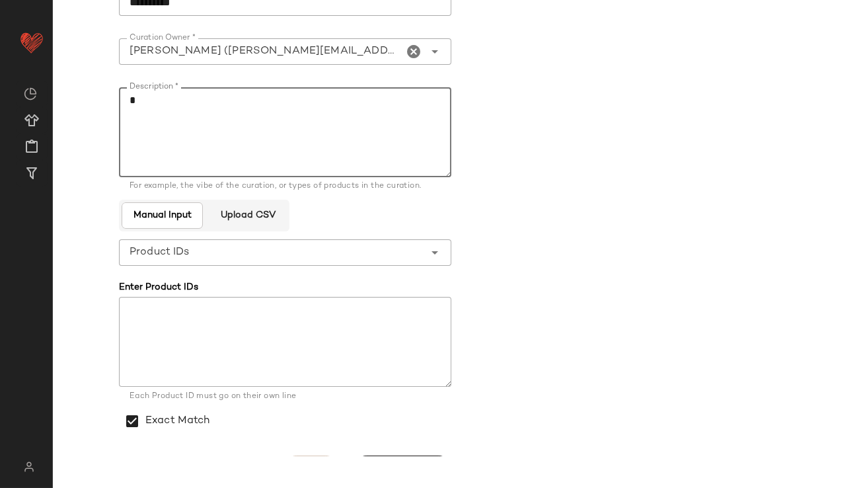
scroll to position [96, 0]
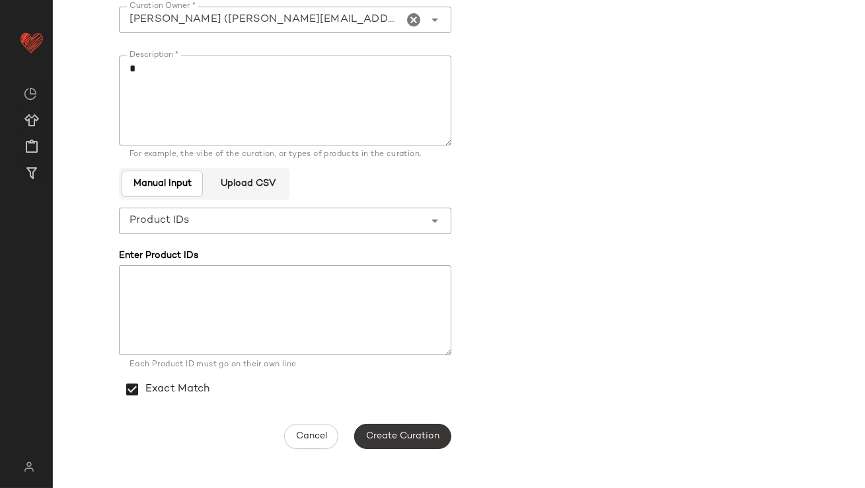
click at [418, 445] on button "Create Curation" at bounding box center [402, 436] width 97 height 25
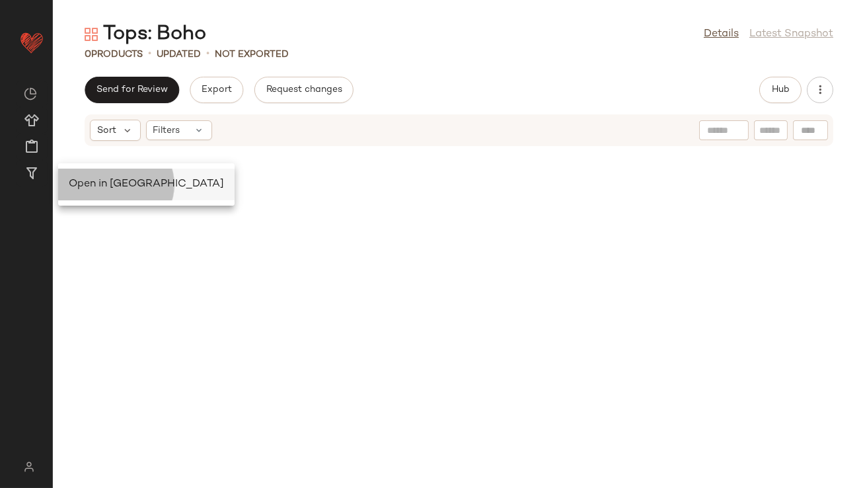
click at [85, 183] on span "Open in [GEOGRAPHIC_DATA]" at bounding box center [146, 183] width 155 height 11
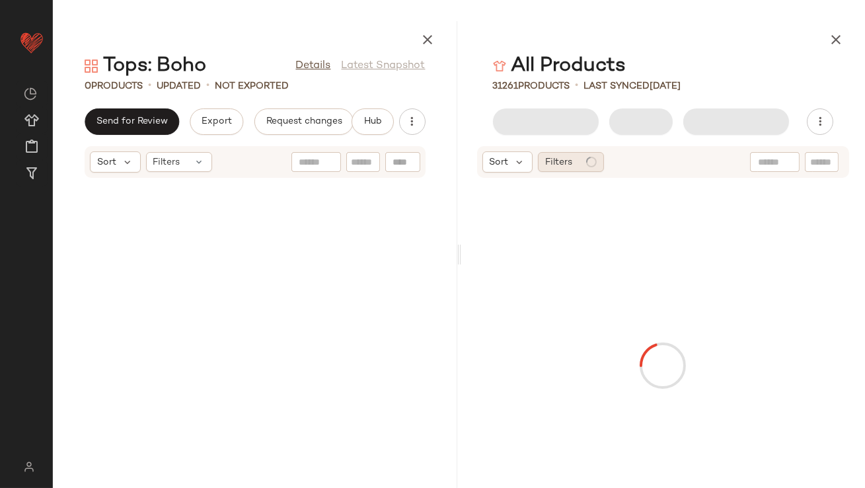
click at [563, 163] on span "Filters" at bounding box center [558, 162] width 27 height 14
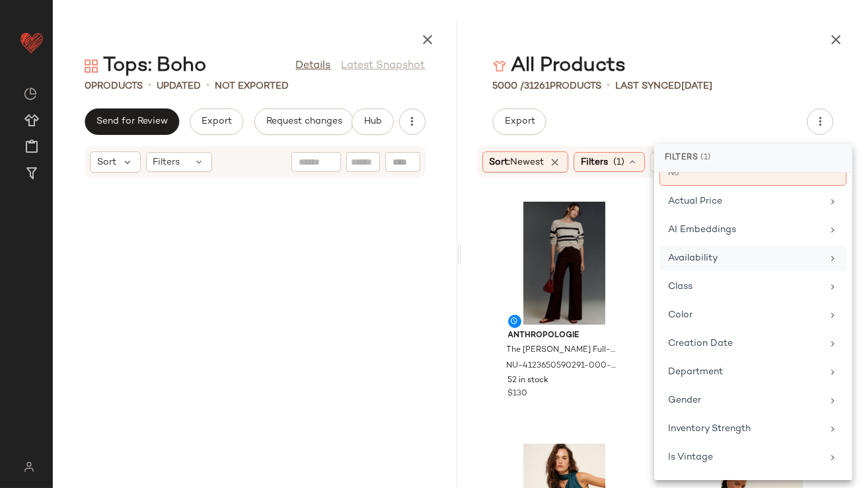
scroll to position [40, 0]
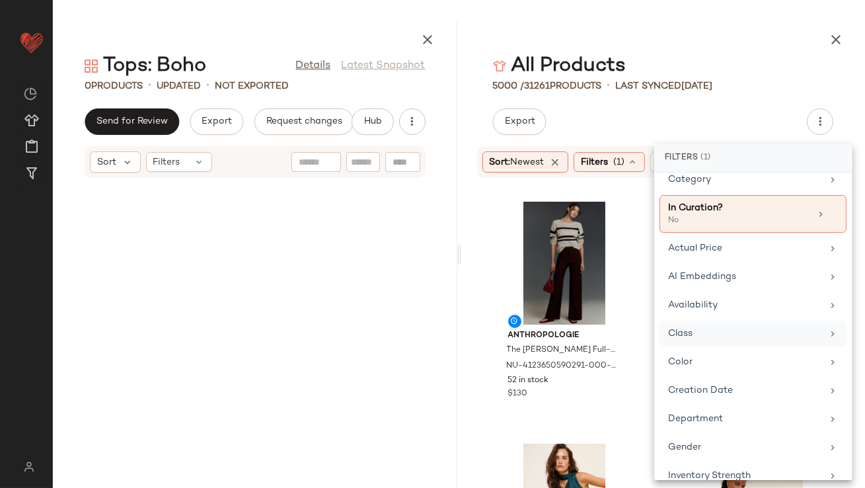
click at [684, 327] on div "Class" at bounding box center [745, 334] width 154 height 14
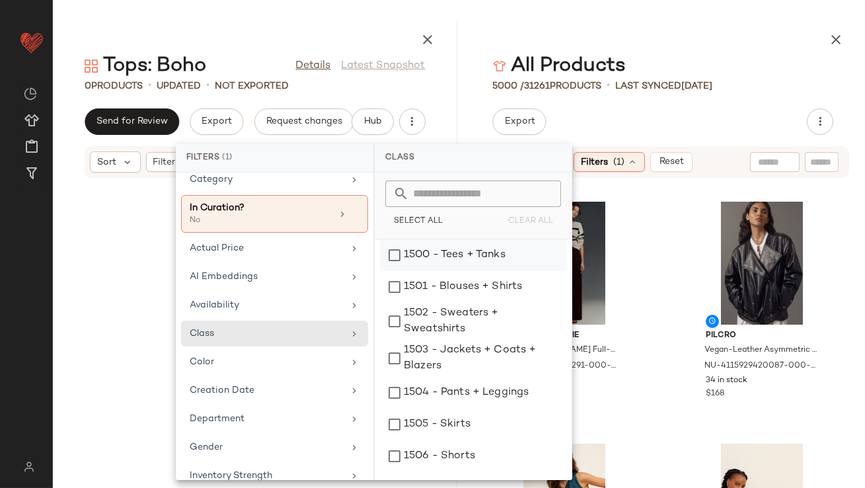
click at [391, 271] on div "1500 - Tees + Tanks" at bounding box center [473, 287] width 186 height 32
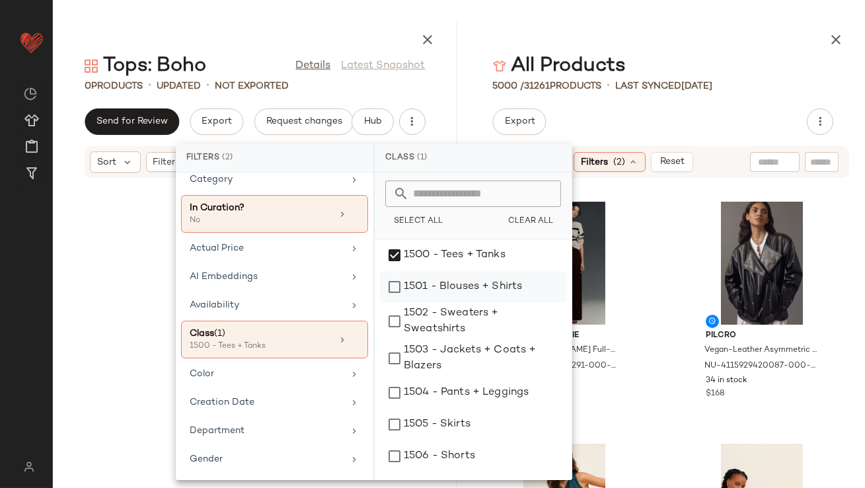
click at [391, 303] on div "1501 - Blouses + Shirts" at bounding box center [473, 321] width 186 height 37
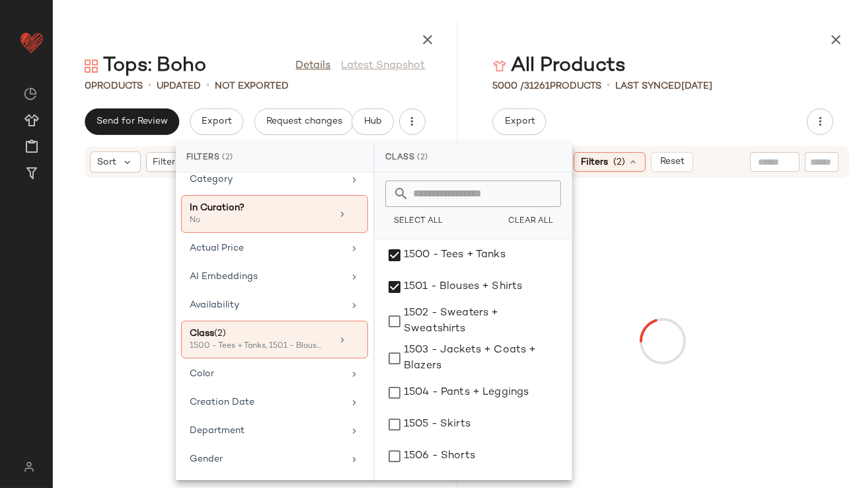
click at [691, 56] on div "All Products" at bounding box center [663, 66] width 405 height 26
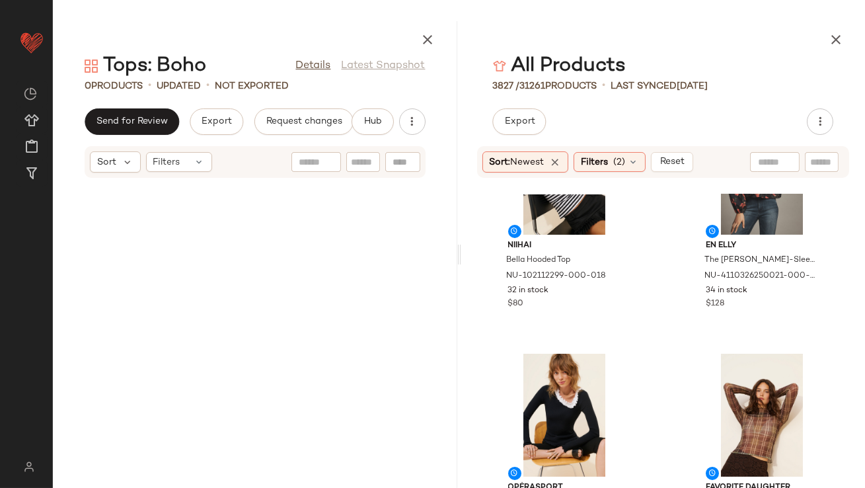
scroll to position [783, 0]
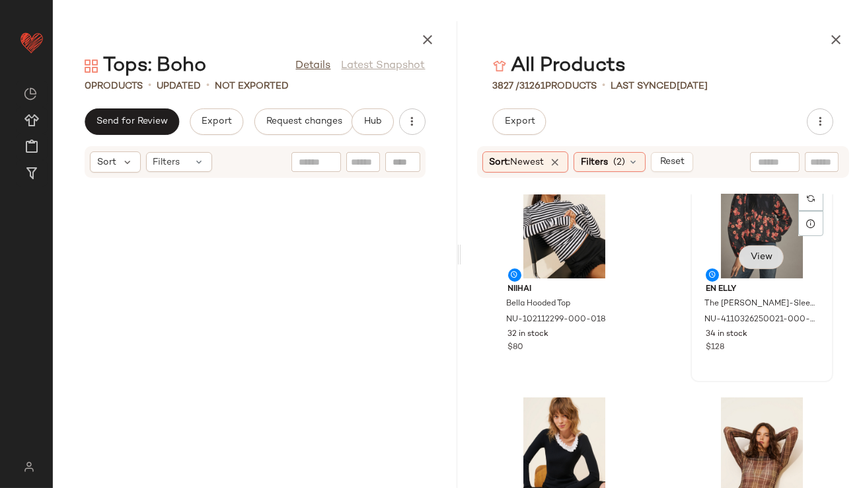
click at [750, 258] on span "View" at bounding box center [761, 257] width 22 height 11
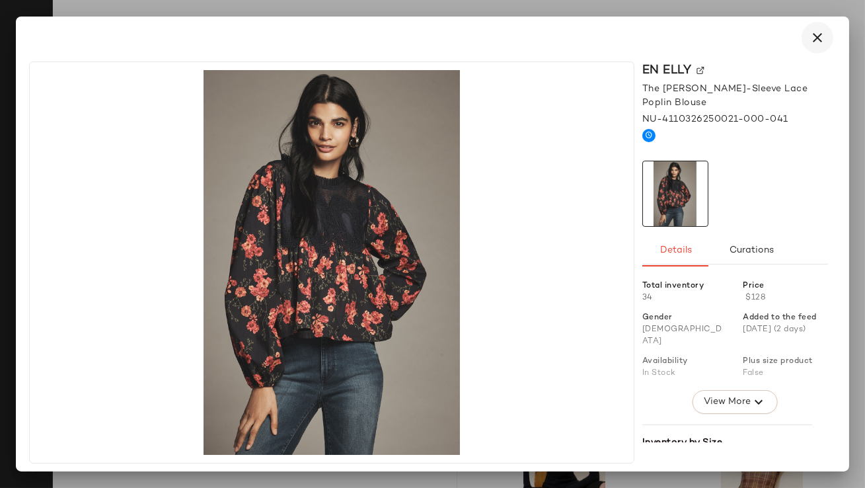
click at [816, 42] on icon "button" at bounding box center [818, 38] width 16 height 16
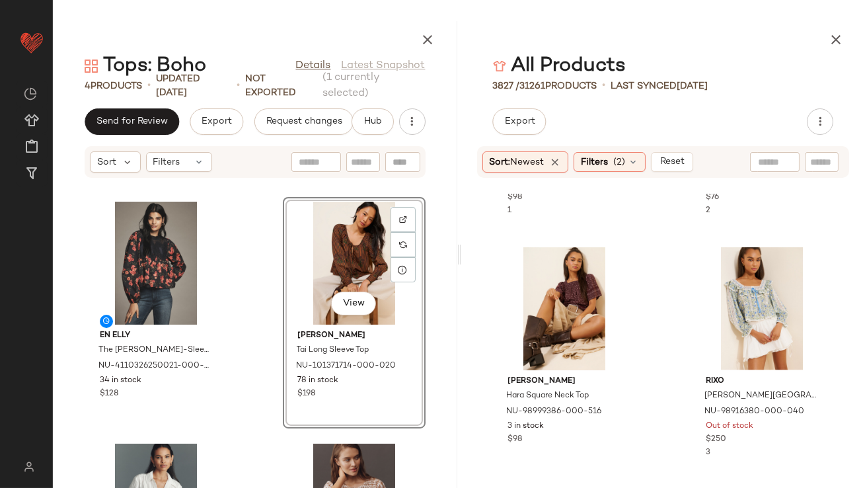
scroll to position [3848, 0]
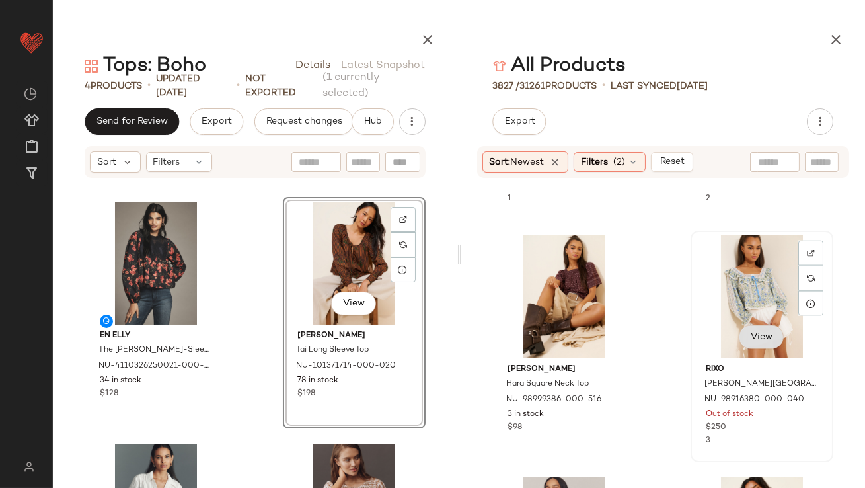
click at [756, 341] on span "View" at bounding box center [761, 337] width 22 height 11
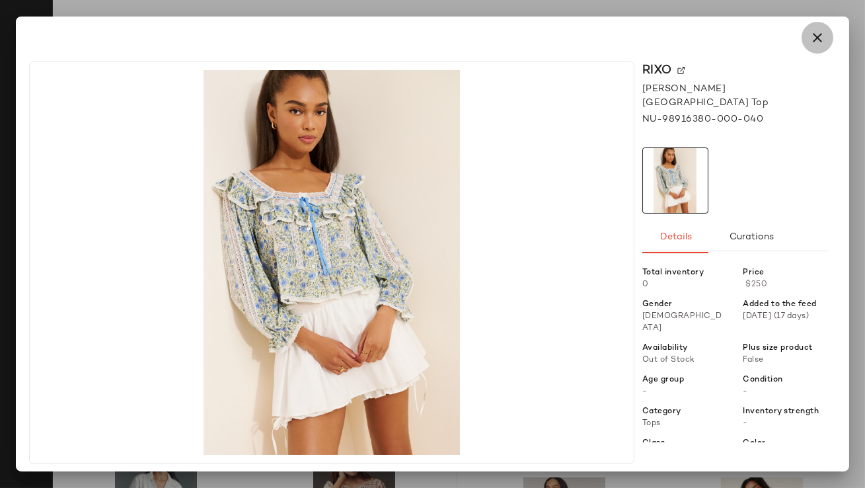
click at [804, 34] on button "button" at bounding box center [818, 38] width 32 height 32
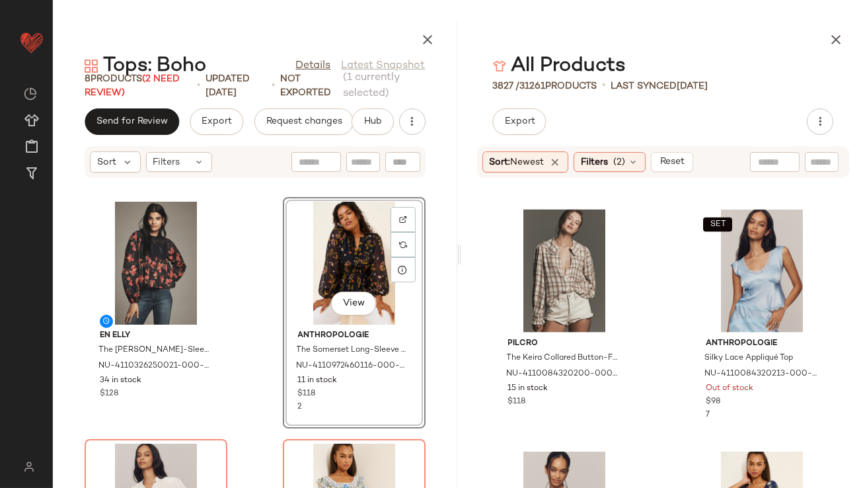
scroll to position [4358, 0]
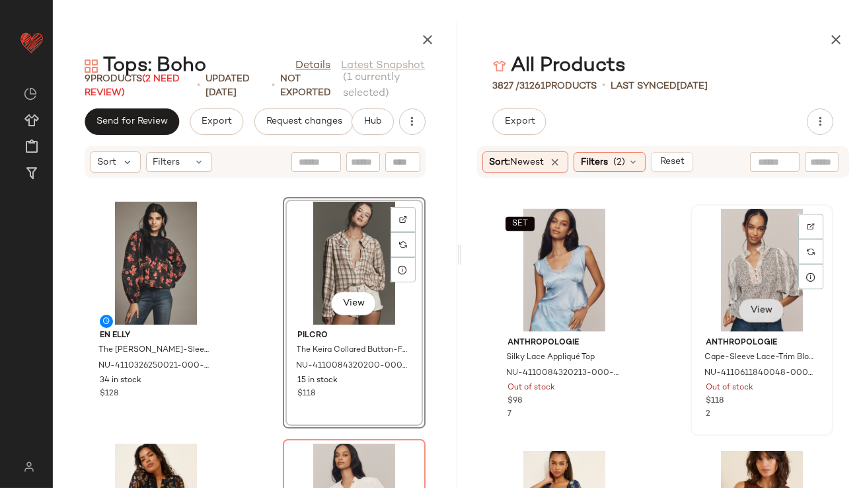
click at [744, 301] on button "View" at bounding box center [761, 311] width 45 height 24
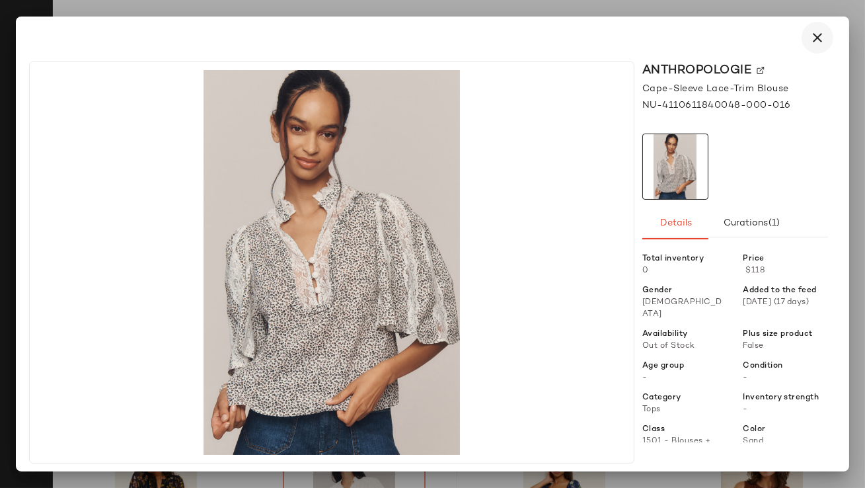
click at [822, 46] on button "button" at bounding box center [818, 38] width 32 height 32
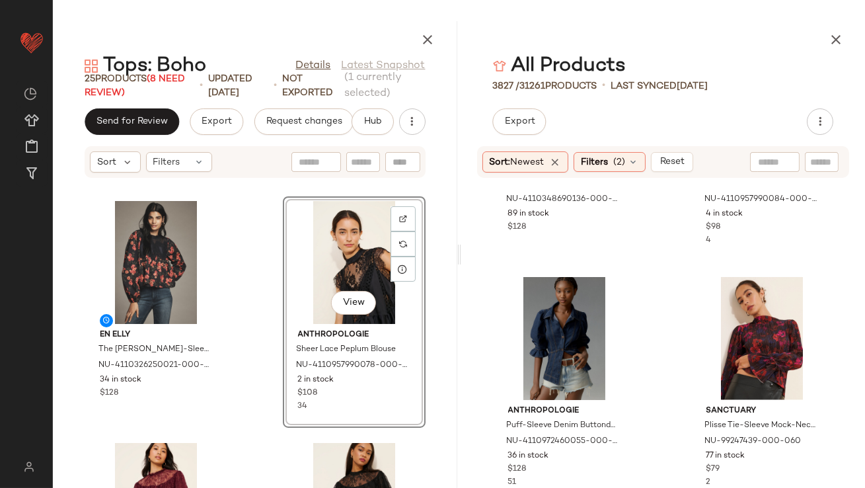
scroll to position [12523, 0]
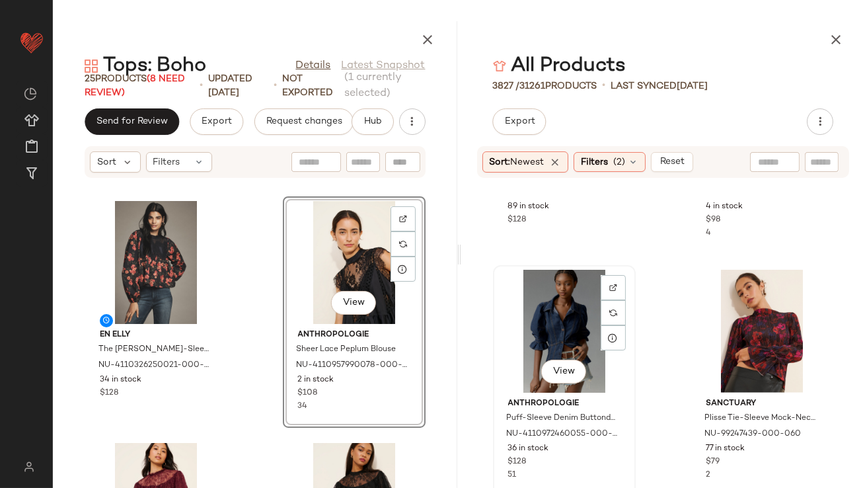
click at [560, 321] on div "View" at bounding box center [565, 331] width 134 height 123
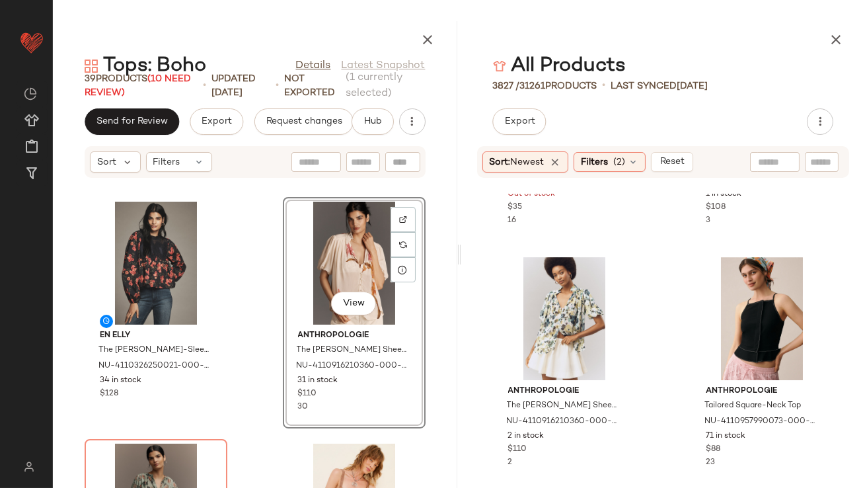
scroll to position [17927, 0]
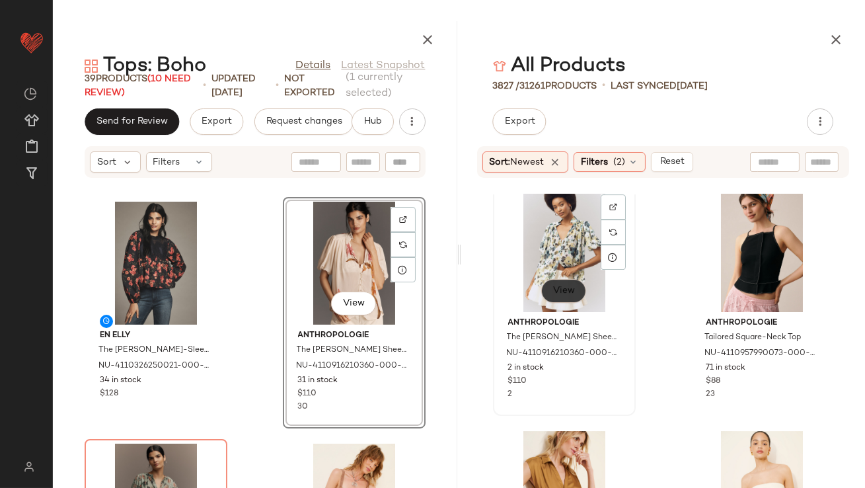
click at [560, 287] on span "View" at bounding box center [564, 291] width 22 height 11
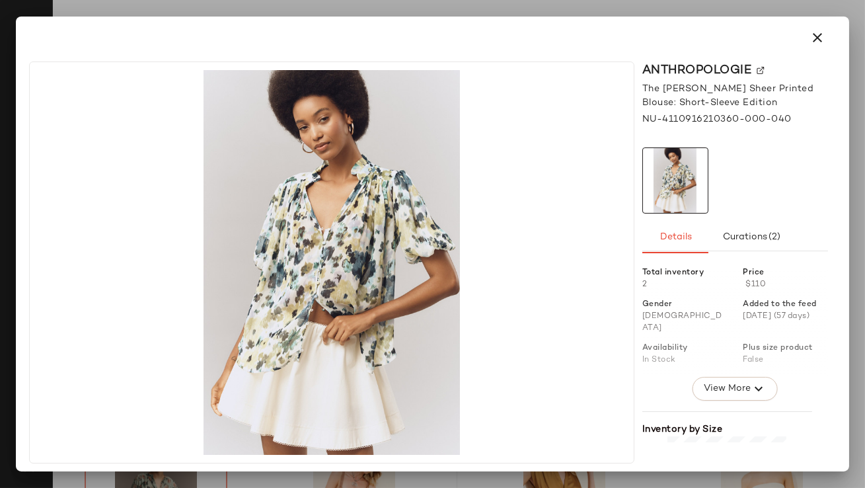
click at [822, 35] on icon "button" at bounding box center [818, 38] width 16 height 16
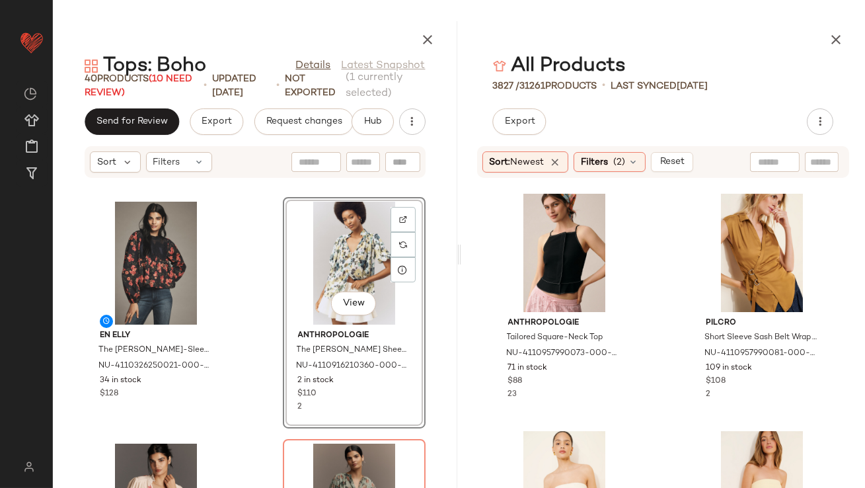
click at [349, 290] on div "View" at bounding box center [355, 263] width 134 height 123
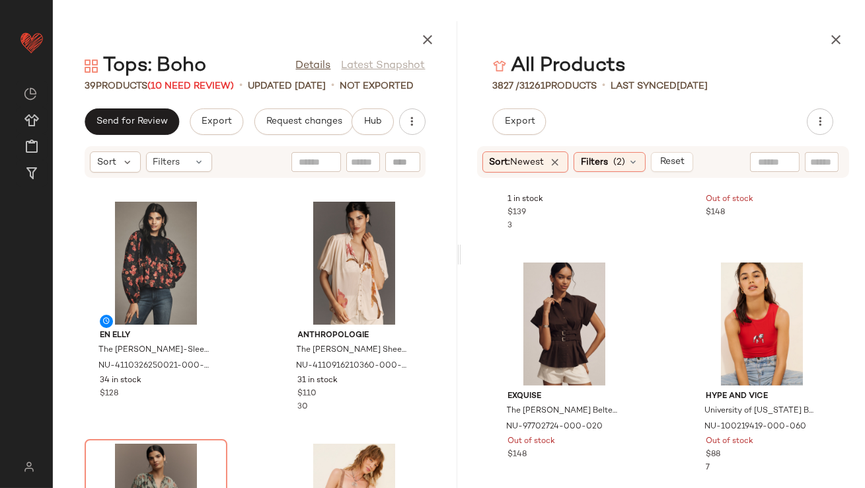
scroll to position [20034, 0]
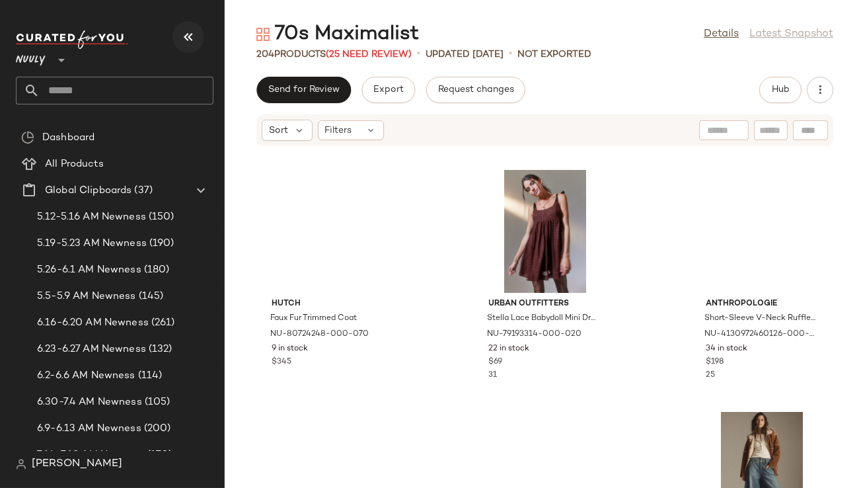
click at [186, 36] on icon "button" at bounding box center [188, 37] width 16 height 16
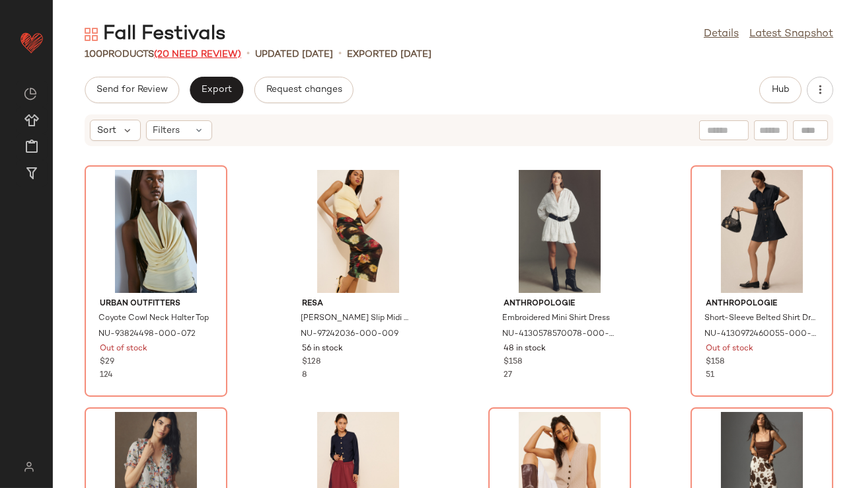
click at [183, 56] on span "(20 Need Review)" at bounding box center [197, 55] width 87 height 10
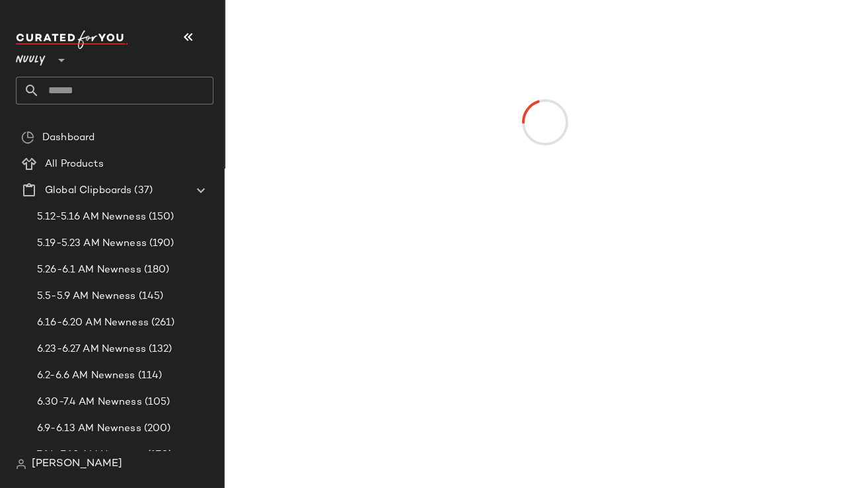
click at [192, 24] on button "button" at bounding box center [189, 37] width 32 height 32
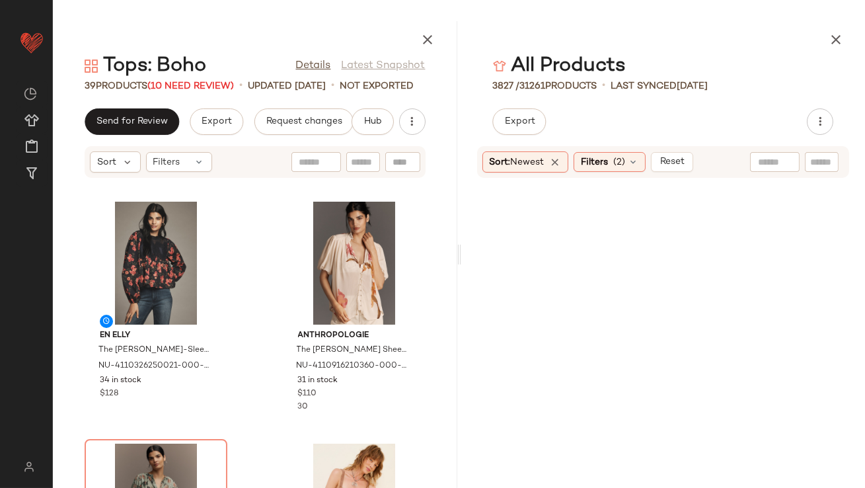
scroll to position [20034, 0]
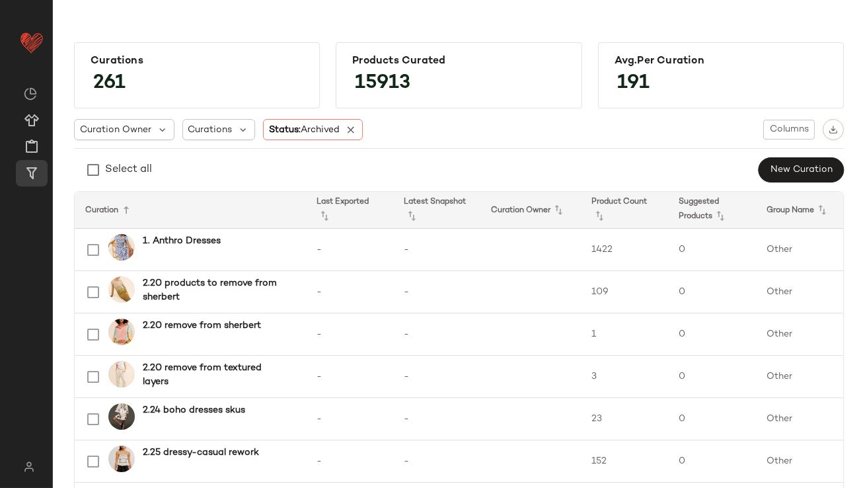
click at [0, 0] on input "****" at bounding box center [0, 0] width 0 height 0
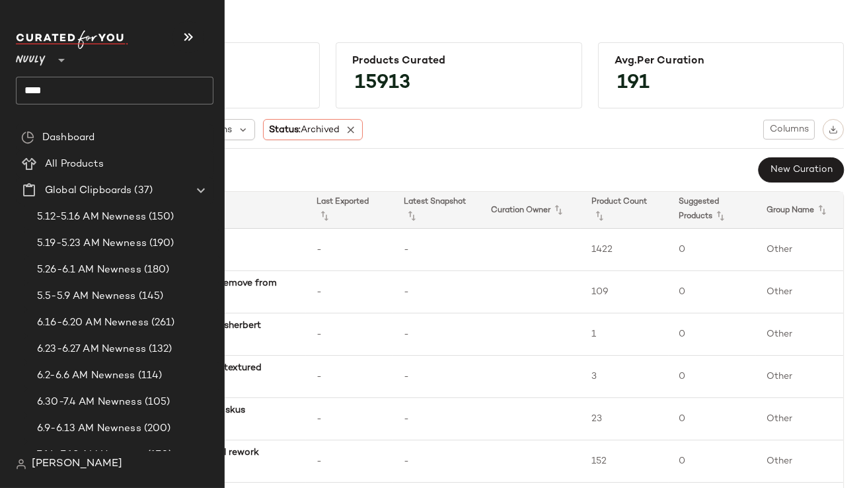
click at [70, 88] on input "****" at bounding box center [115, 91] width 198 height 28
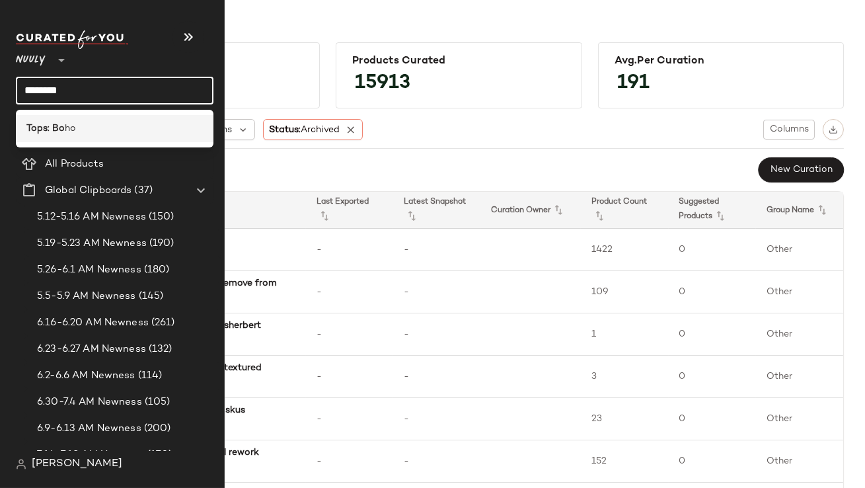
type input "********"
click at [69, 136] on div "Tops: Bo ho" at bounding box center [115, 128] width 198 height 27
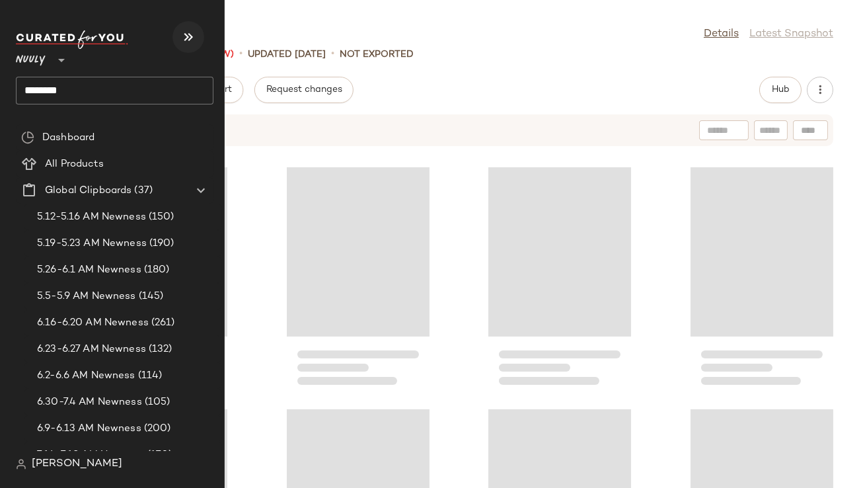
click at [192, 34] on icon "button" at bounding box center [188, 37] width 16 height 16
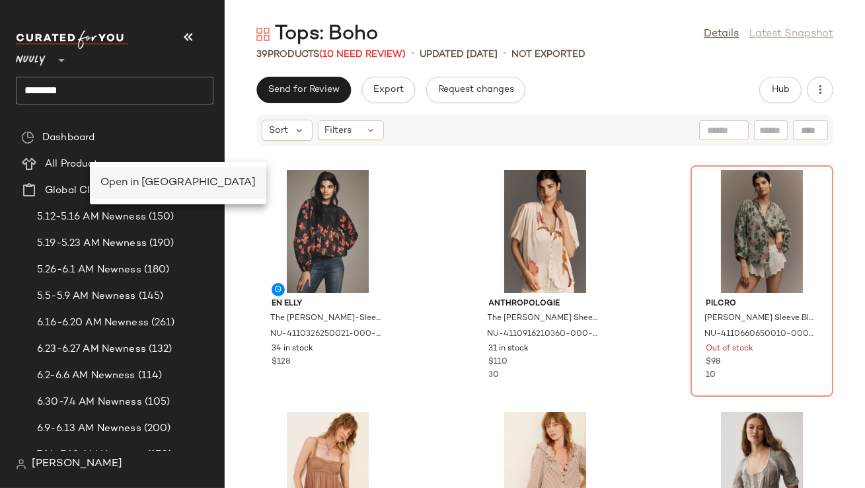
click at [113, 178] on span "Open in [GEOGRAPHIC_DATA]" at bounding box center [177, 182] width 155 height 11
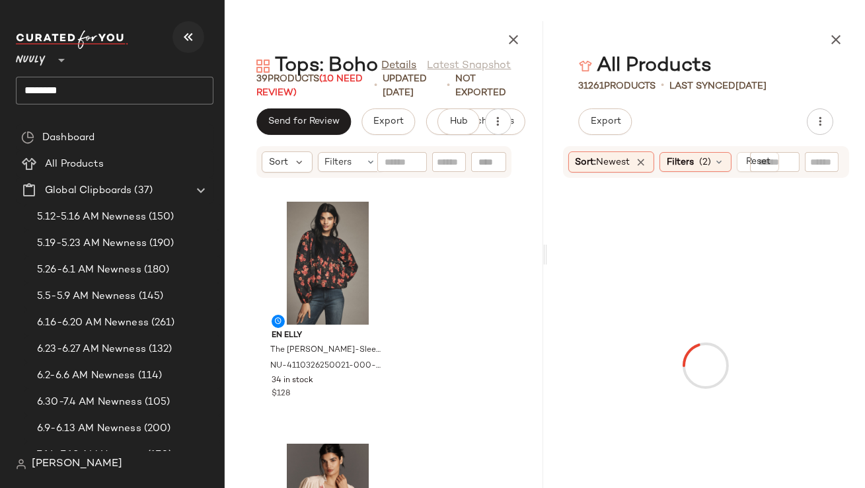
click at [192, 36] on icon "button" at bounding box center [188, 37] width 16 height 16
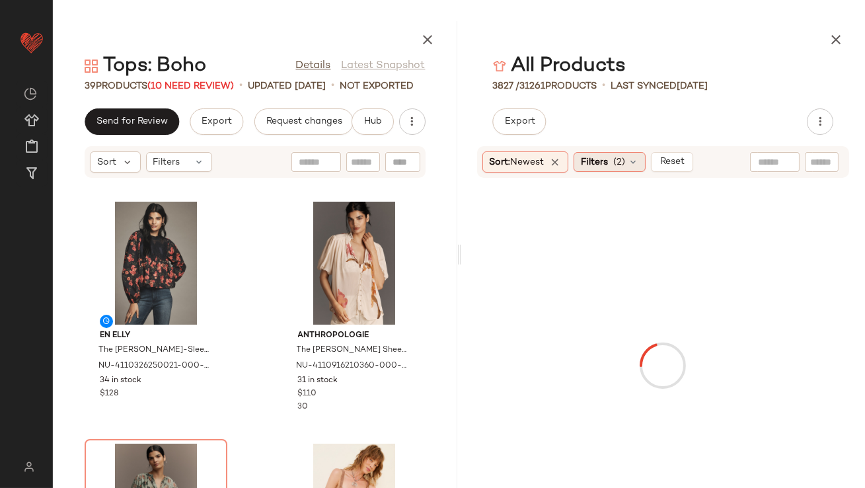
click at [629, 169] on div "Filters (2)" at bounding box center [610, 162] width 72 height 20
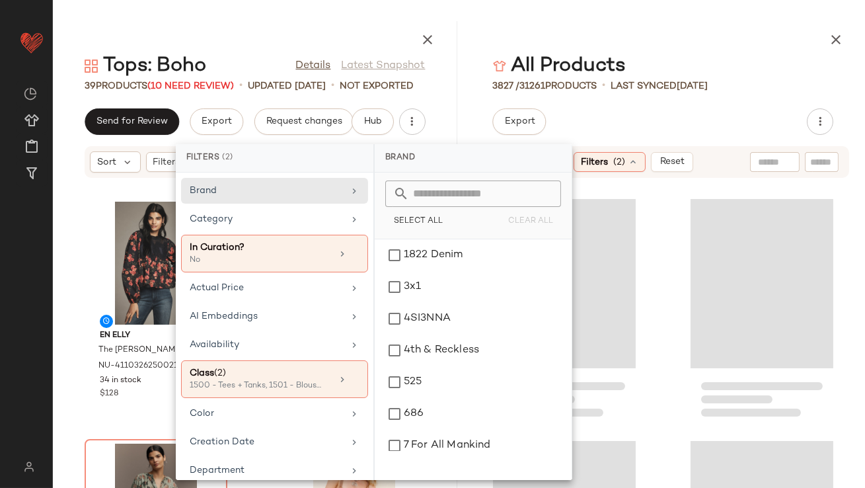
scroll to position [17904, 0]
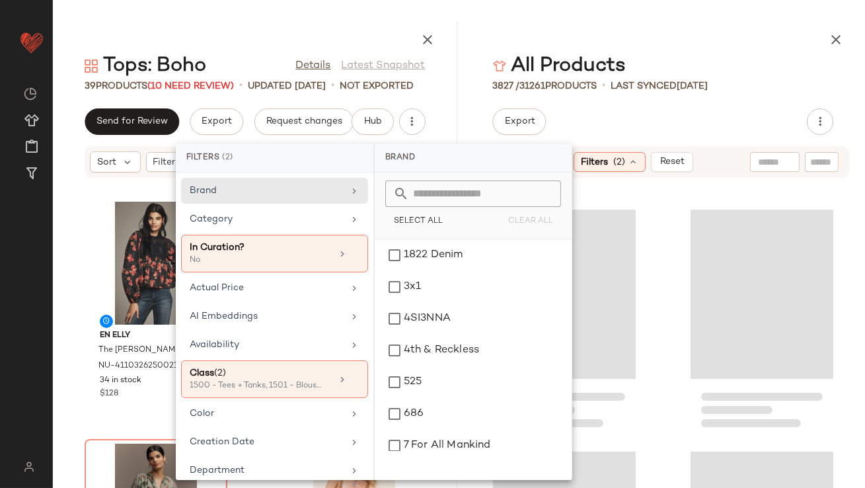
click at [657, 119] on div "Export" at bounding box center [663, 121] width 405 height 26
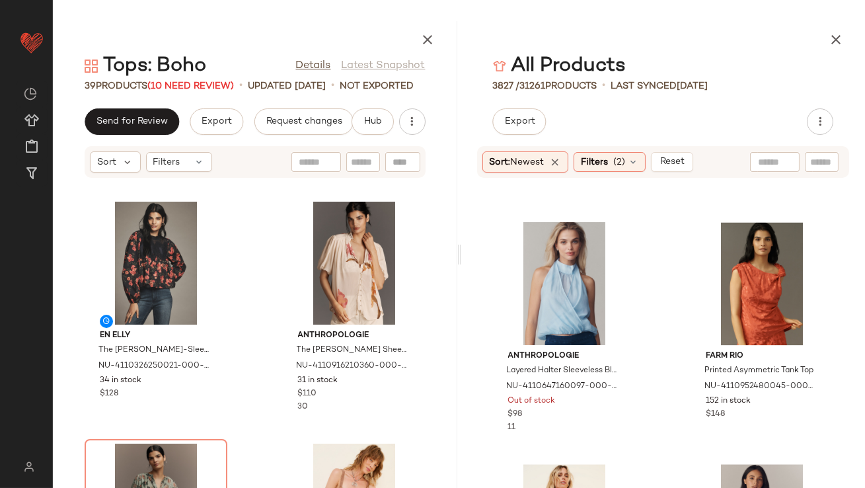
scroll to position [6039, 0]
click at [786, 167] on input "text" at bounding box center [775, 162] width 34 height 14
type input "****"
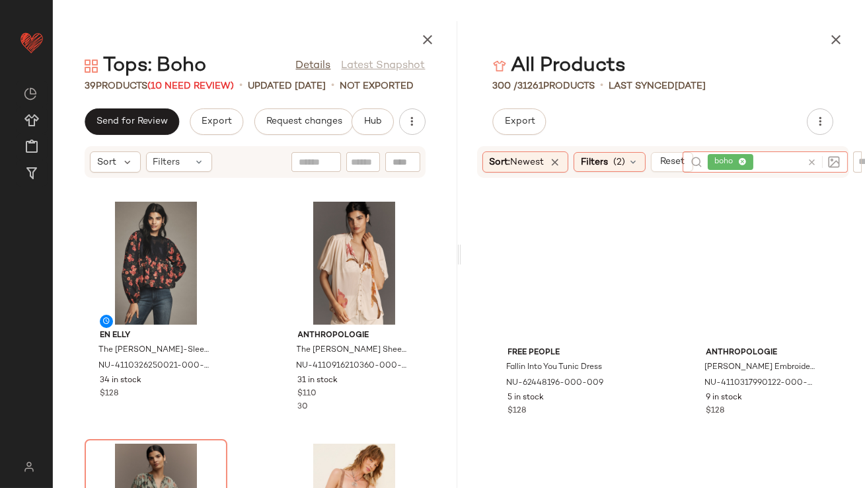
scroll to position [0, 0]
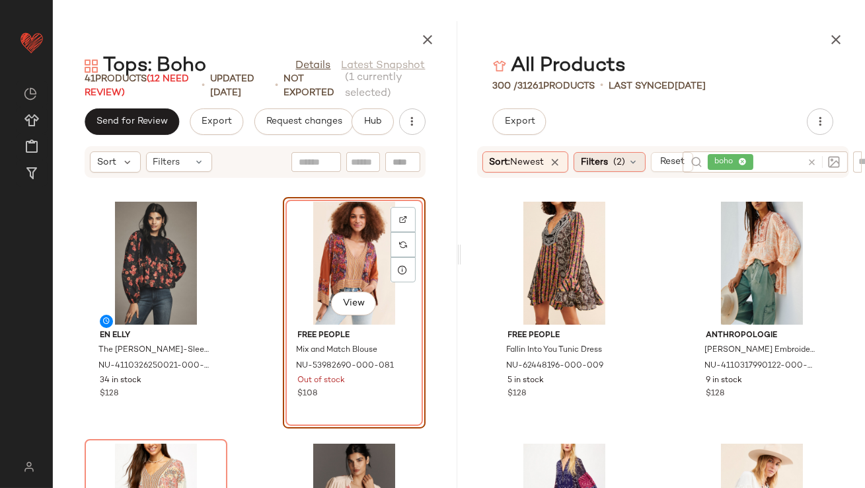
click at [602, 161] on span "Filters" at bounding box center [594, 162] width 27 height 14
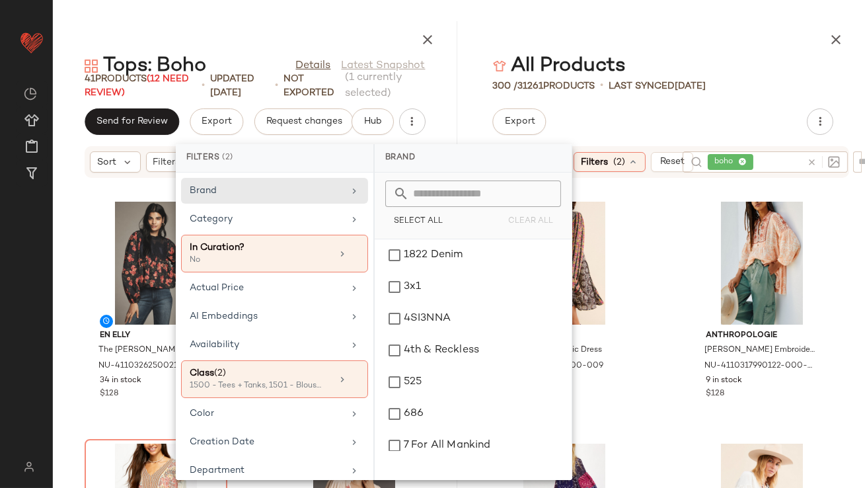
click at [656, 14] on main "Tops: Boho Details Latest Snapshot 41 Products (12 Need Review) • updated Aug 1…" at bounding box center [432, 244] width 865 height 488
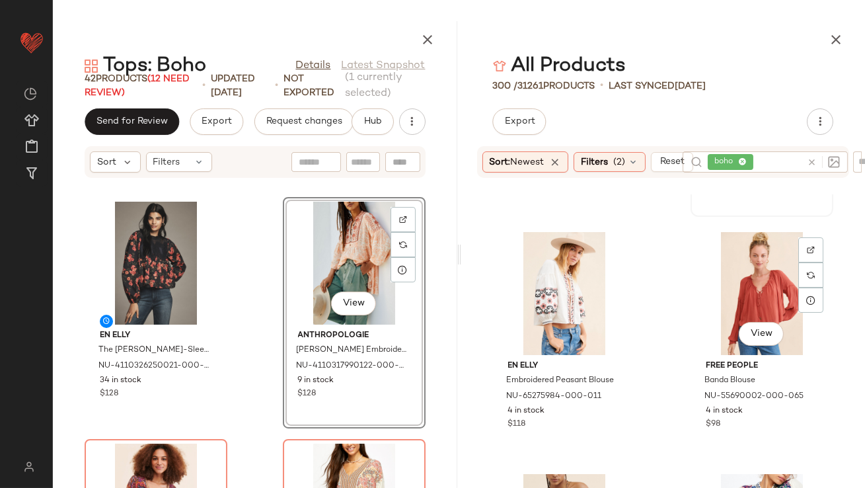
scroll to position [212, 0]
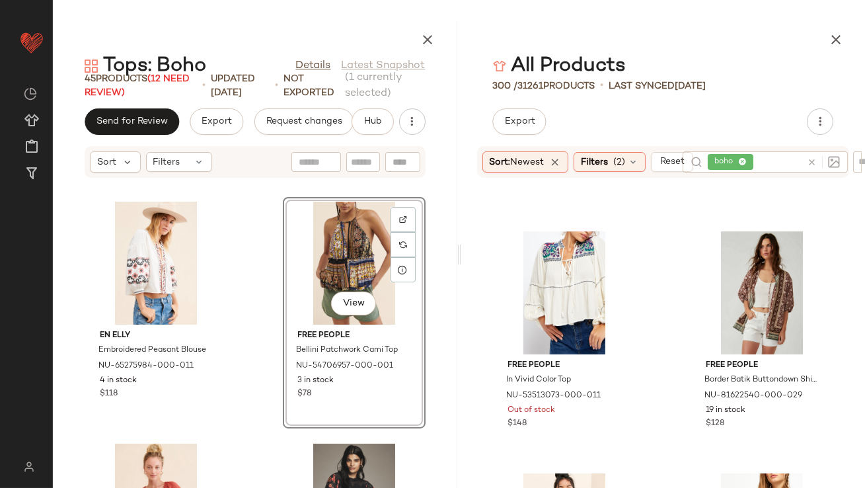
click at [666, 314] on div "Free People Fallin Into You Tunic Dress NU-62448196-000-009 5 in stock $128 Fre…" at bounding box center [663, 341] width 405 height 294
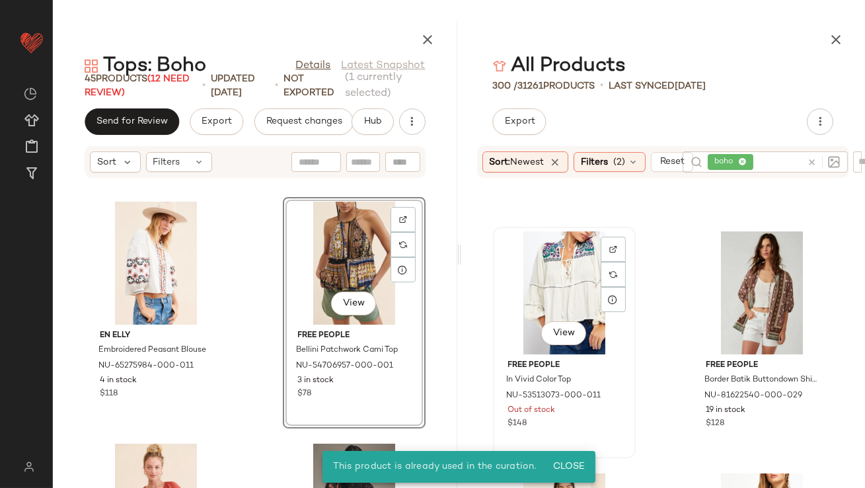
scroll to position [212, 0]
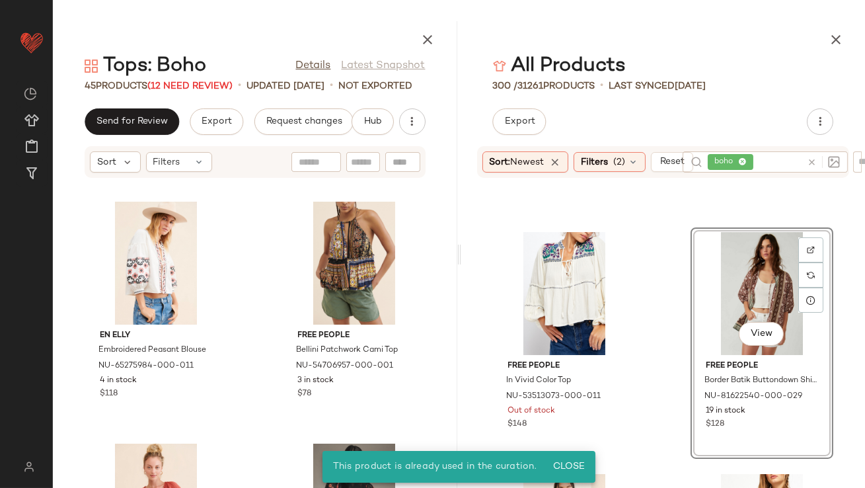
click at [661, 311] on div "Free People Fallin Into You Tunic Dress NU-62448196-000-009 5 in stock $128 Fre…" at bounding box center [663, 341] width 405 height 294
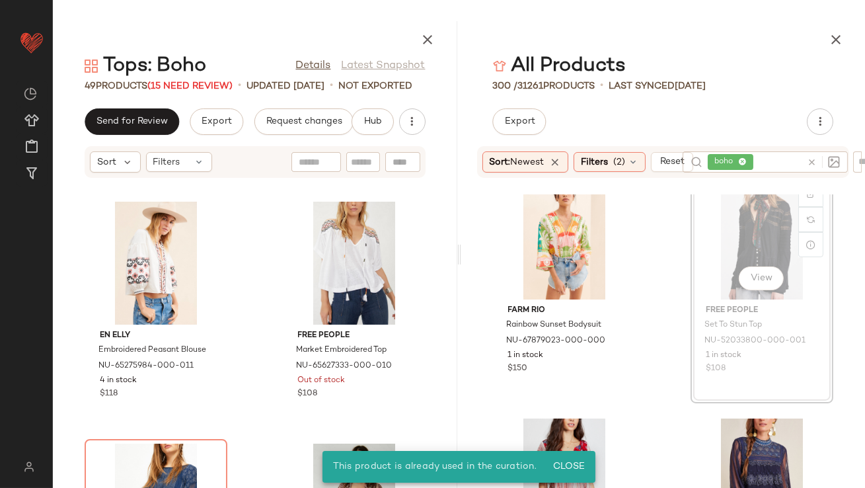
scroll to position [277, 0]
drag, startPoint x: 744, startPoint y: 245, endPoint x: 736, endPoint y: 245, distance: 8.6
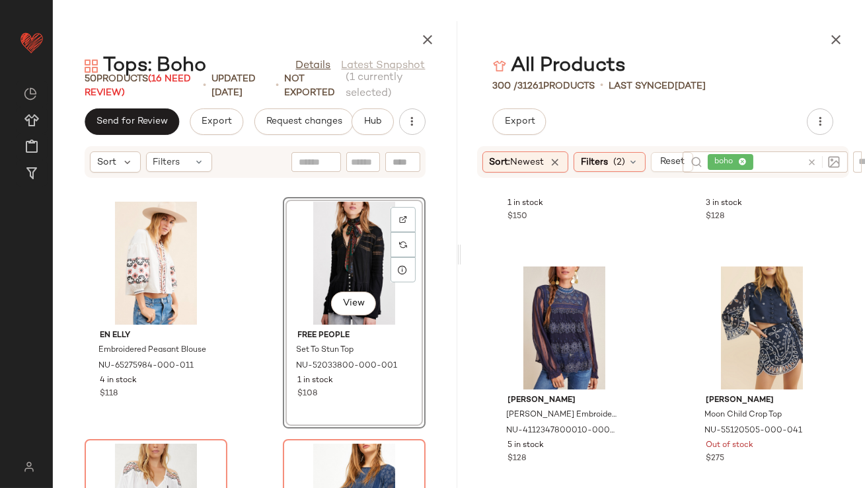
scroll to position [302, 0]
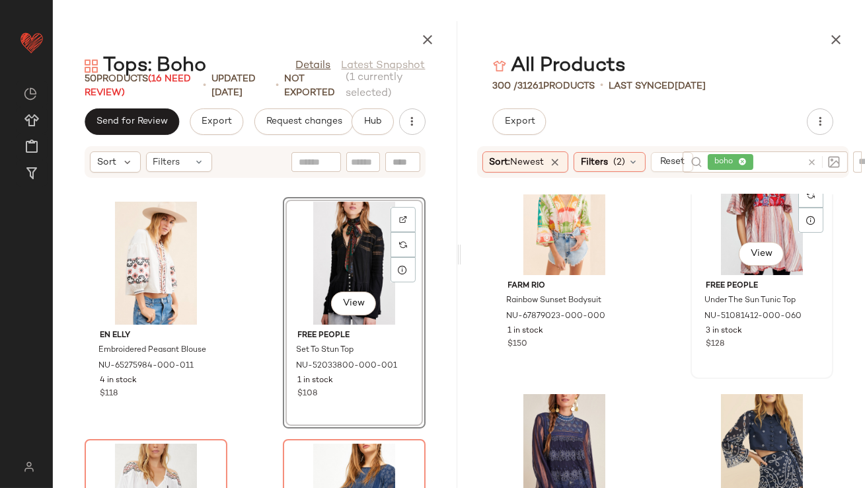
click at [710, 228] on div "View" at bounding box center [762, 213] width 134 height 123
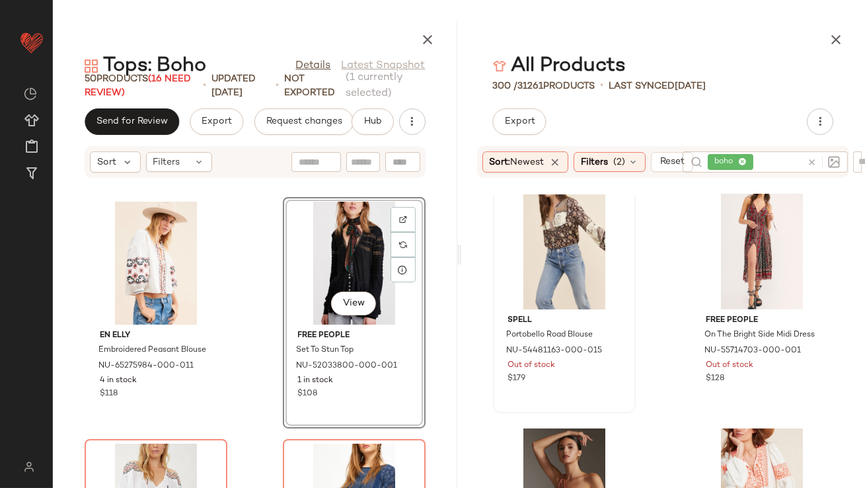
scroll to position [1232, 0]
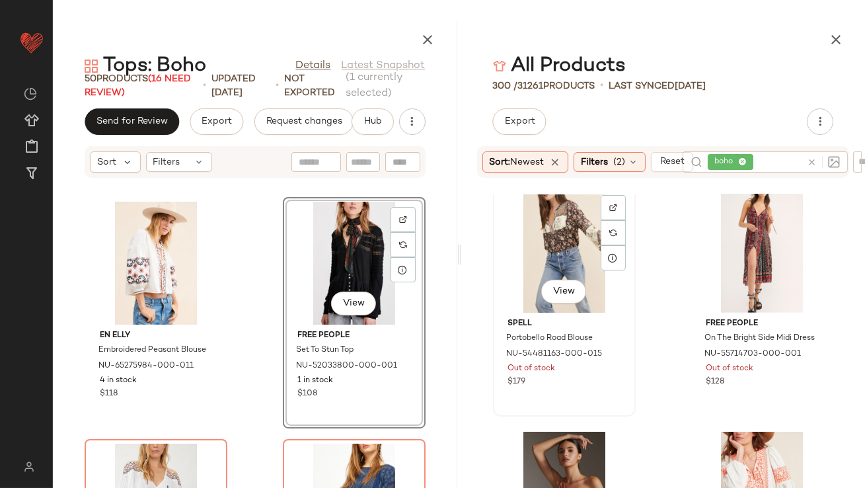
click at [549, 243] on div "View" at bounding box center [565, 251] width 134 height 123
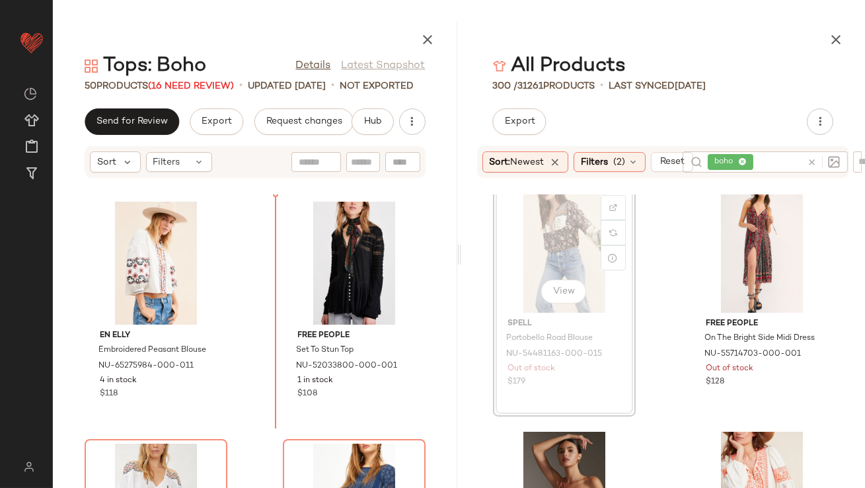
scroll to position [1231, 0]
drag, startPoint x: 580, startPoint y: 248, endPoint x: 292, endPoint y: 303, distance: 293.4
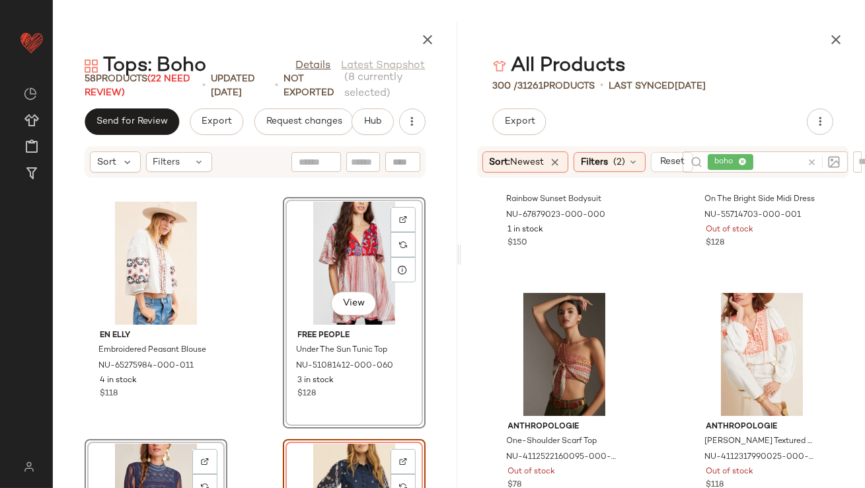
scroll to position [473, 0]
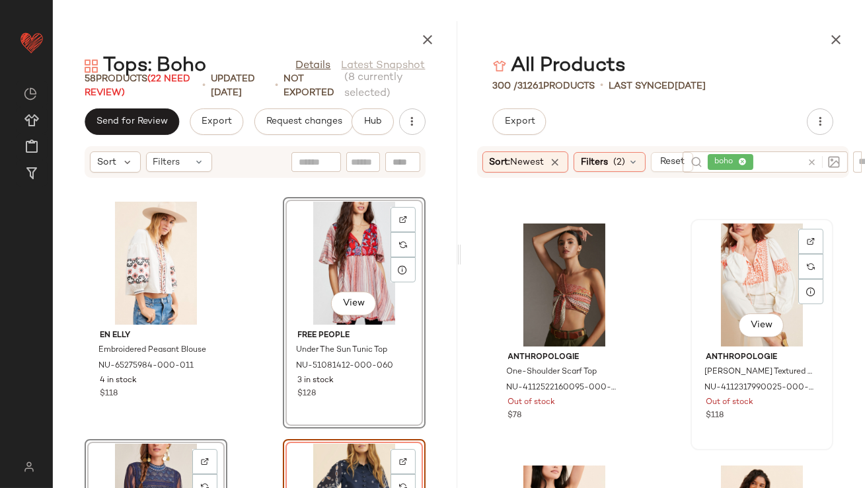
click at [722, 274] on div "View" at bounding box center [762, 284] width 134 height 123
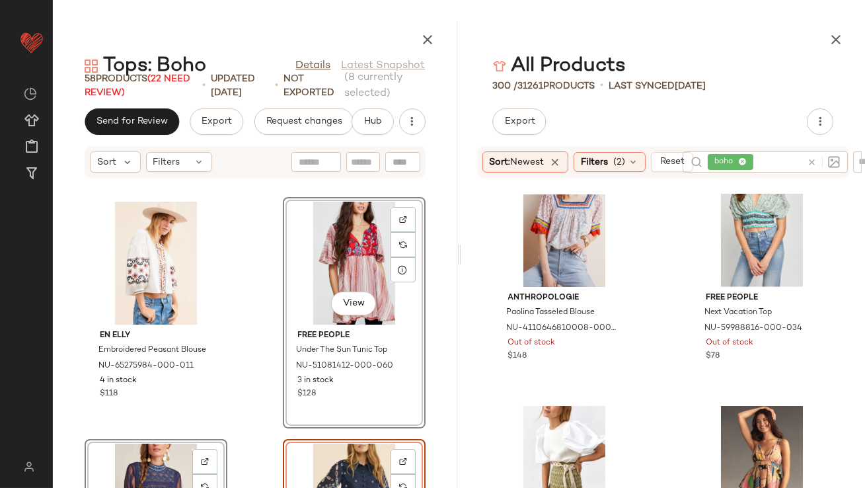
scroll to position [2195, 0]
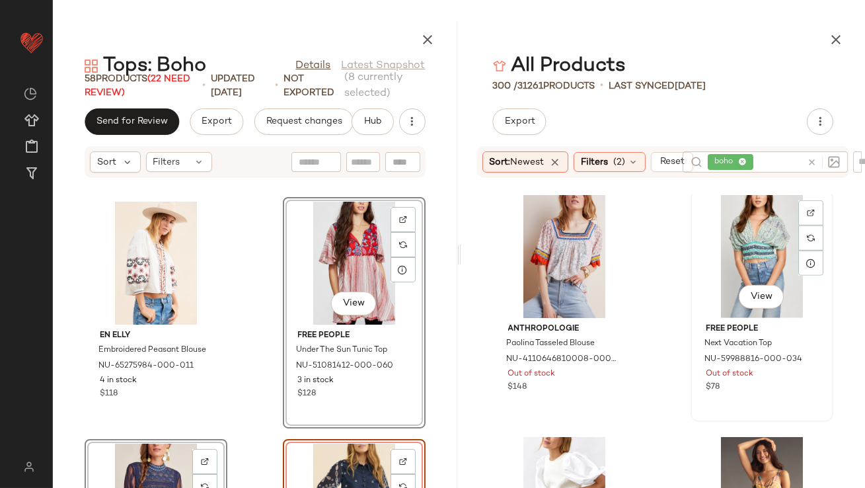
click at [734, 258] on div "View" at bounding box center [762, 256] width 134 height 123
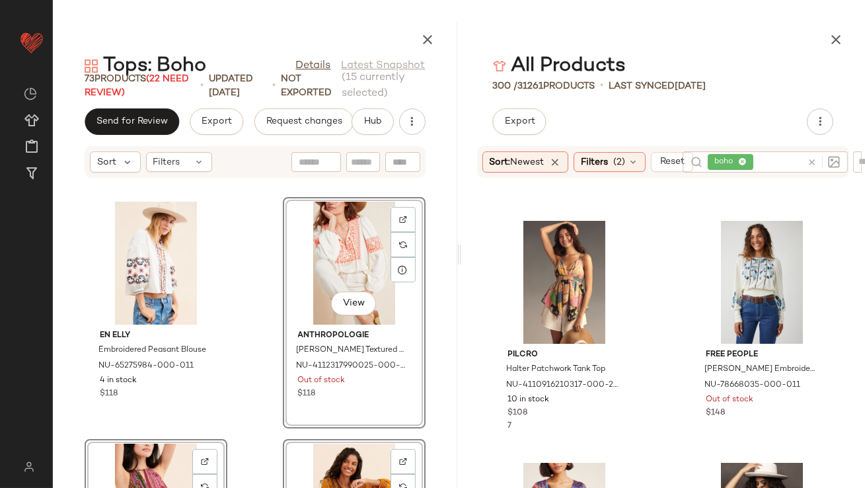
scroll to position [718, 0]
click at [563, 279] on div "View" at bounding box center [565, 281] width 134 height 123
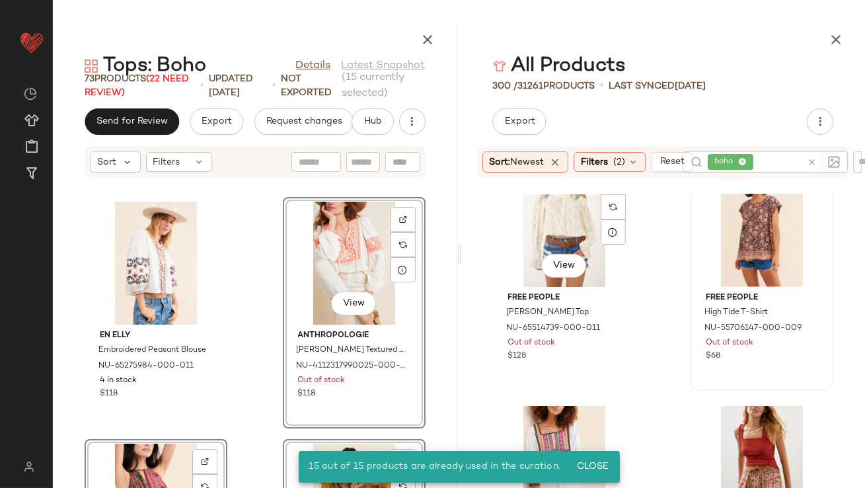
scroll to position [2934, 0]
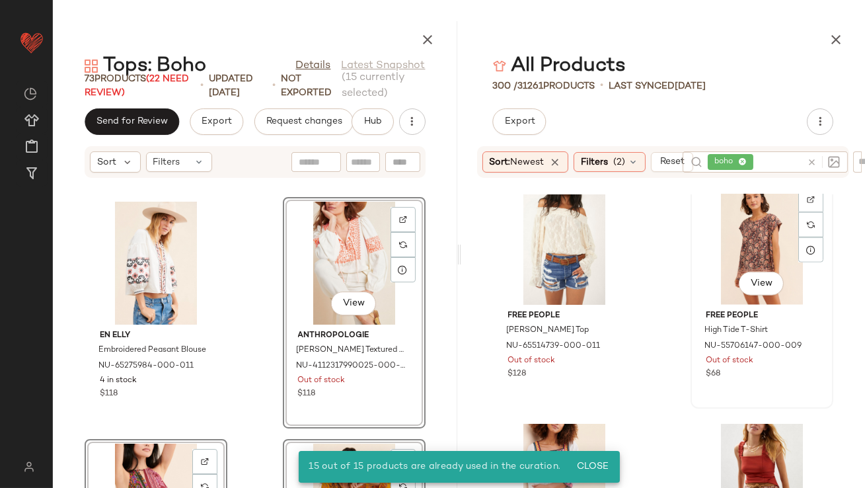
click at [736, 205] on div "View" at bounding box center [762, 243] width 134 height 123
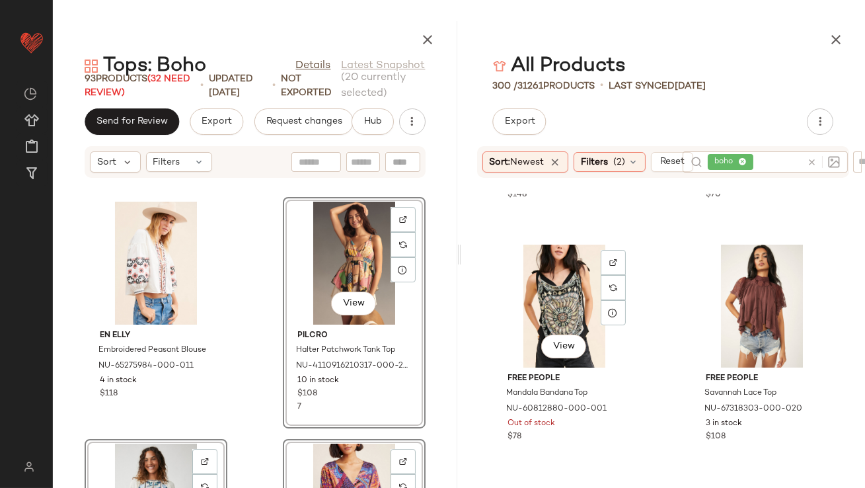
scroll to position [985, 0]
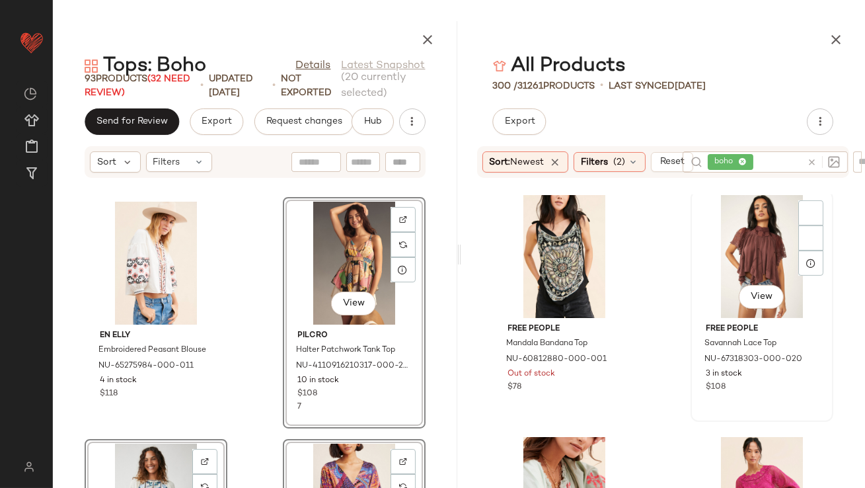
click at [722, 243] on div "View" at bounding box center [762, 256] width 134 height 123
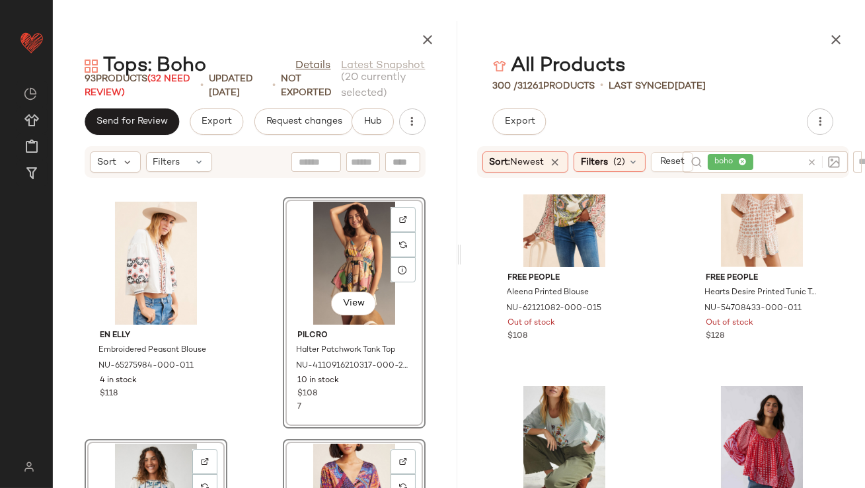
scroll to position [2493, 0]
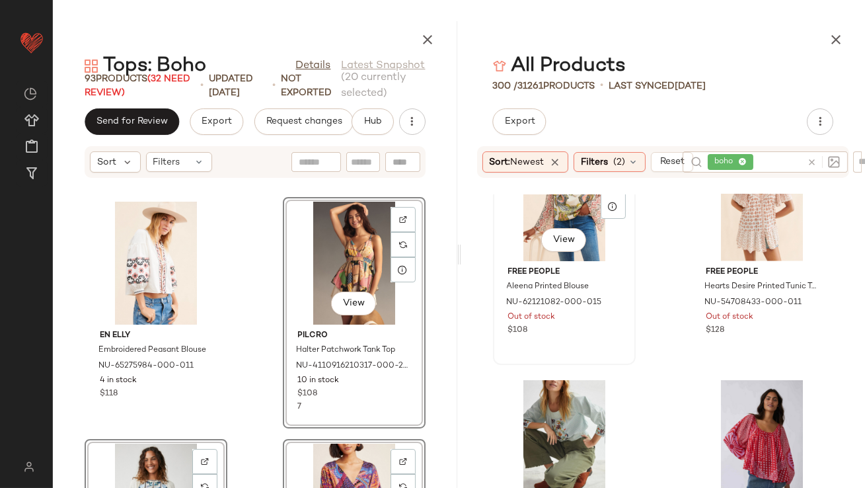
click at [547, 215] on div "View" at bounding box center [565, 199] width 134 height 123
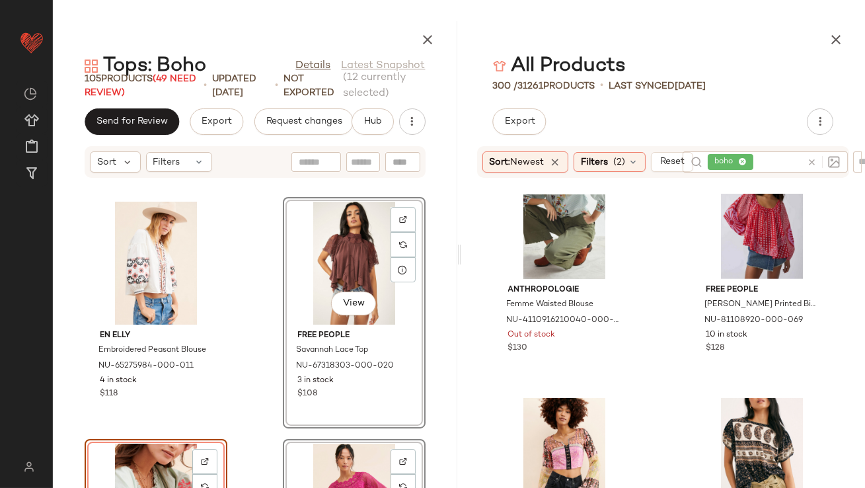
scroll to position [1265, 0]
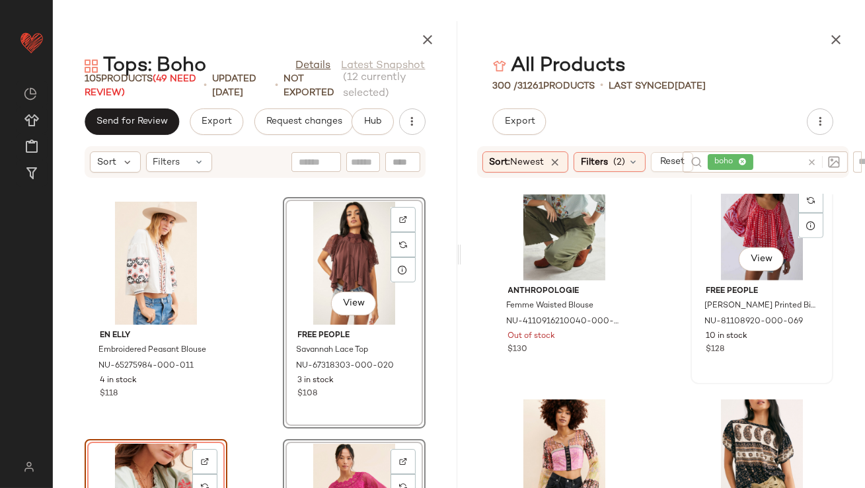
click at [726, 210] on div "View" at bounding box center [762, 218] width 134 height 123
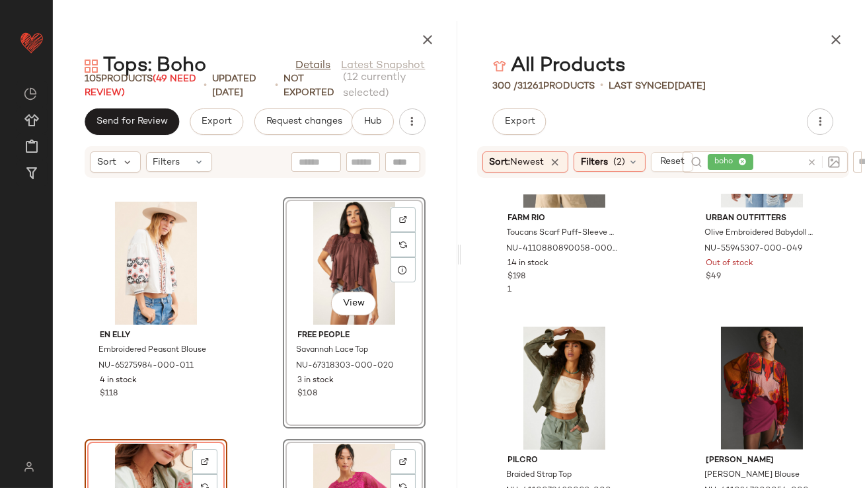
scroll to position [2183, 0]
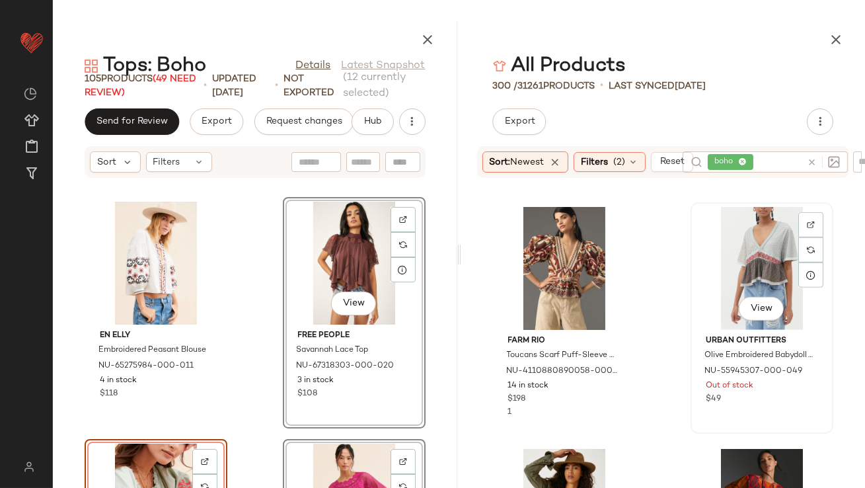
click at [705, 276] on div "View" at bounding box center [762, 268] width 134 height 123
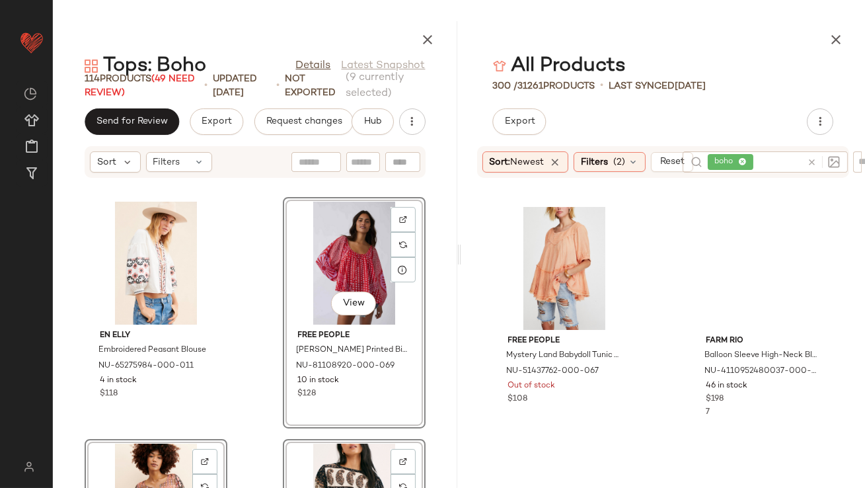
click at [669, 270] on div "Free People Mystery Land Babydoll Tunic Top NU-51437762-000-067 Out of stock $1…" at bounding box center [663, 341] width 405 height 294
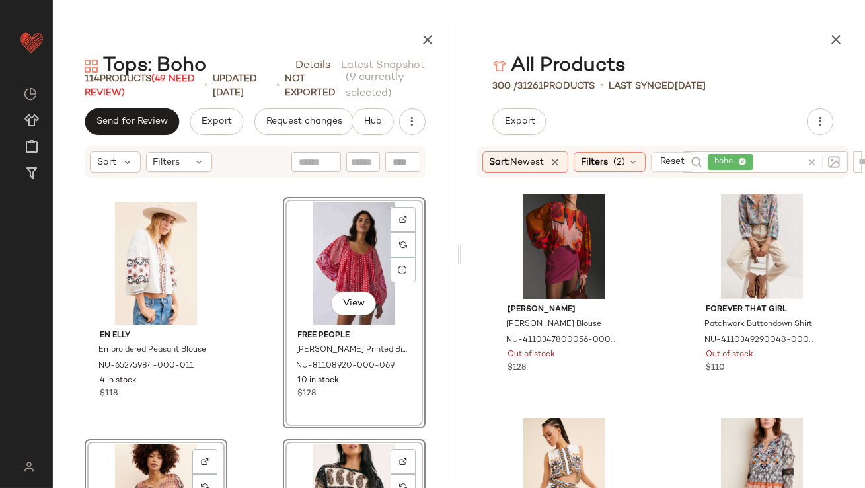
scroll to position [1530, 0]
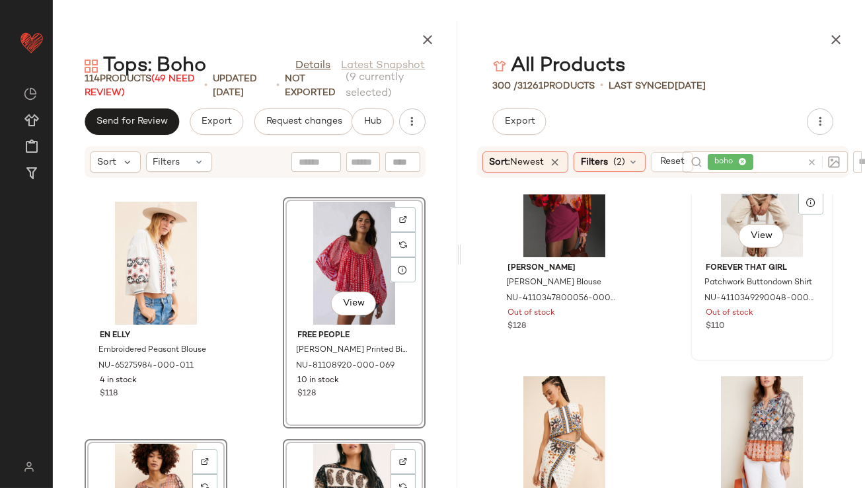
click at [719, 226] on div "View" at bounding box center [762, 195] width 134 height 123
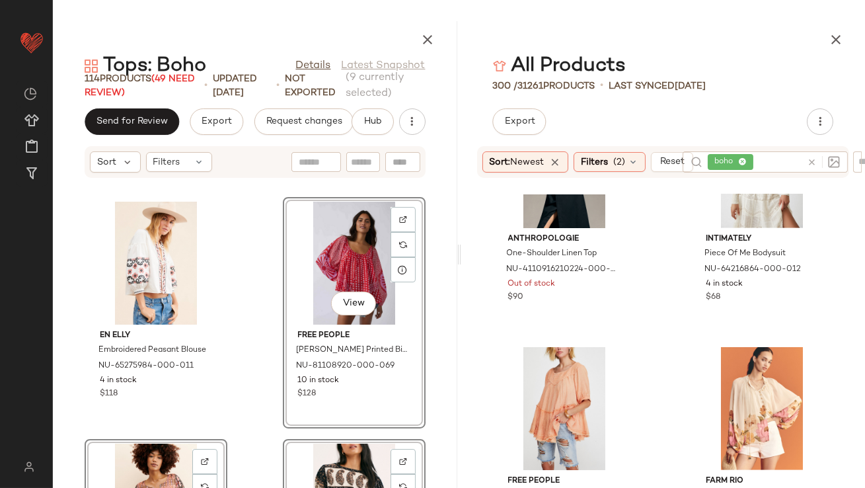
scroll to position [2134, 0]
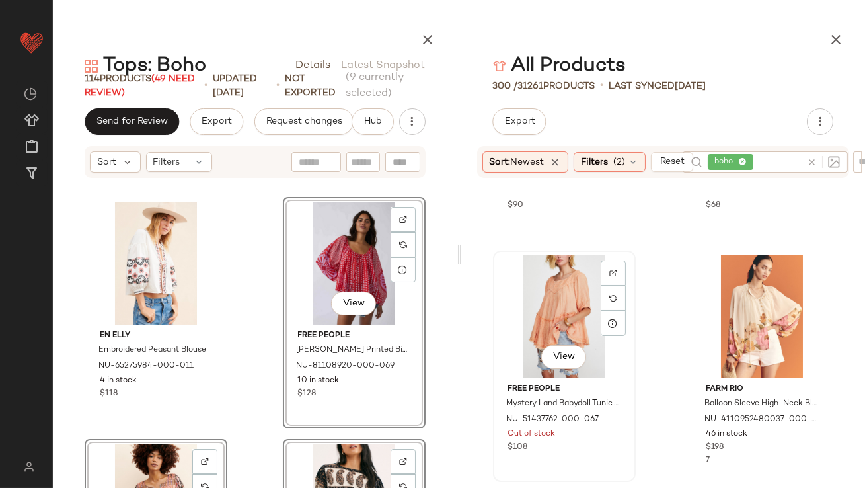
click at [557, 302] on div "View" at bounding box center [565, 316] width 134 height 123
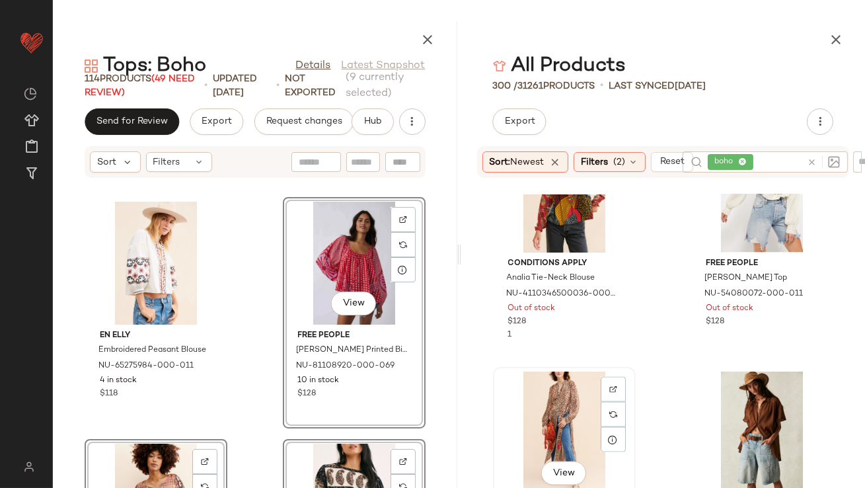
scroll to position [4115, 0]
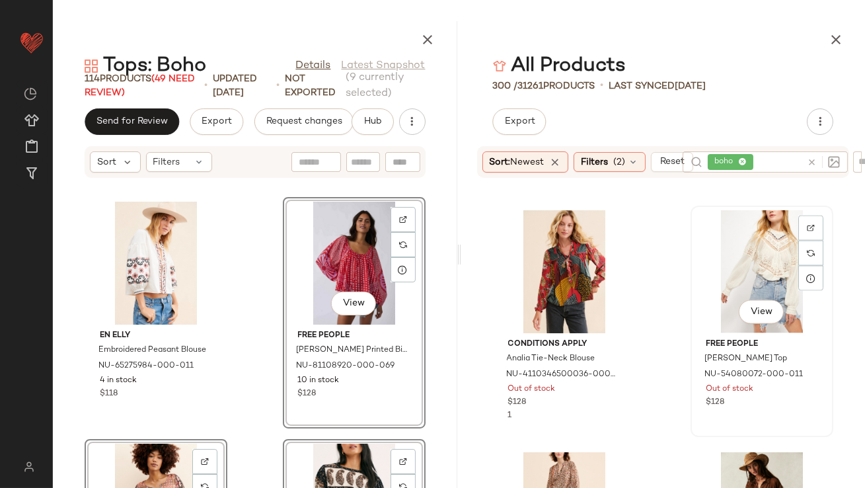
click at [726, 261] on div "View" at bounding box center [762, 271] width 134 height 123
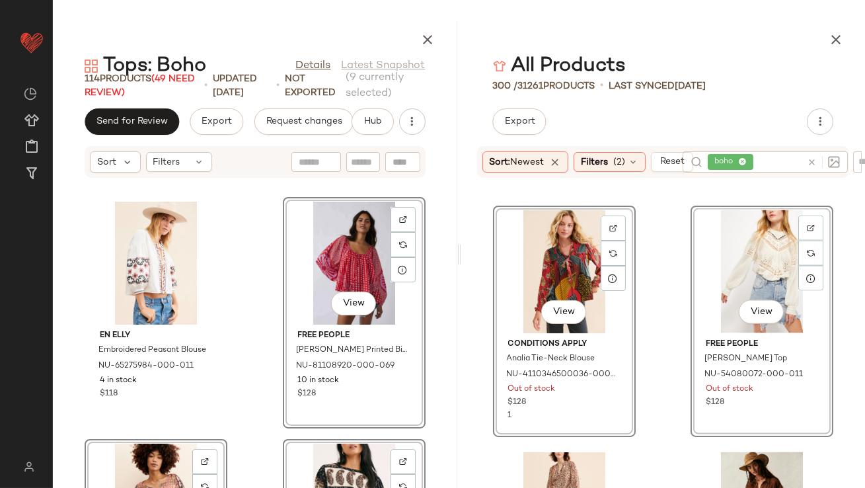
scroll to position [4114, 0]
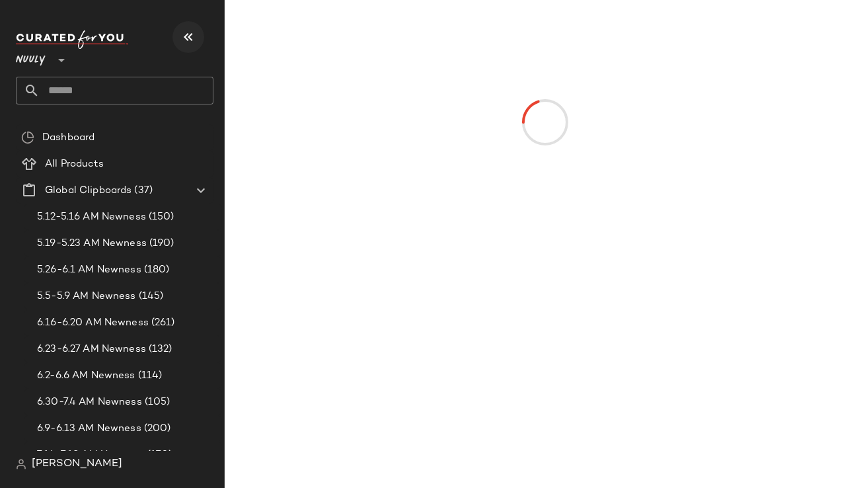
click at [180, 43] on icon "button" at bounding box center [188, 37] width 16 height 16
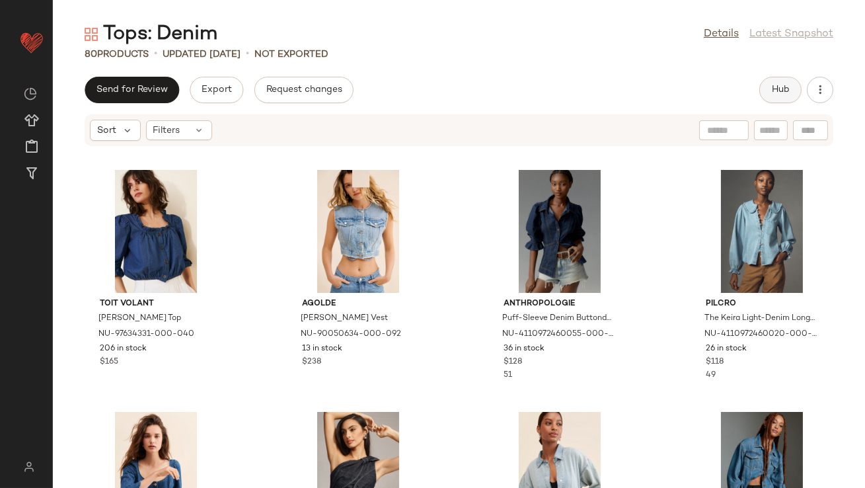
click at [776, 96] on button "Hub" at bounding box center [781, 90] width 42 height 26
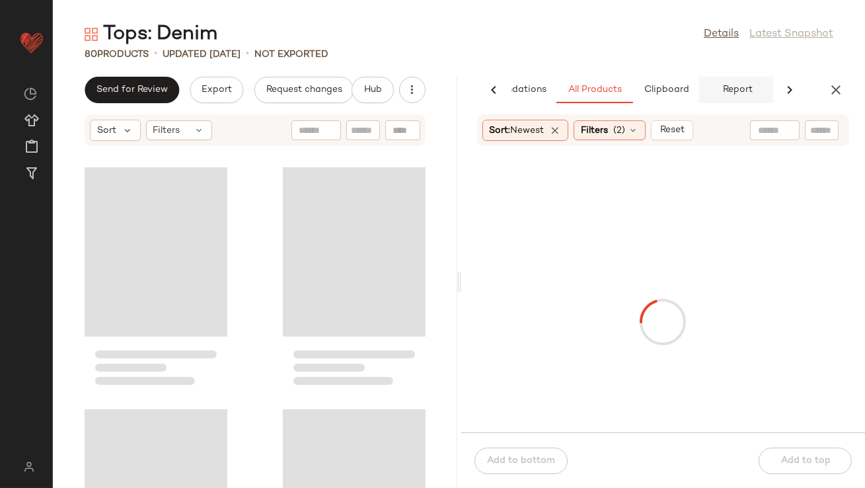
scroll to position [0, 74]
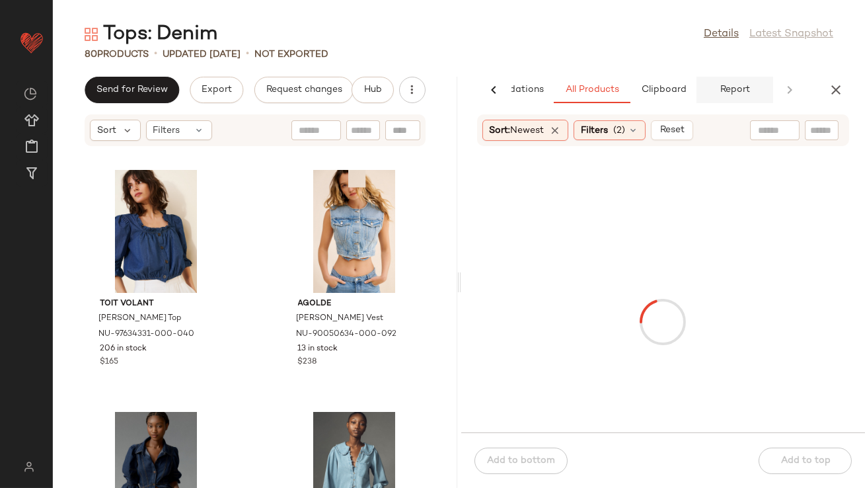
click at [727, 87] on span "Report" at bounding box center [734, 90] width 30 height 11
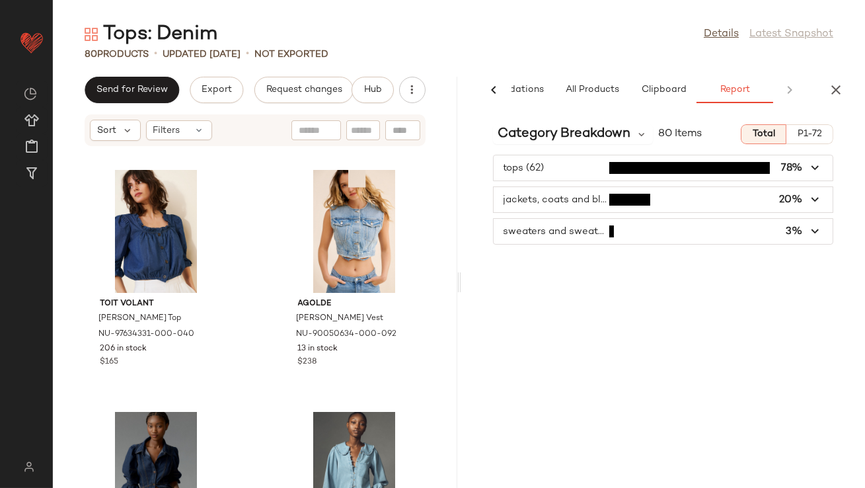
click at [666, 231] on span "button" at bounding box center [664, 231] width 340 height 25
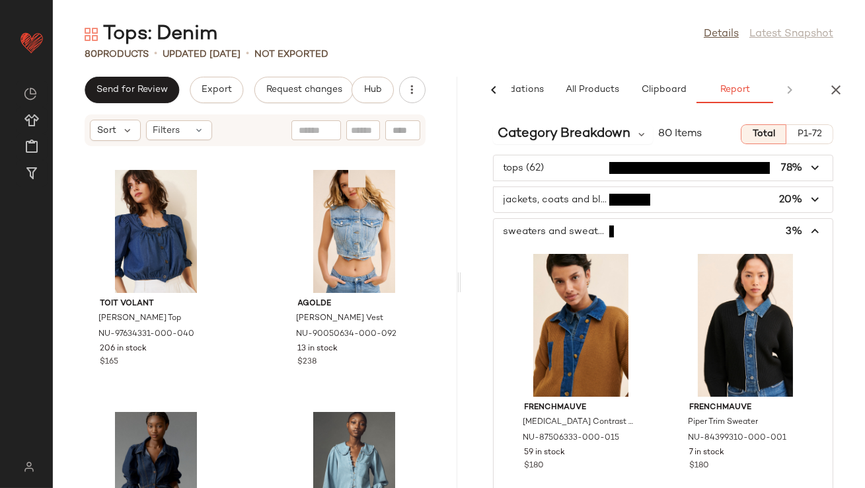
scroll to position [3, 0]
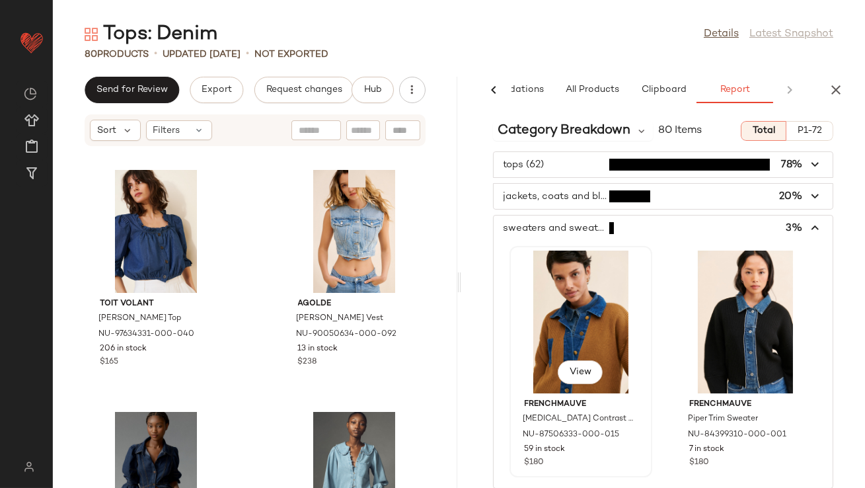
click at [589, 317] on div "View" at bounding box center [581, 322] width 134 height 143
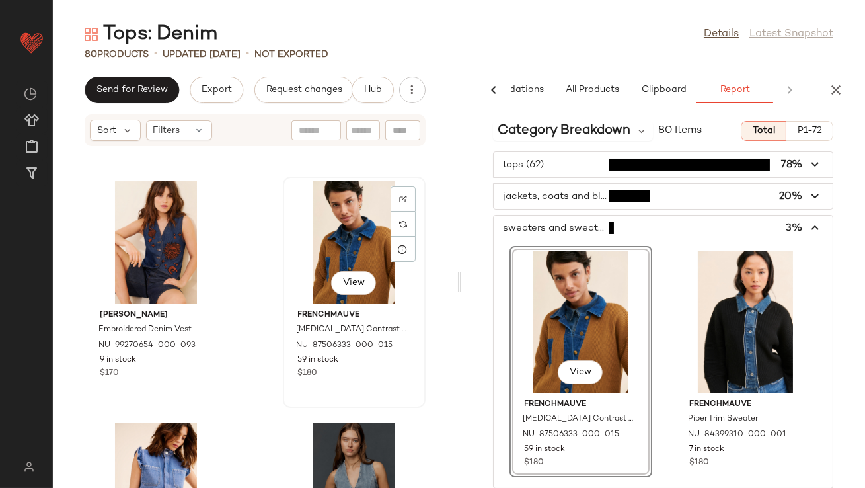
click at [364, 229] on div "View" at bounding box center [355, 242] width 134 height 123
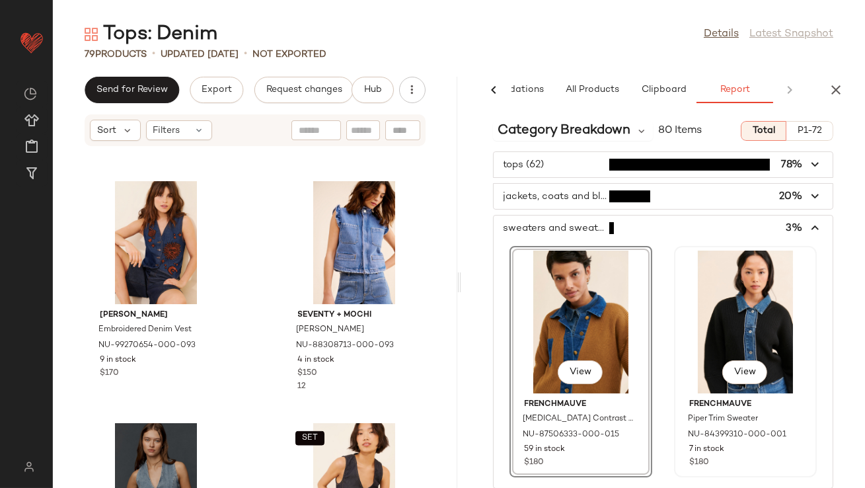
click at [713, 328] on div "View" at bounding box center [746, 322] width 134 height 143
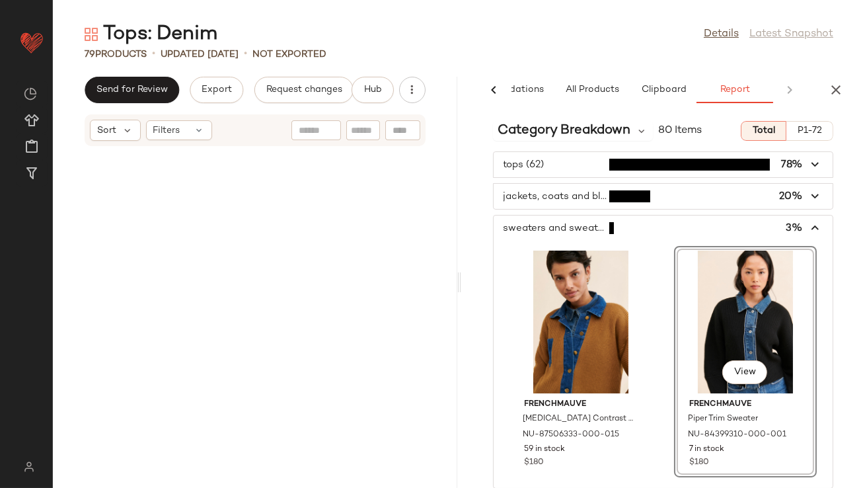
scroll to position [3870, 0]
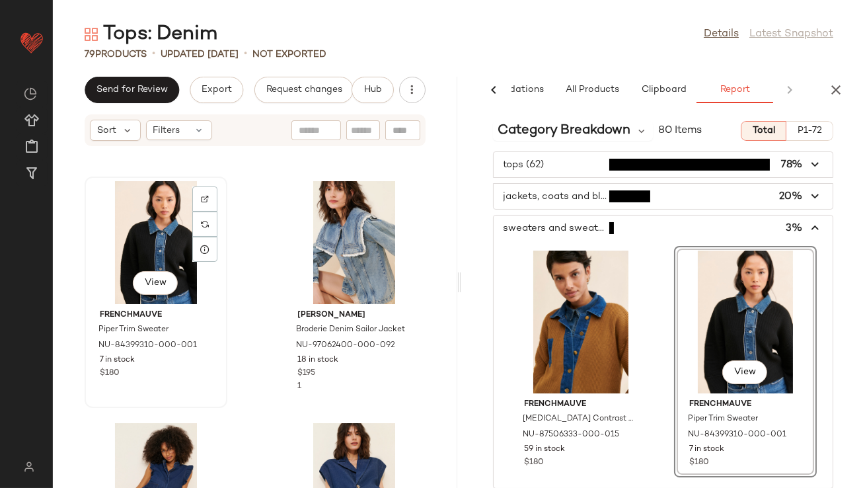
click at [161, 245] on div "View" at bounding box center [156, 242] width 134 height 123
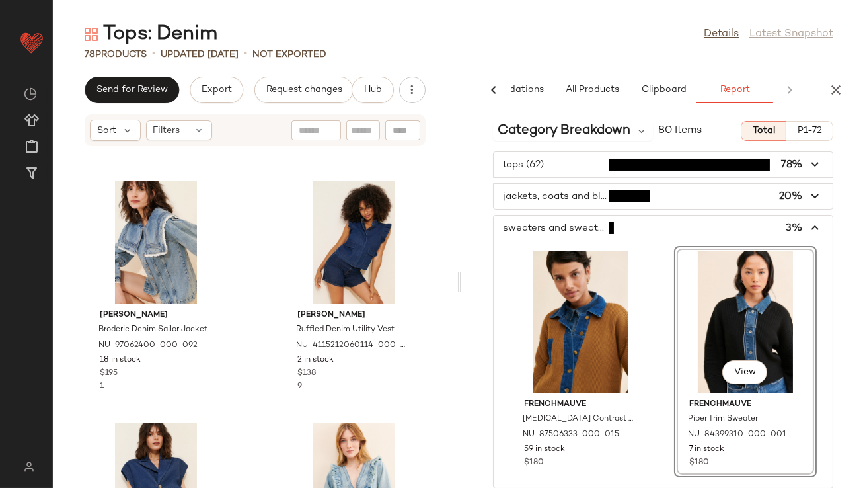
click at [568, 207] on span "button" at bounding box center [664, 196] width 340 height 25
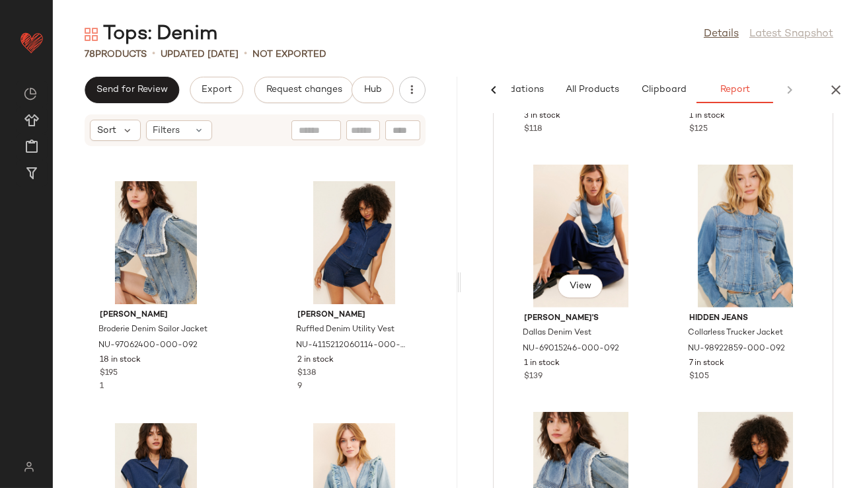
scroll to position [1404, 0]
